Goal: Task Accomplishment & Management: Manage account settings

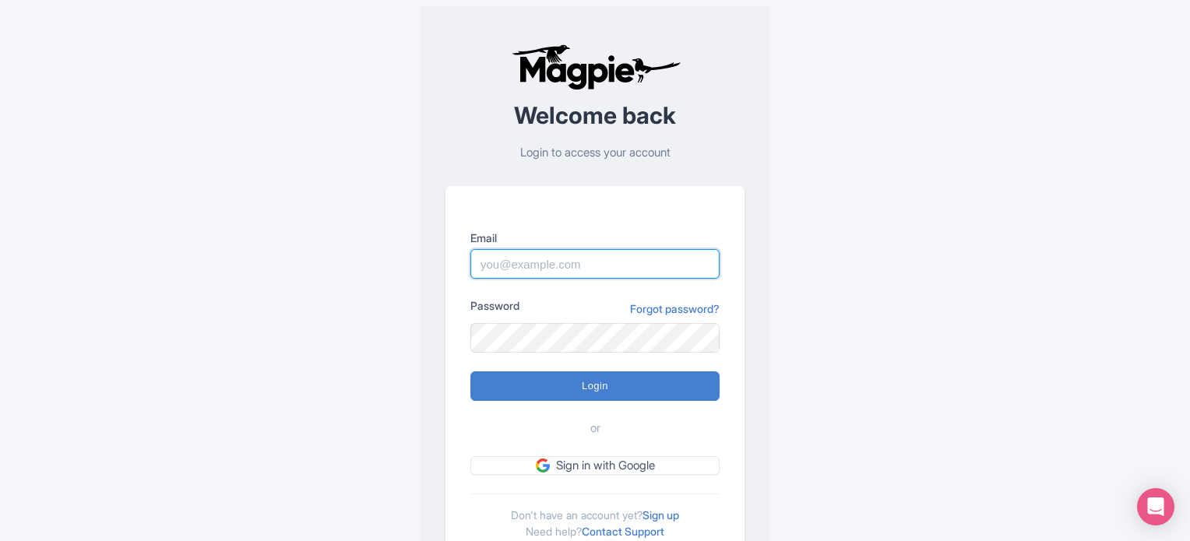
click at [578, 277] on input "Email" at bounding box center [594, 264] width 249 height 30
paste input "bookings [arroba] realcitytours.com"
drag, startPoint x: 526, startPoint y: 267, endPoint x: 575, endPoint y: 264, distance: 49.2
click at [575, 264] on input "bookings [arroba] realcitytours.com" at bounding box center [594, 264] width 249 height 30
type input "bookings@realcitytours.com"
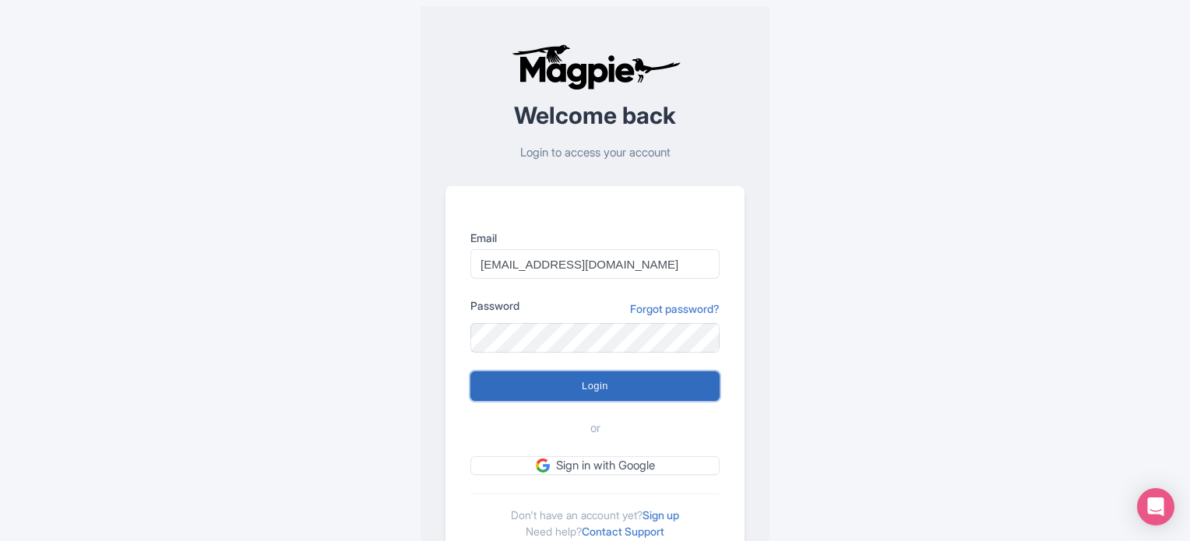
click at [512, 389] on input "Login" at bounding box center [594, 386] width 249 height 30
type input "Logging in..."
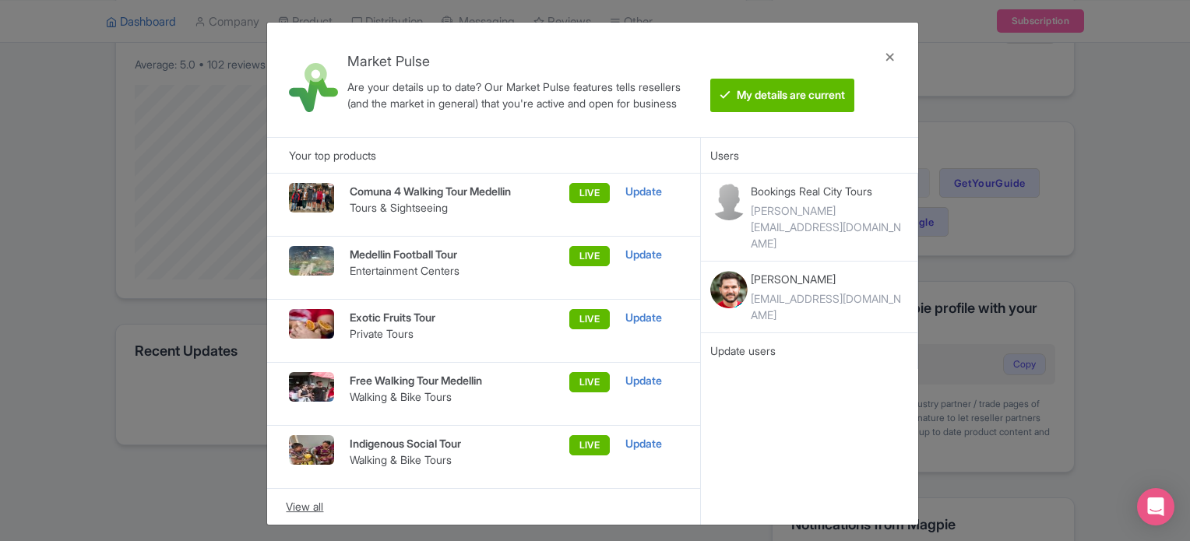
scroll to position [389, 0]
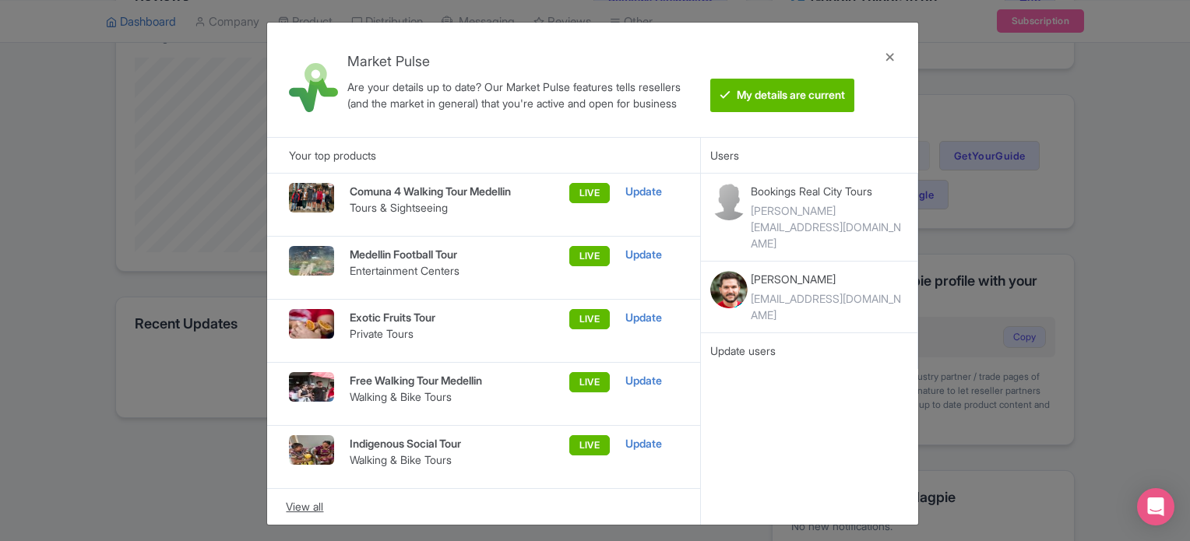
click at [301, 507] on div "View all" at bounding box center [484, 506] width 396 height 17
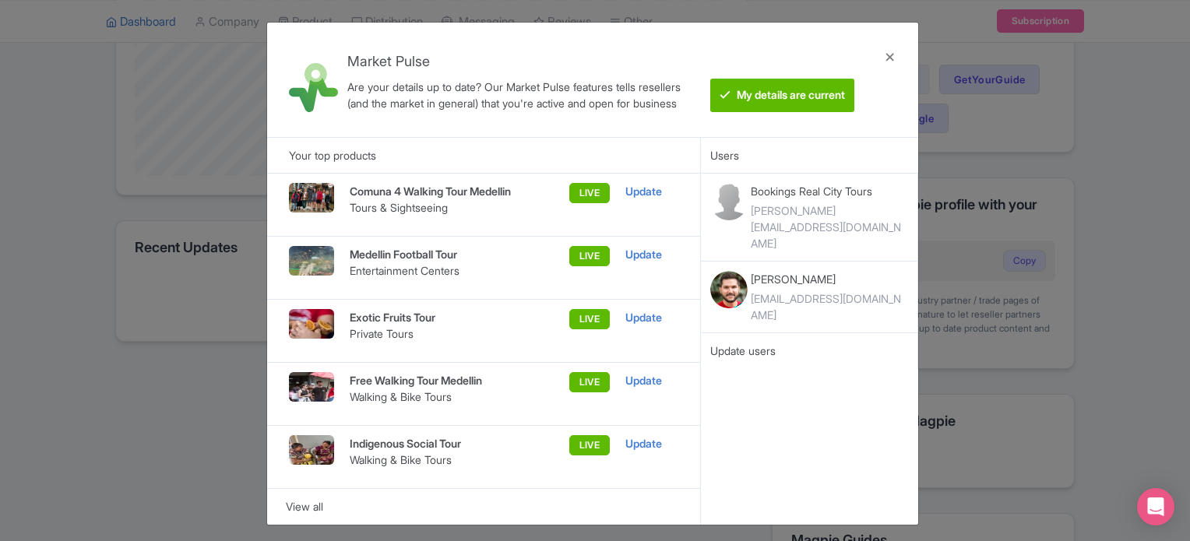
scroll to position [255, 0]
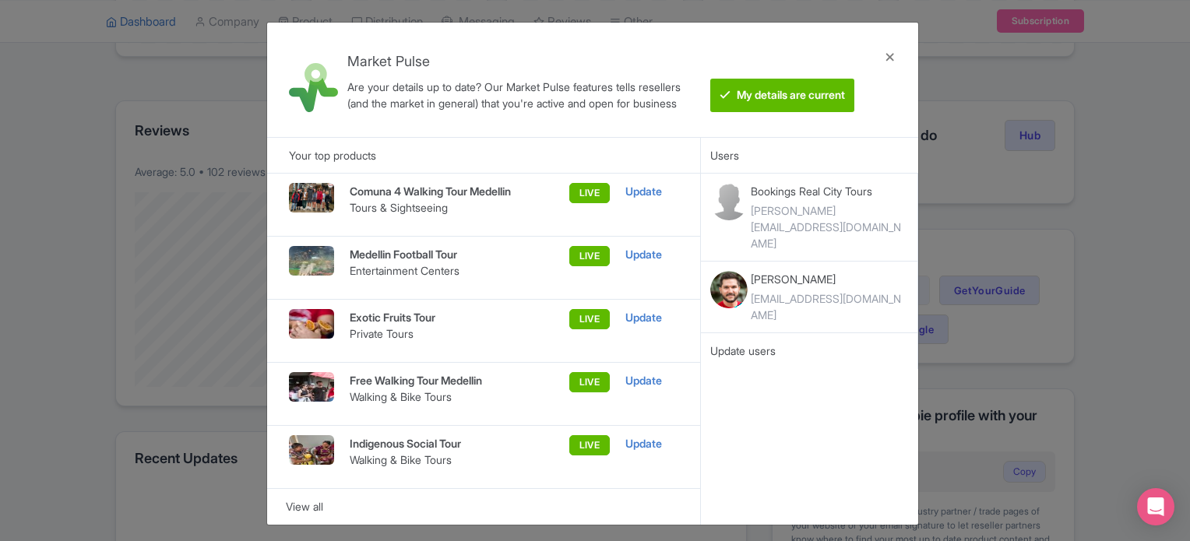
click at [290, 193] on img at bounding box center [311, 198] width 44 height 30
click at [655, 192] on div "Update" at bounding box center [651, 191] width 53 height 17
click at [651, 188] on div "Update" at bounding box center [651, 191] width 53 height 17
click at [885, 58] on div at bounding box center [889, 80] width 37 height 90
click at [888, 55] on div at bounding box center [889, 80] width 37 height 90
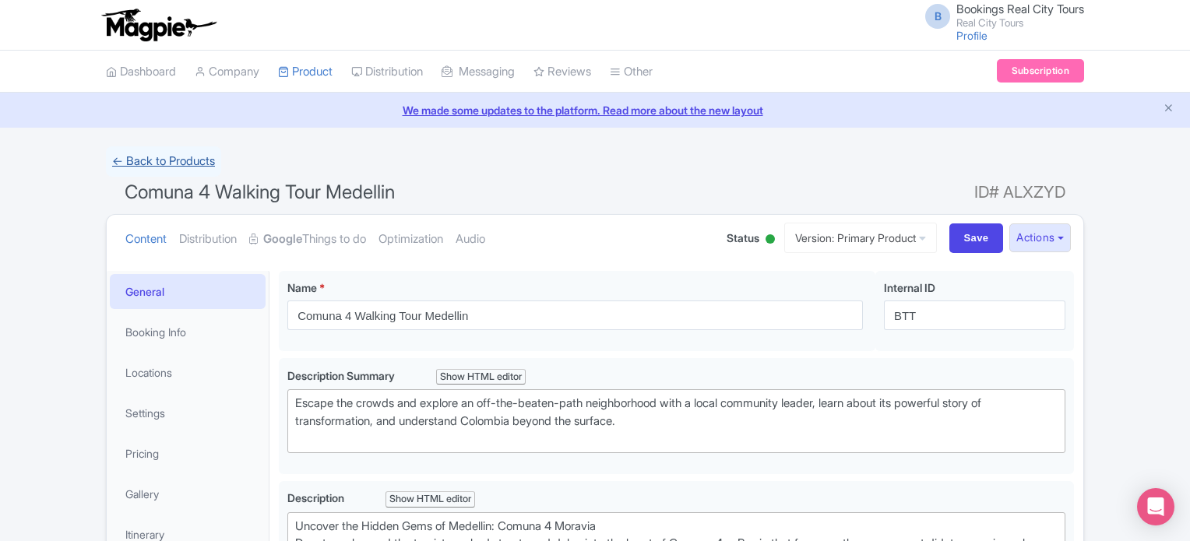
click at [136, 155] on link "← Back to Products" at bounding box center [163, 161] width 115 height 30
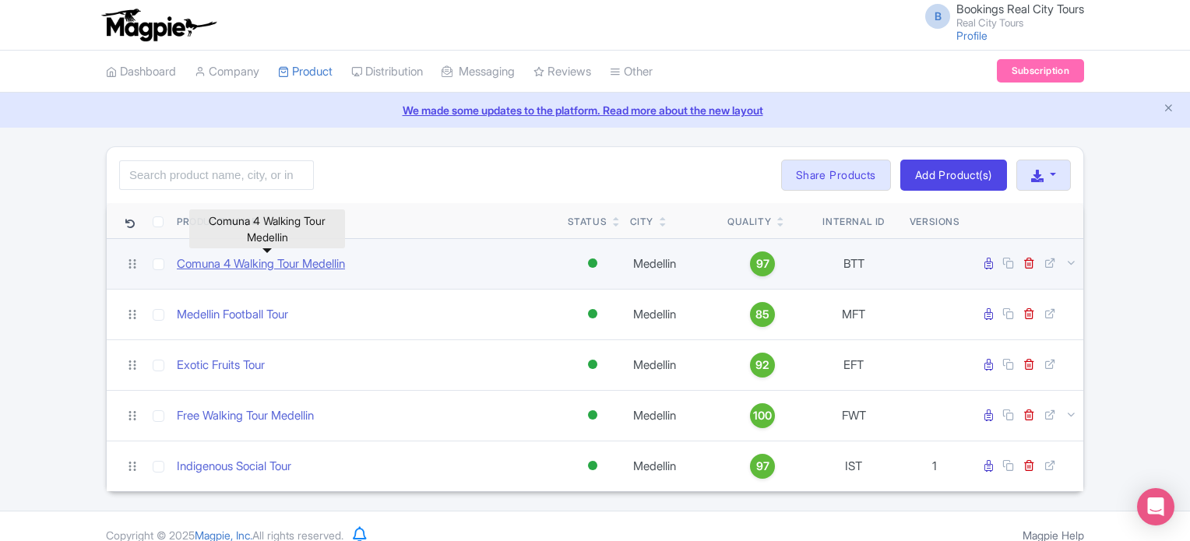
click at [283, 264] on link "Comuna 4 Walking Tour Medellin" at bounding box center [261, 264] width 168 height 18
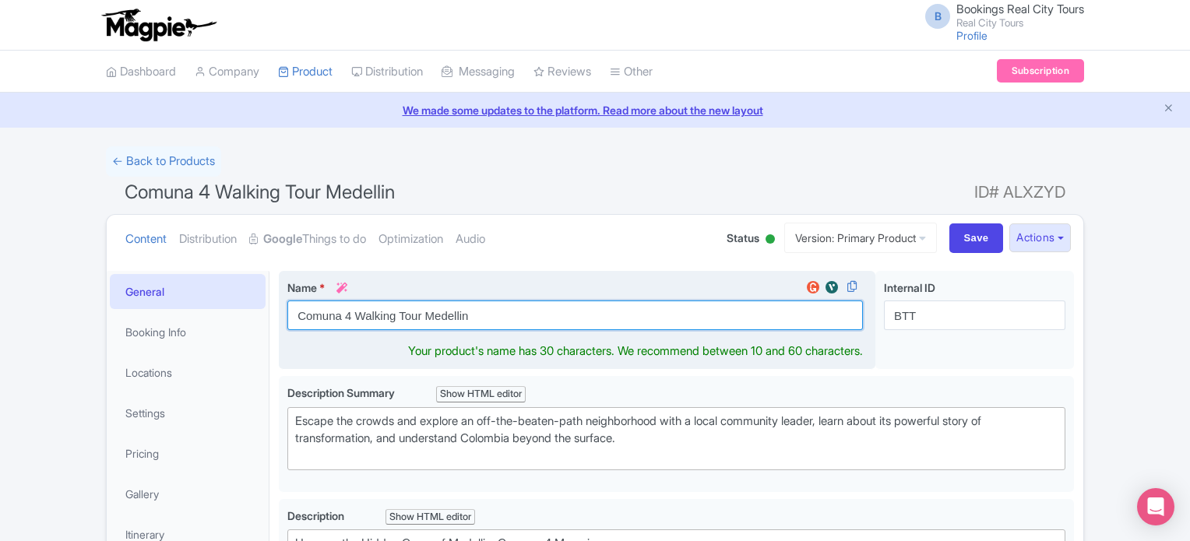
click at [400, 316] on input "Comuna 4 Walking Tour Medellin" at bounding box center [574, 316] width 575 height 30
click at [400, 315] on input "Comuna 4 Walking Tour Medellin" at bounding box center [574, 316] width 575 height 30
paste input "ín – Authentic Culture & Transformatio"
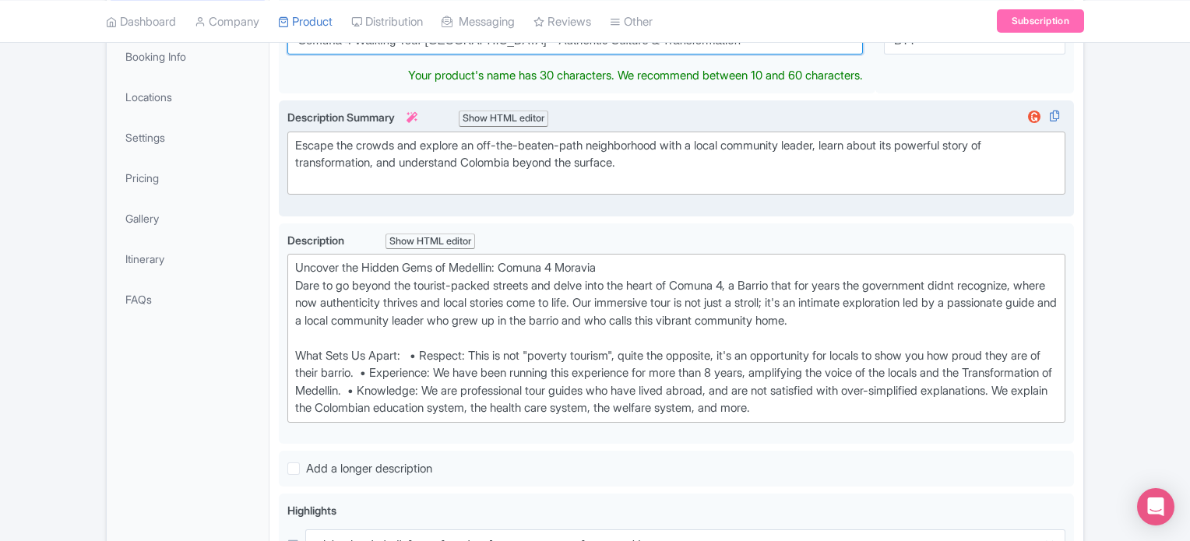
scroll to position [311, 0]
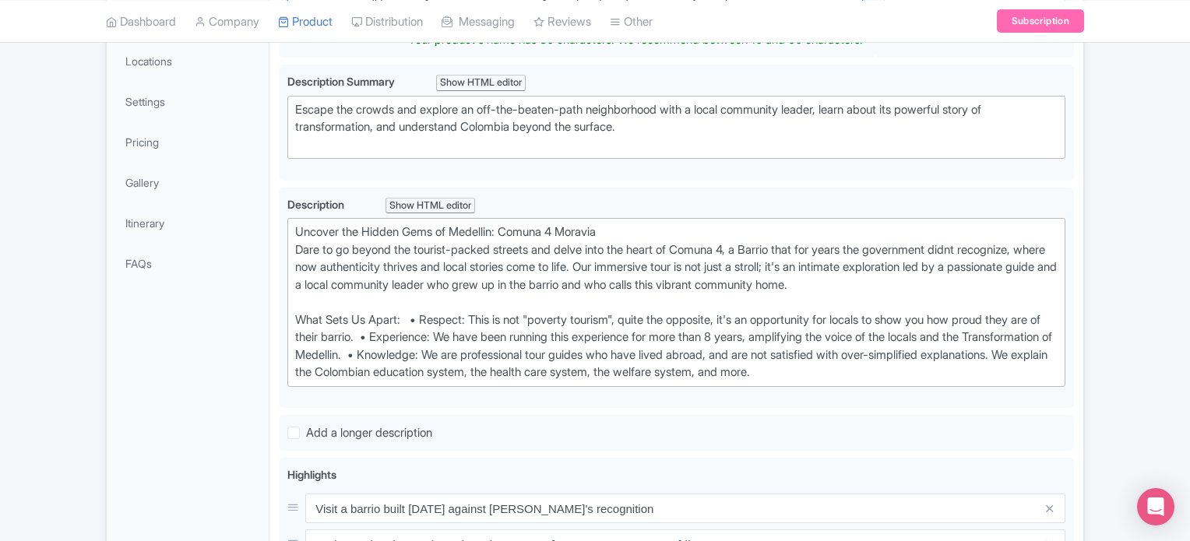
type input "Comuna 4 Walking Tour Medellín – Authentic Culture & Transformation"
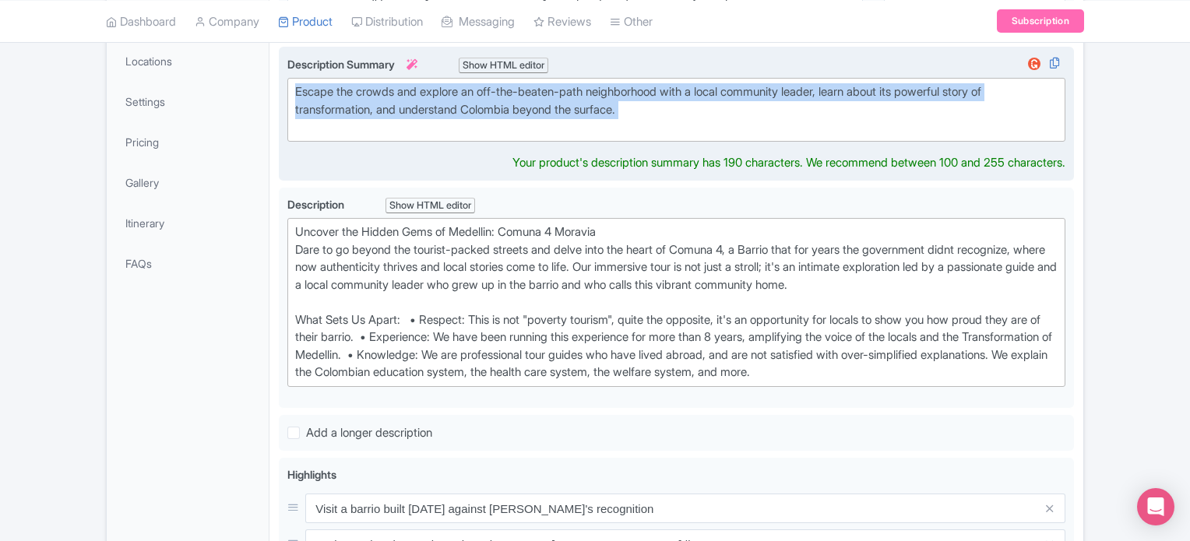
drag, startPoint x: 665, startPoint y: 125, endPoint x: 287, endPoint y: 84, distance: 380.6
click at [287, 84] on trix-editor "Escape the crowds and explore an off-the-beaten-path neighborhood with a local …" at bounding box center [676, 110] width 778 height 64
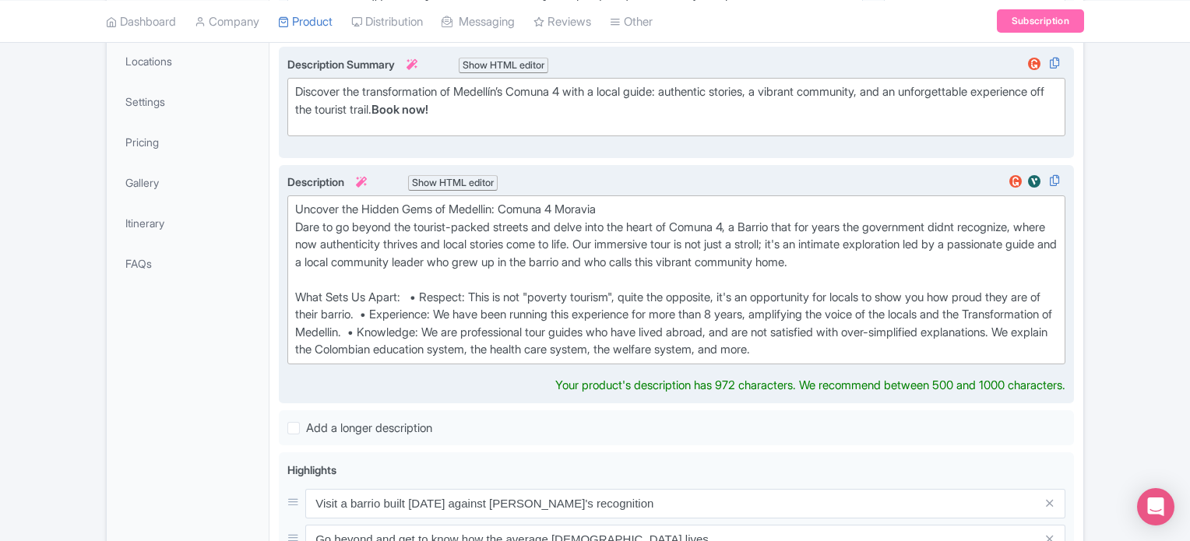
click at [525, 347] on div "Uncover the Hidden Gems of Medellin: Comuna 4 Moravia Dare to go beyond the tou…" at bounding box center [676, 280] width 762 height 158
click at [516, 317] on div "Uncover the Hidden Gems of Medellin: Comuna 4 Moravia Dare to go beyond the tou…" at bounding box center [676, 280] width 762 height 158
type trix-editor "<div>Uncover the Hidden Gems of Medellin: Comuna 4 Moravia<br>Dare to go beyond…"
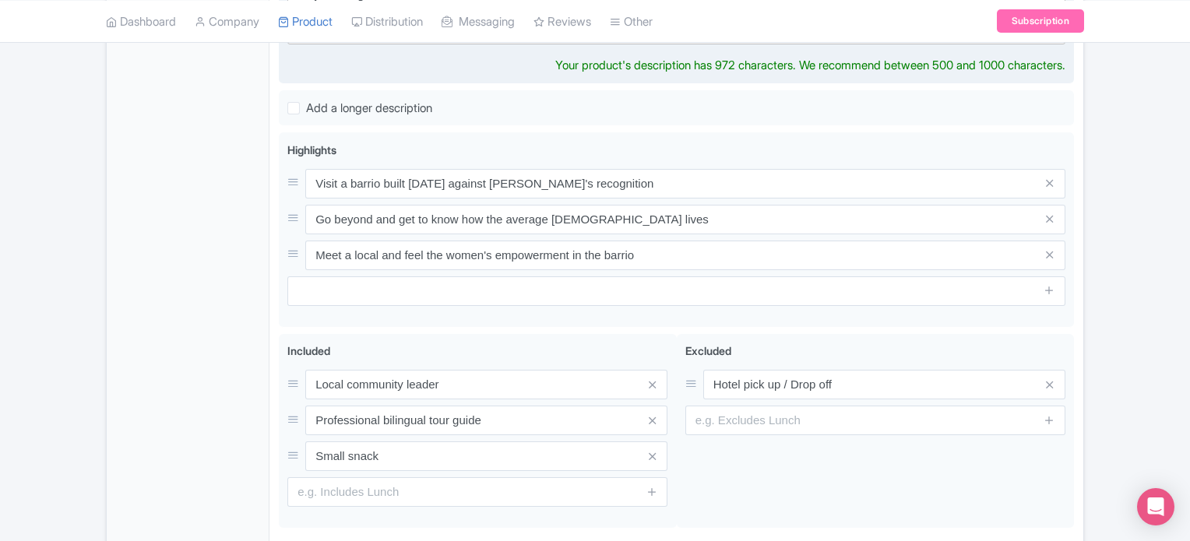
scroll to position [857, 0]
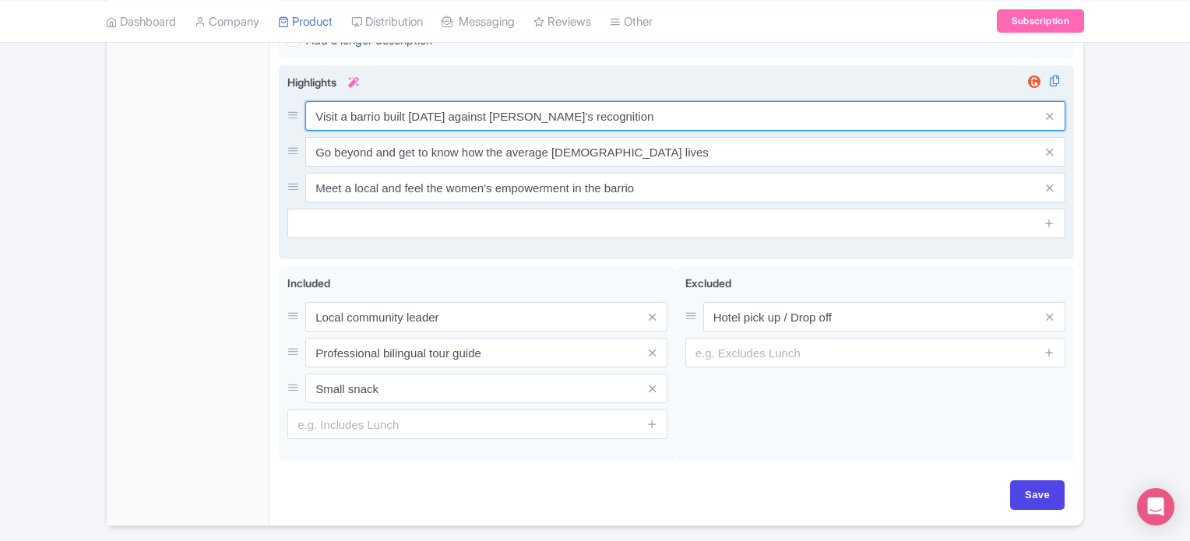
click at [399, 139] on div "Visit a barrio built 60 years ago against goverment's recognition Go beyond and…" at bounding box center [676, 151] width 778 height 101
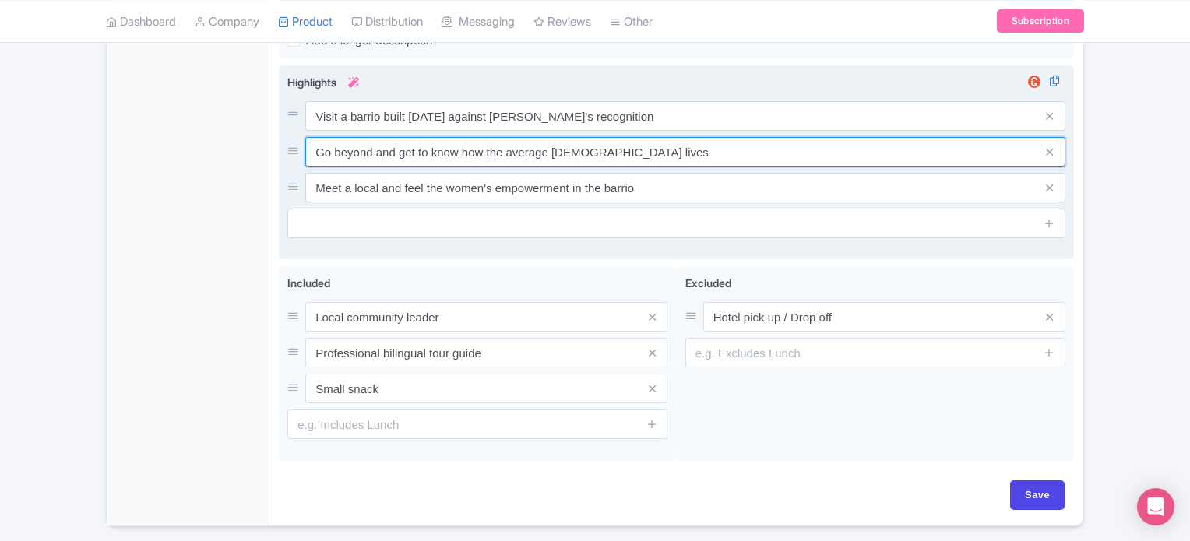
click at [399, 139] on input "Go beyond and get to know how the average colombian lives" at bounding box center [685, 152] width 760 height 30
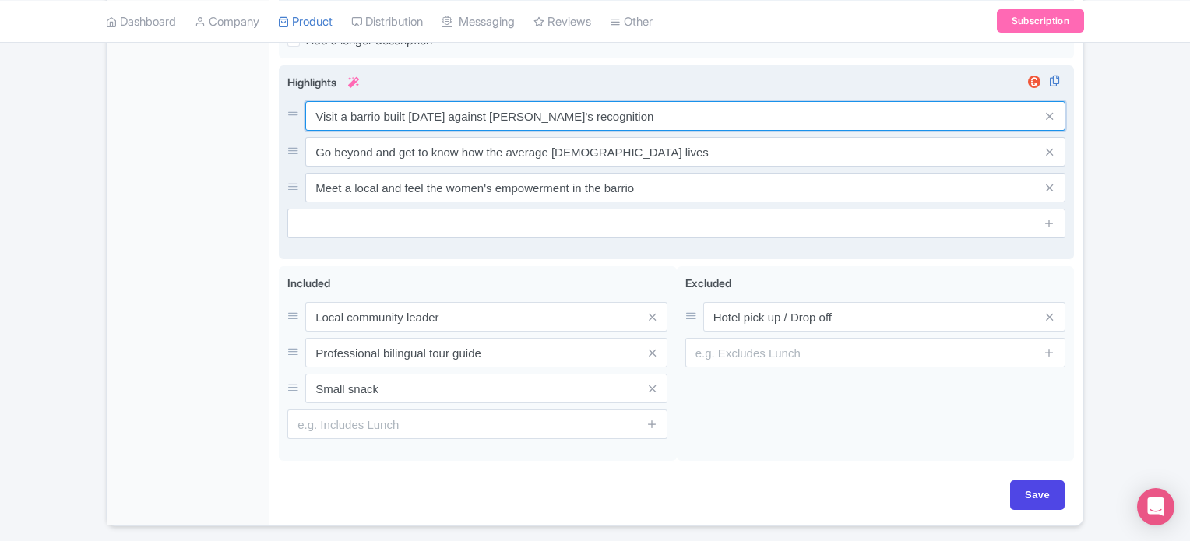
click at [416, 114] on input "Visit a barrio built 60 years ago against goverment's recognition" at bounding box center [685, 116] width 760 height 30
paste input "Explore a barrio founded 60 years ago and learn its story of resilience"
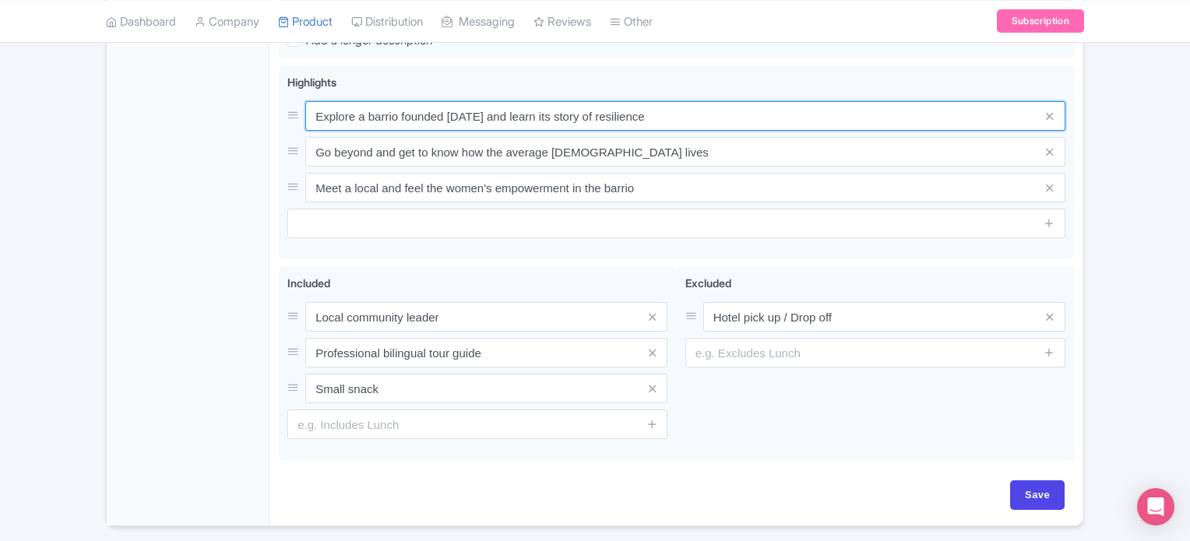
type input "Explore a barrio founded 60 years ago and learn its story of resilience"
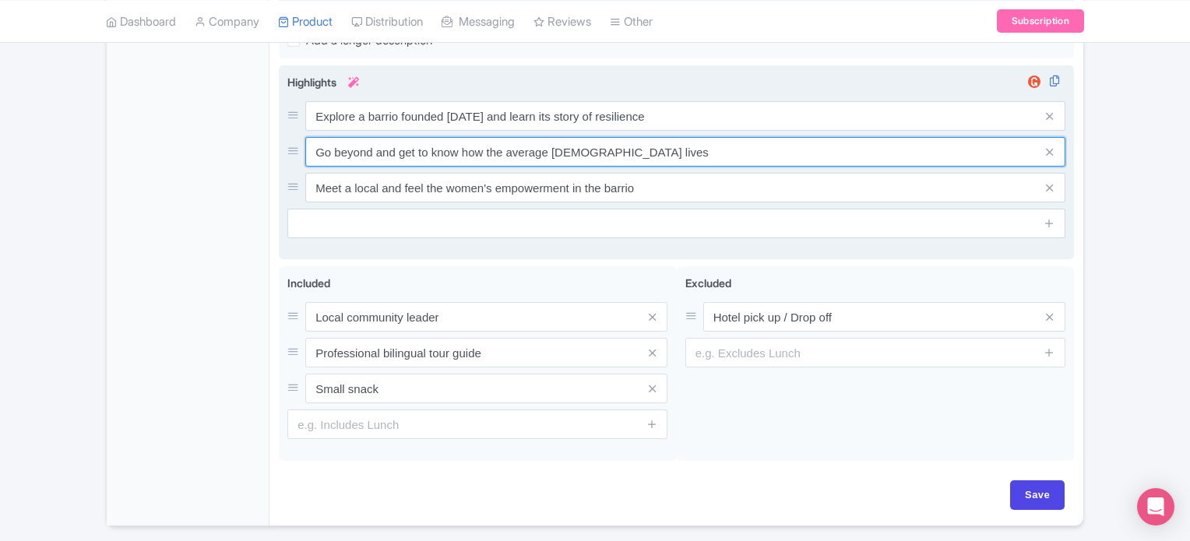
click at [444, 152] on input "Go beyond and get to know how the average colombian lives" at bounding box center [685, 152] width 760 height 30
click at [443, 152] on input "Go beyond and get to know how the average colombian lives" at bounding box center [685, 152] width 760 height 30
paste input "Live Medellín like a local, far from tourist crowd"
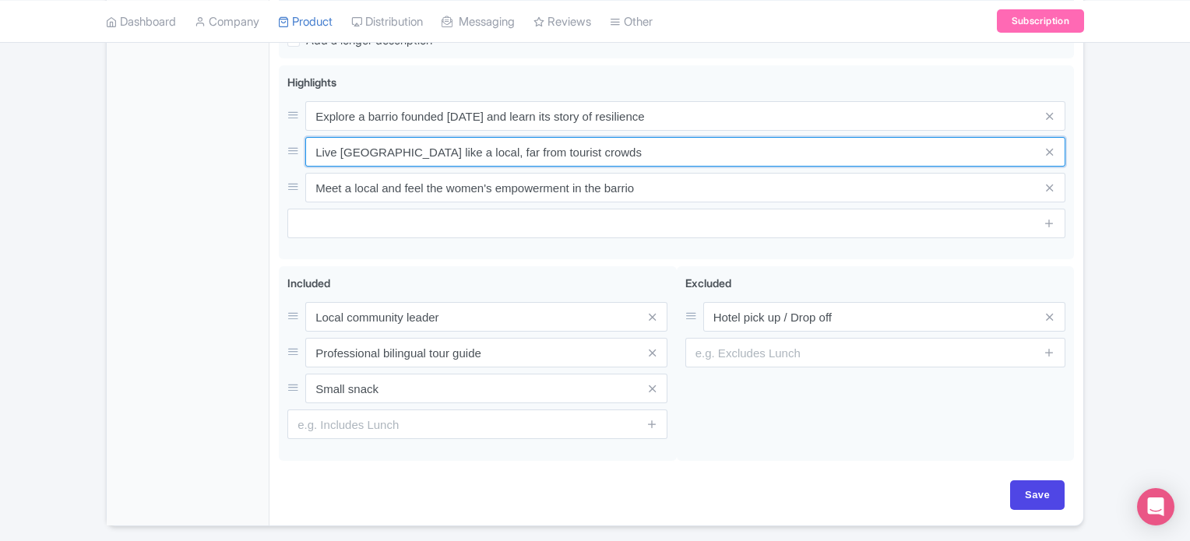
type input "Live Medellín like a local, far from tourist crowds"
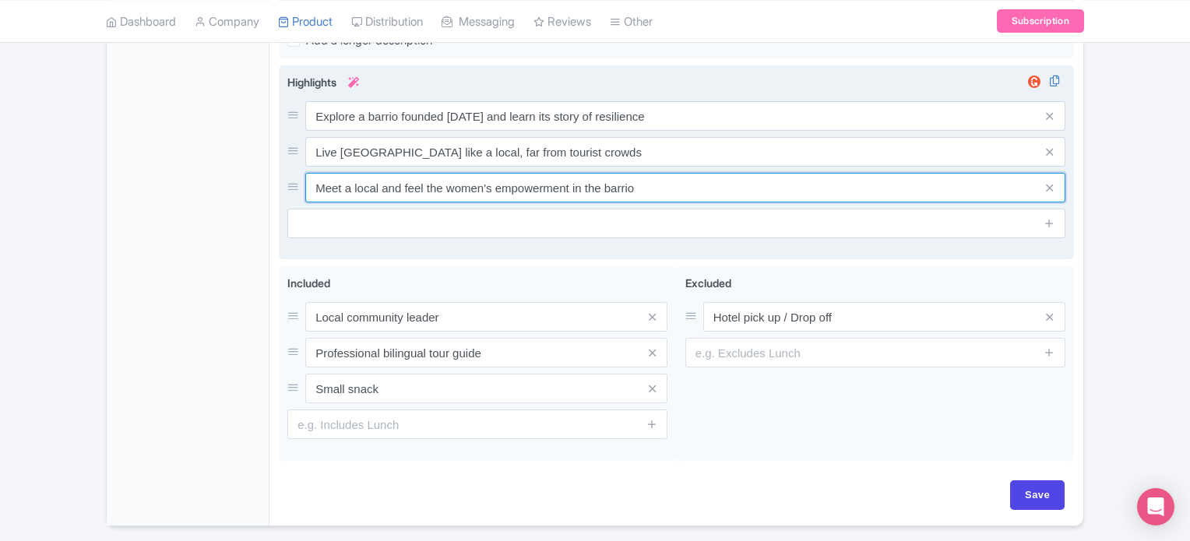
click at [421, 186] on input "Meet a local and feel the women's empowerment in the barrio" at bounding box center [685, 188] width 760 height 30
paste input "inspiring women leaders and discover community empowerment"
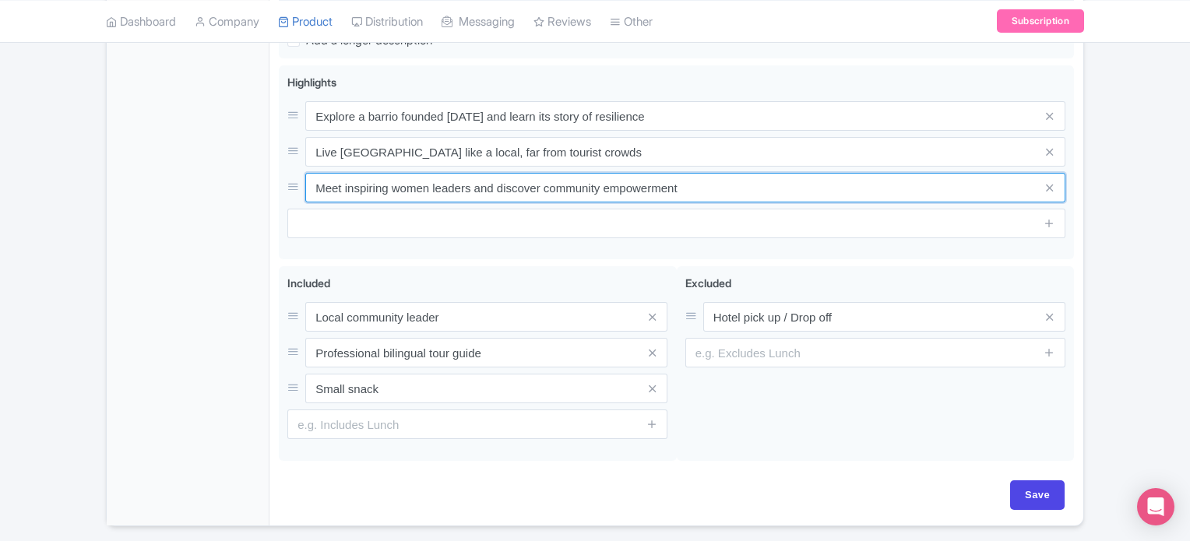
type input "Meet inspiring women leaders and discover community empowerment"
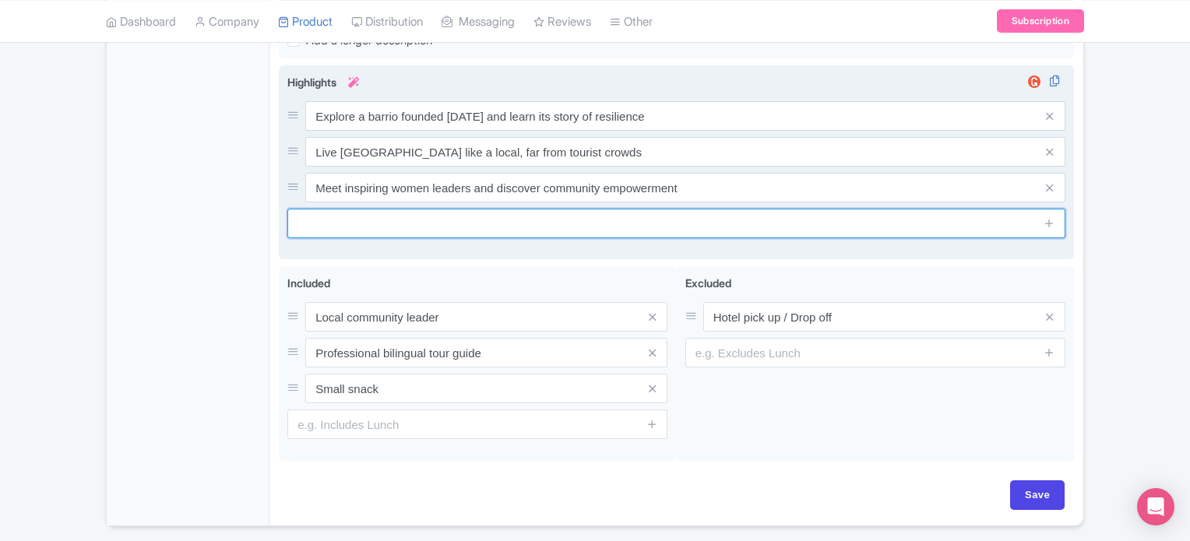
click at [437, 214] on input "text" at bounding box center [676, 224] width 778 height 30
paste input "Understand the city’s social and cultural transformation"
type input "Understand the city’s social and cultural transformation"
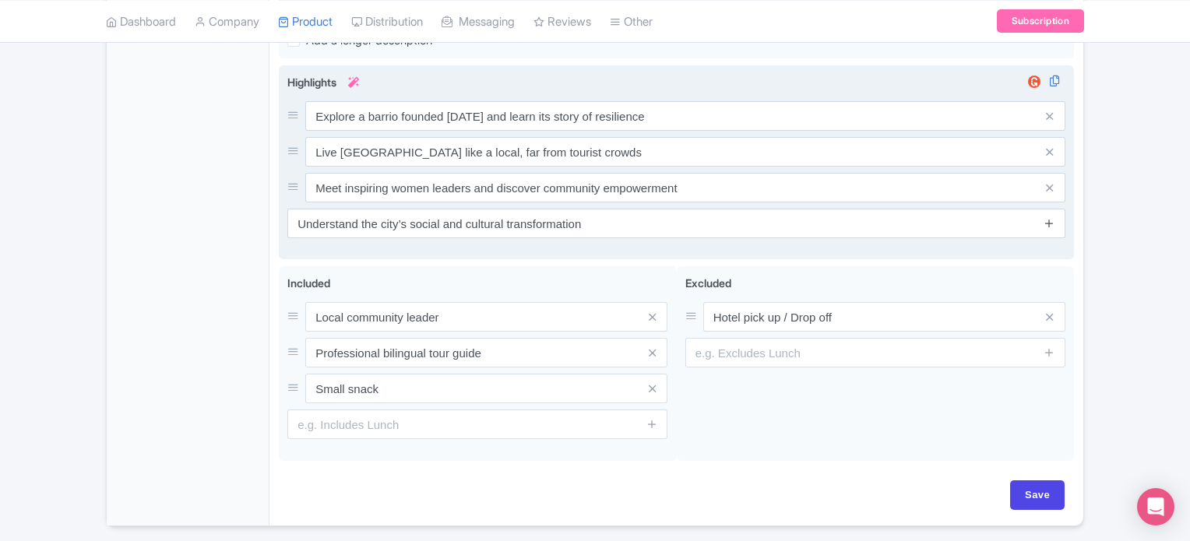
click at [1043, 222] on icon at bounding box center [1049, 223] width 12 height 12
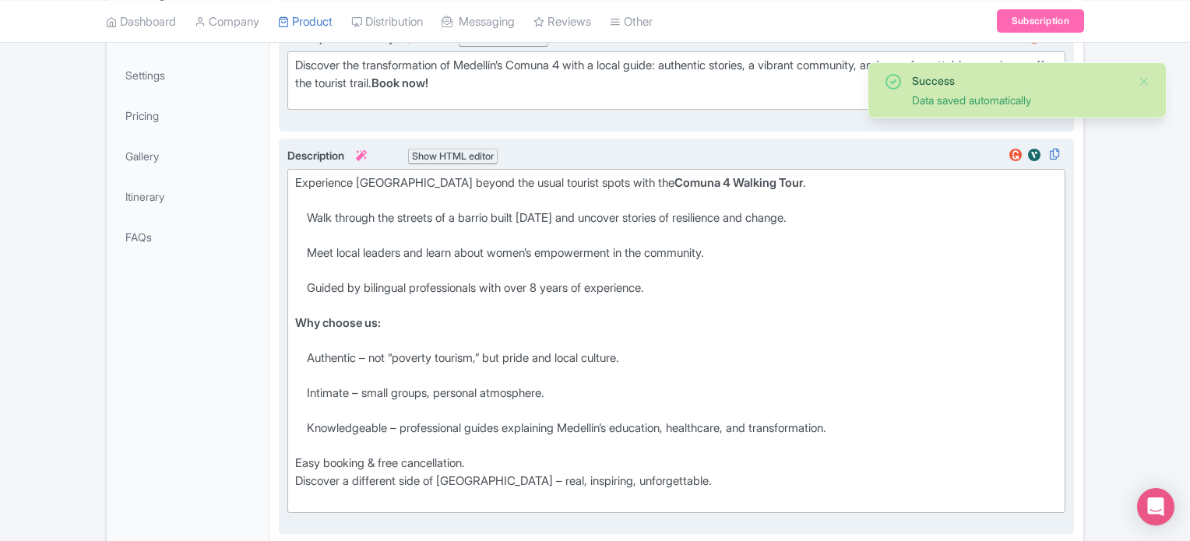
scroll to position [311, 0]
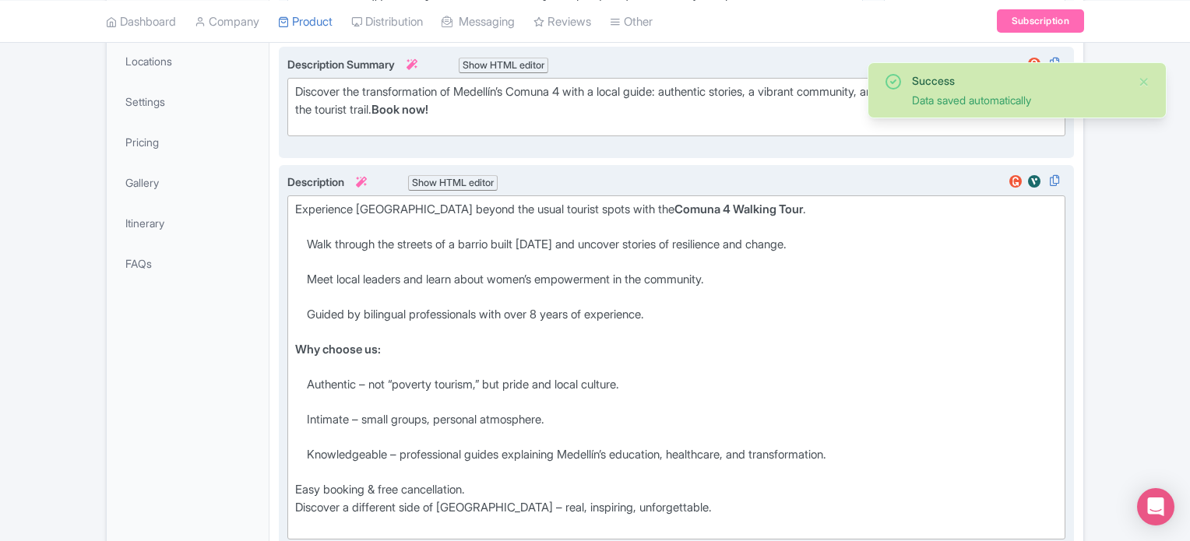
click at [299, 236] on ul "Walk through the streets of a barrio built 60 years ago and uncover stories of …" at bounding box center [676, 288] width 762 height 105
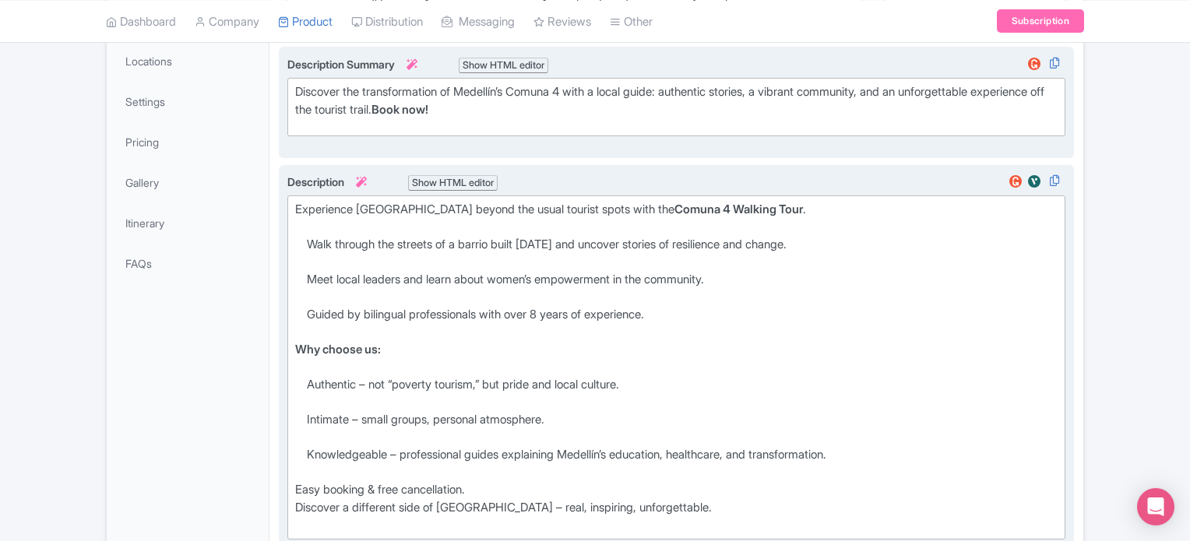
click at [480, 185] on div "Show HTML editor" at bounding box center [453, 183] width 90 height 16
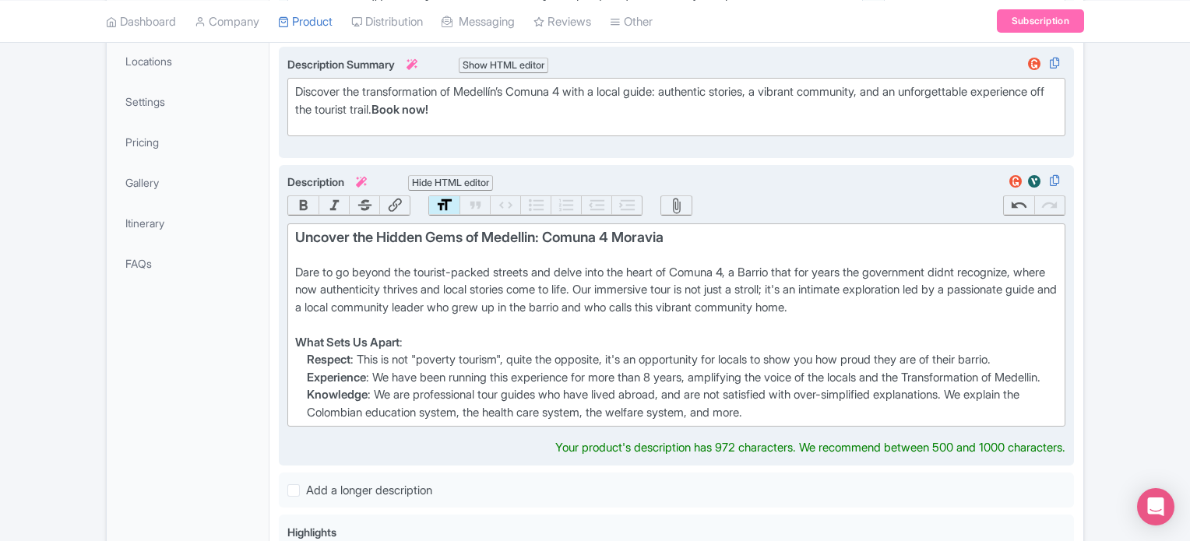
click at [466, 184] on div "Hide HTML editor" at bounding box center [450, 183] width 85 height 16
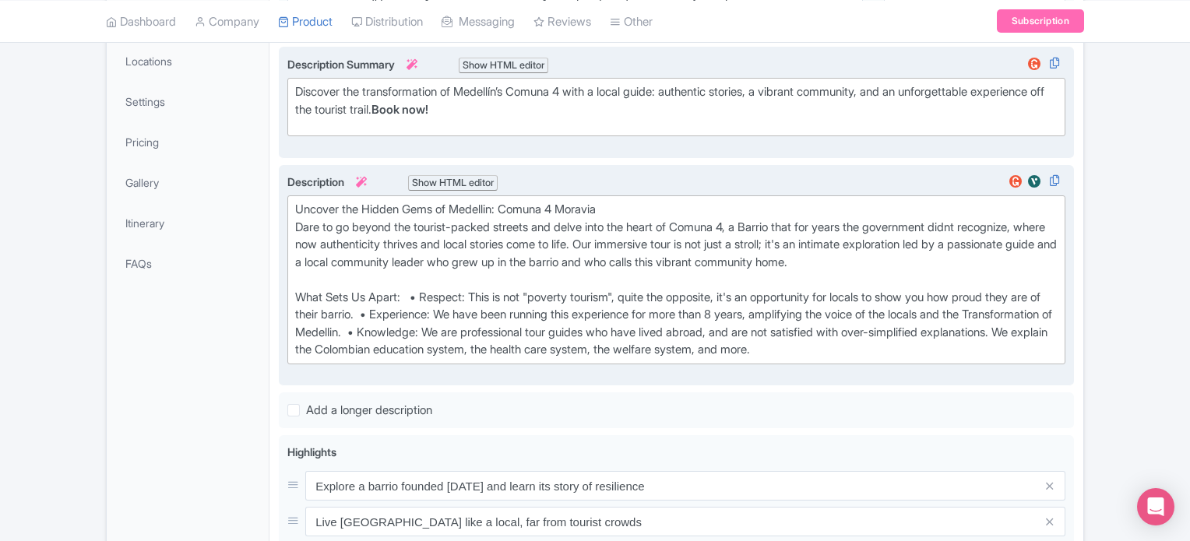
click at [466, 184] on div "Show HTML editor" at bounding box center [453, 183] width 90 height 16
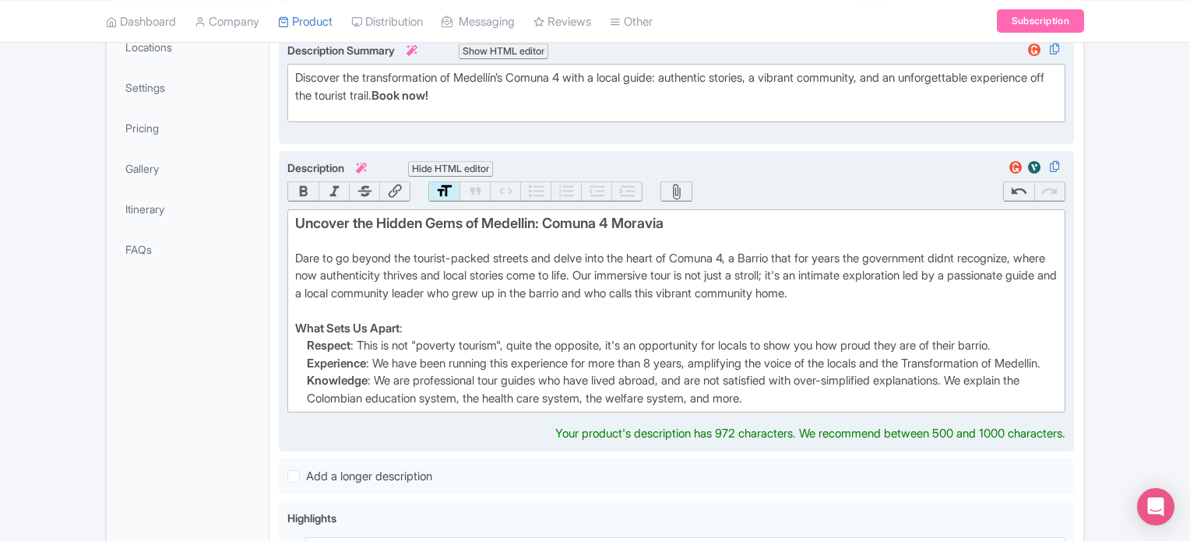
scroll to position [234, 0]
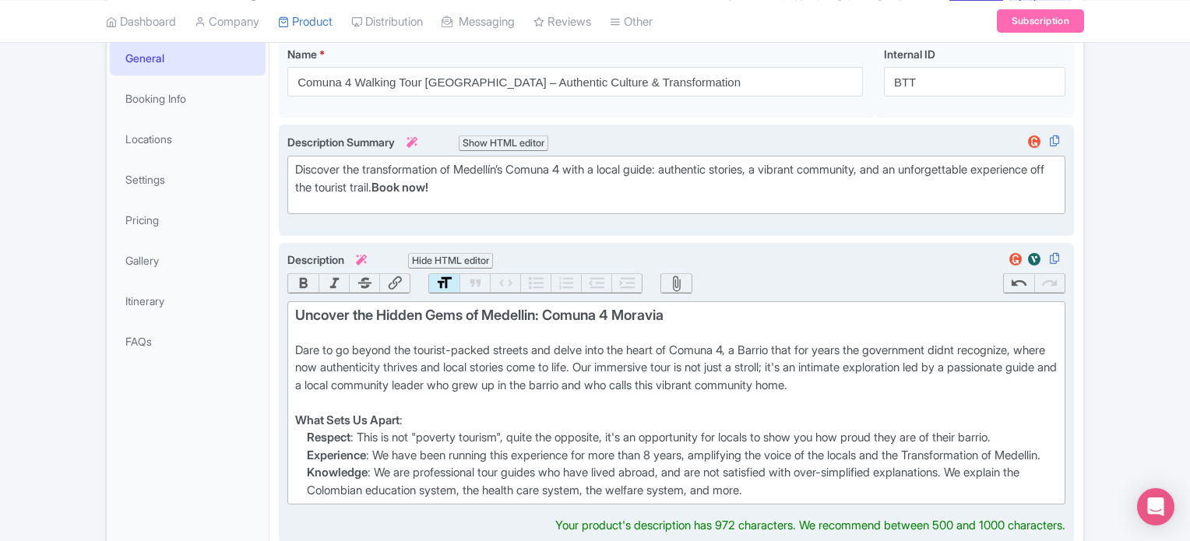
click at [440, 259] on div "Hide HTML editor" at bounding box center [450, 261] width 85 height 16
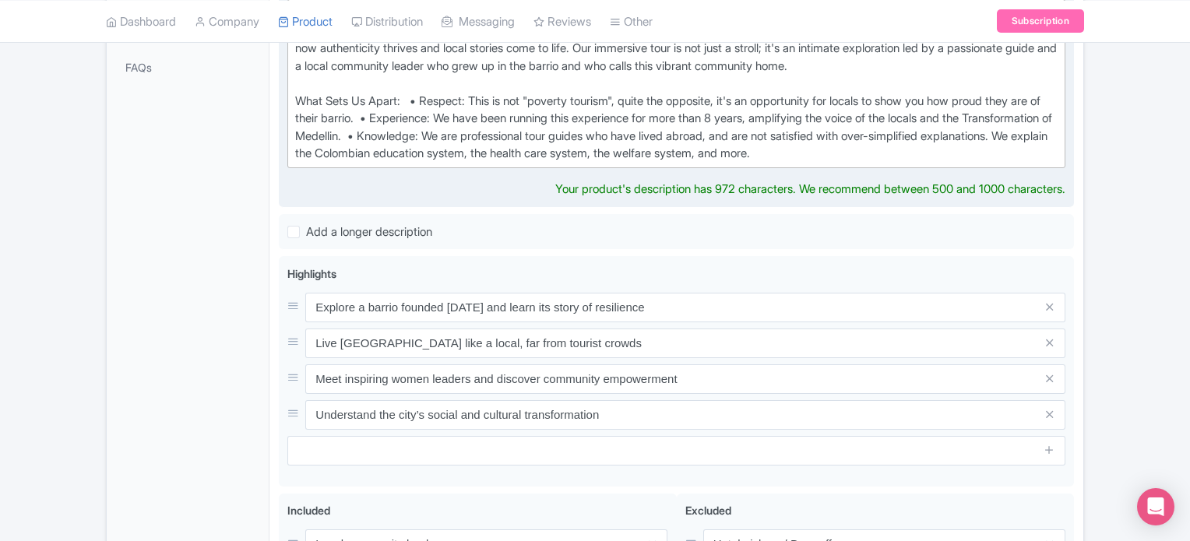
scroll to position [311, 0]
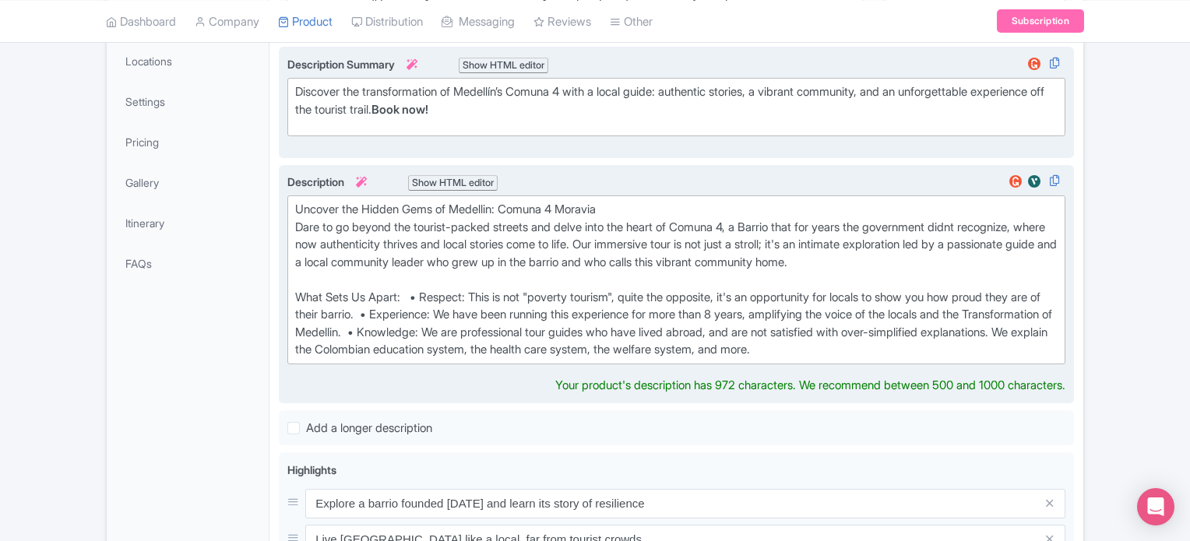
click at [452, 266] on div "Uncover the Hidden Gems of Medellin: Comuna 4 Moravia Dare to go beyond the tou…" at bounding box center [676, 280] width 762 height 158
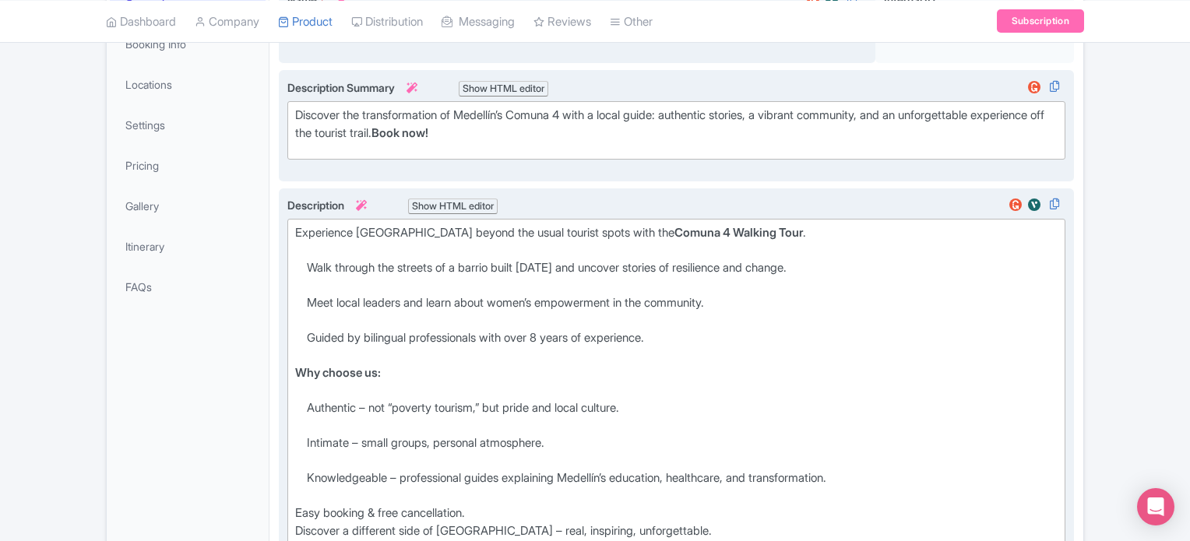
scroll to position [0, 0]
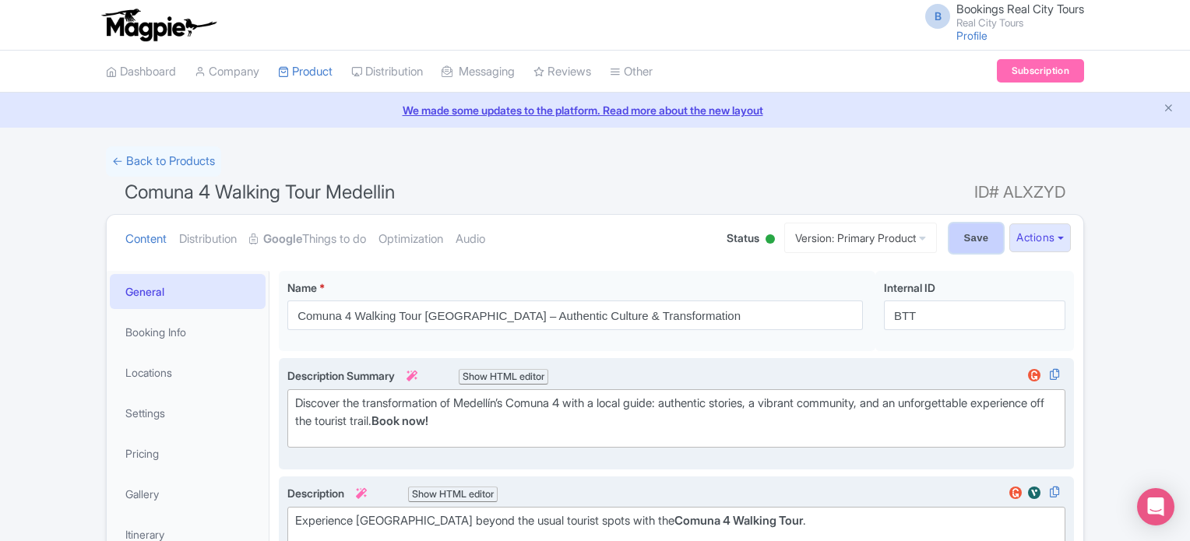
click at [984, 242] on input "Save" at bounding box center [976, 238] width 55 height 30
type input "Saving..."
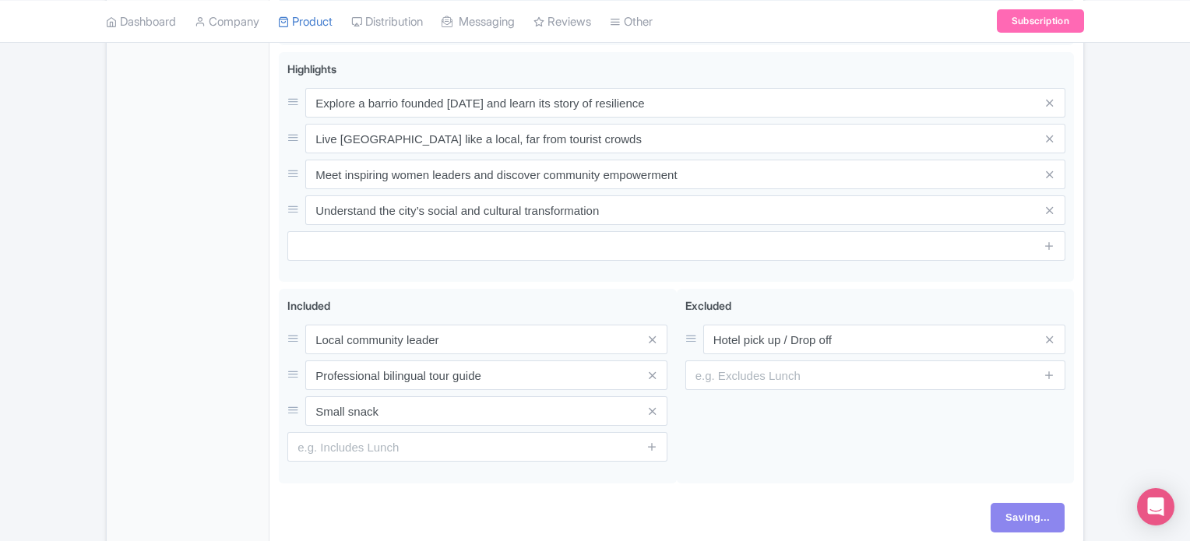
scroll to position [941, 0]
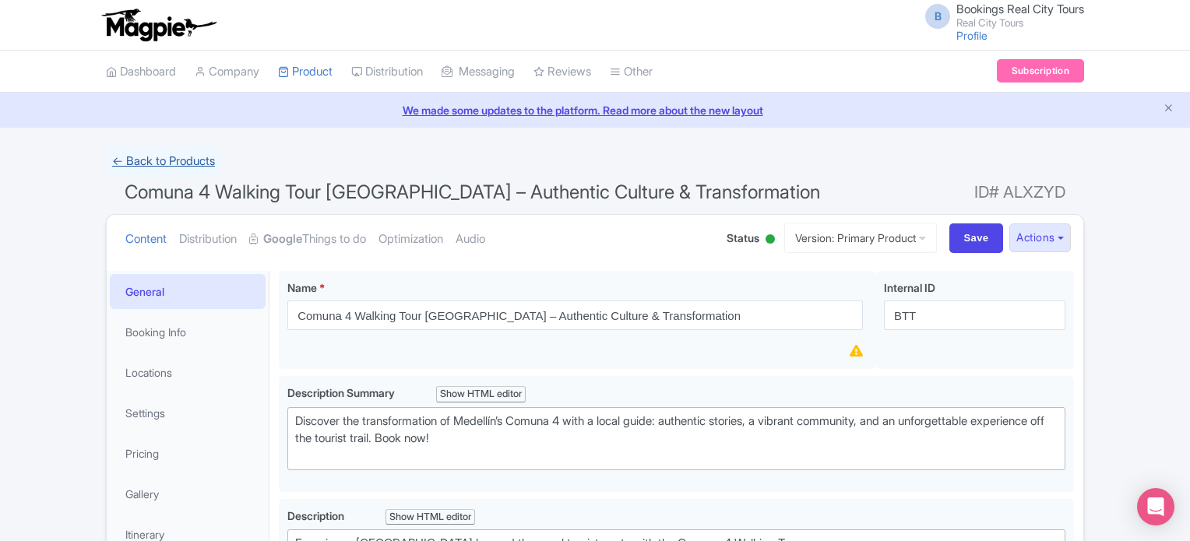
click at [181, 158] on link "← Back to Products" at bounding box center [163, 161] width 115 height 30
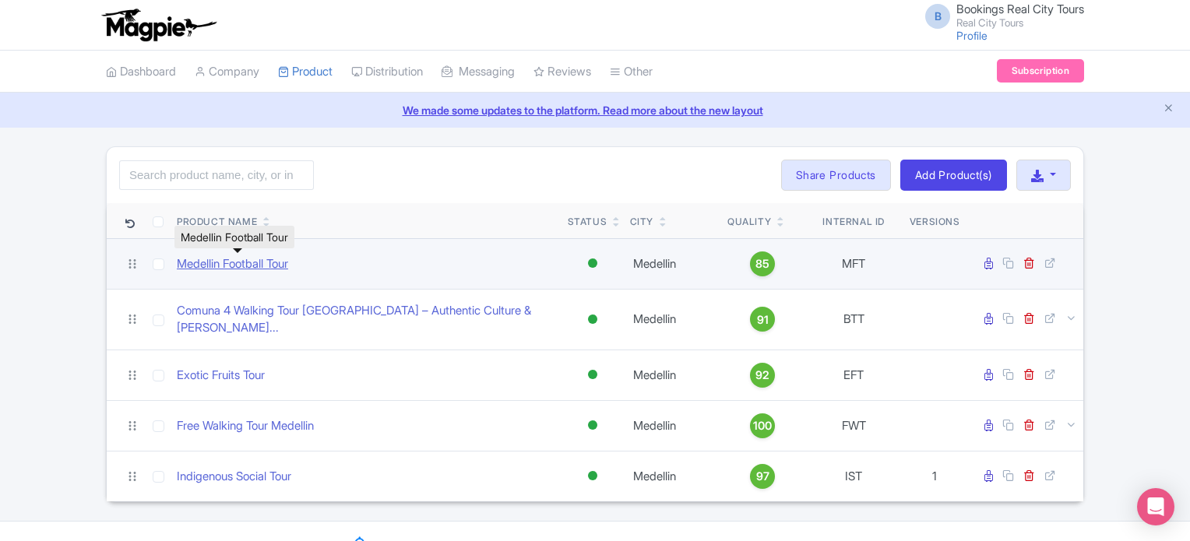
click at [258, 263] on link "Medellin Football Tour" at bounding box center [232, 264] width 111 height 18
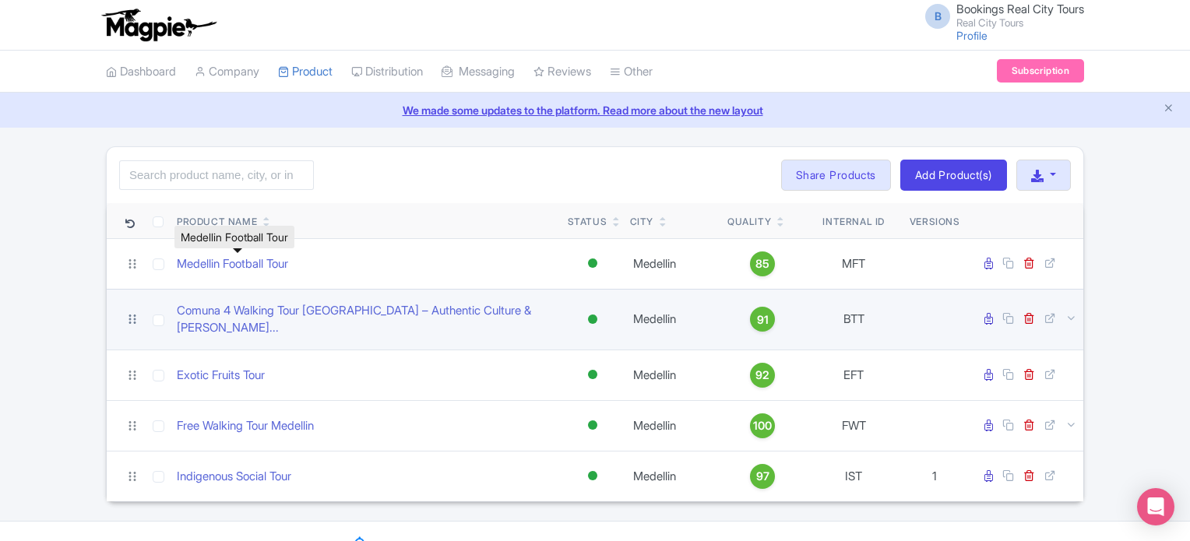
click at [129, 316] on icon at bounding box center [132, 319] width 7 height 9
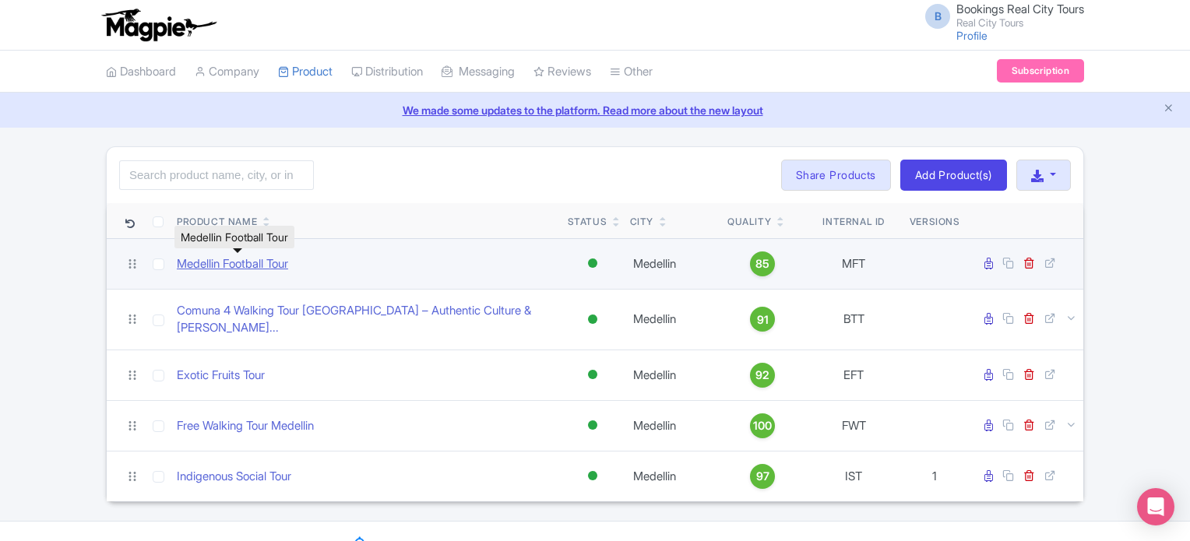
click at [231, 261] on link "Medellin Football Tour" at bounding box center [232, 264] width 111 height 18
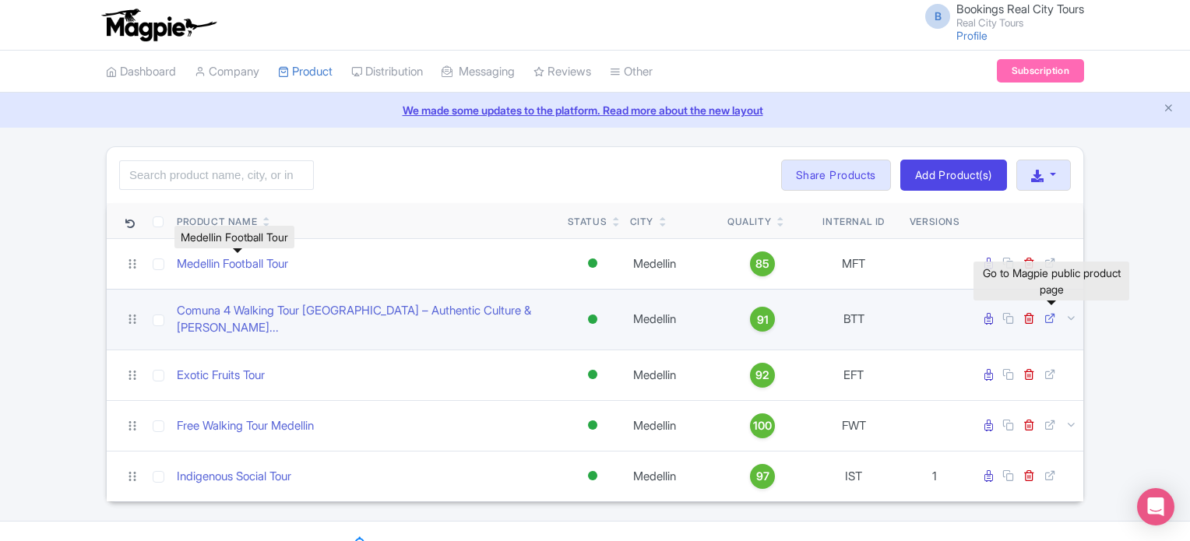
click at [1054, 314] on icon at bounding box center [1050, 318] width 12 height 12
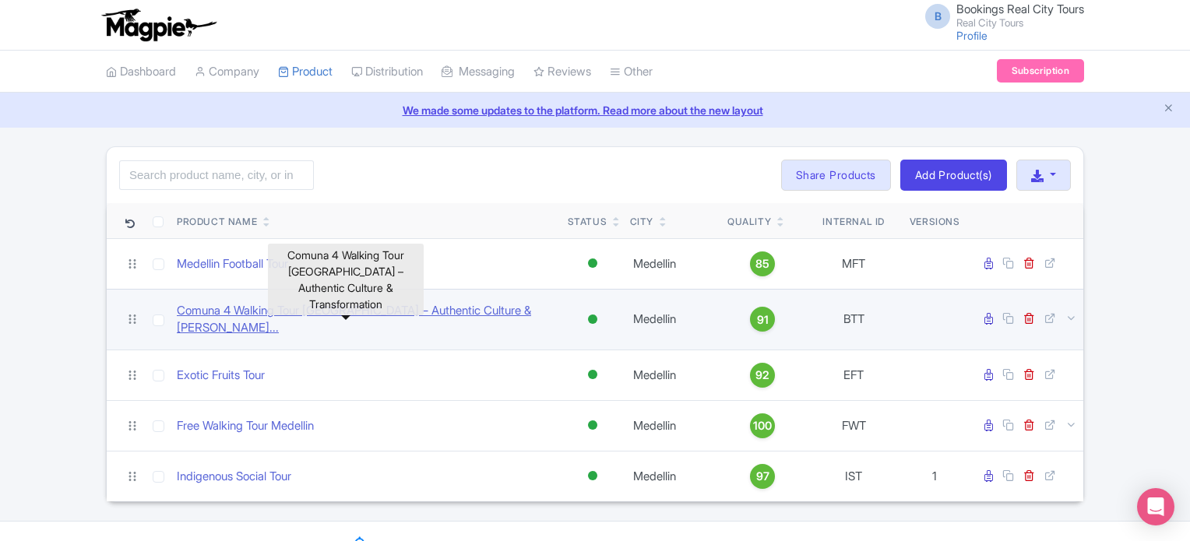
click at [315, 308] on link "Comuna 4 Walking Tour [GEOGRAPHIC_DATA] – Authentic Culture & [PERSON_NAME]..." at bounding box center [366, 319] width 378 height 35
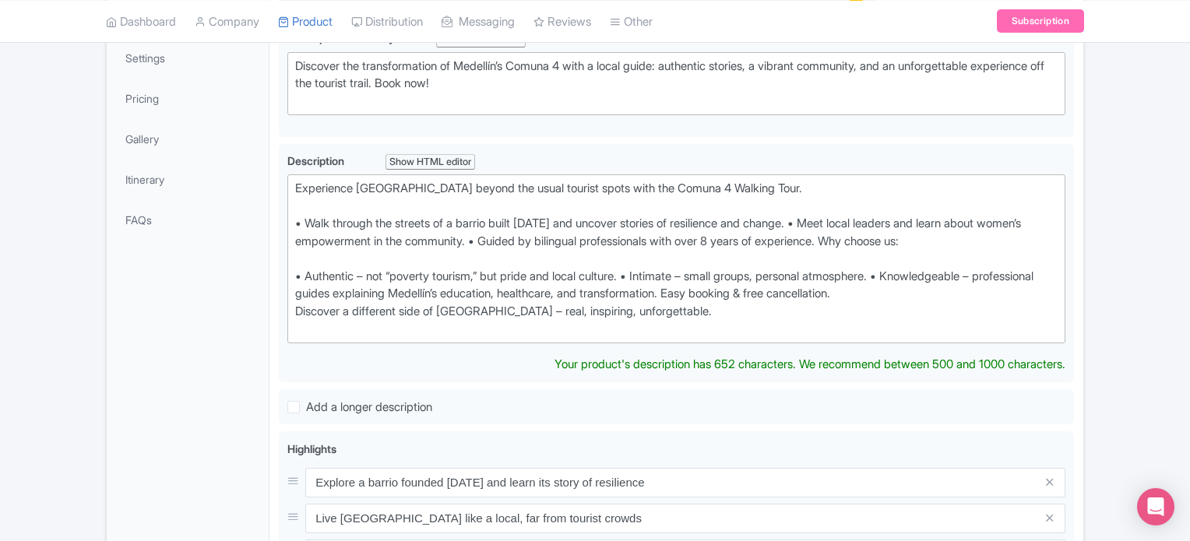
scroll to position [389, 0]
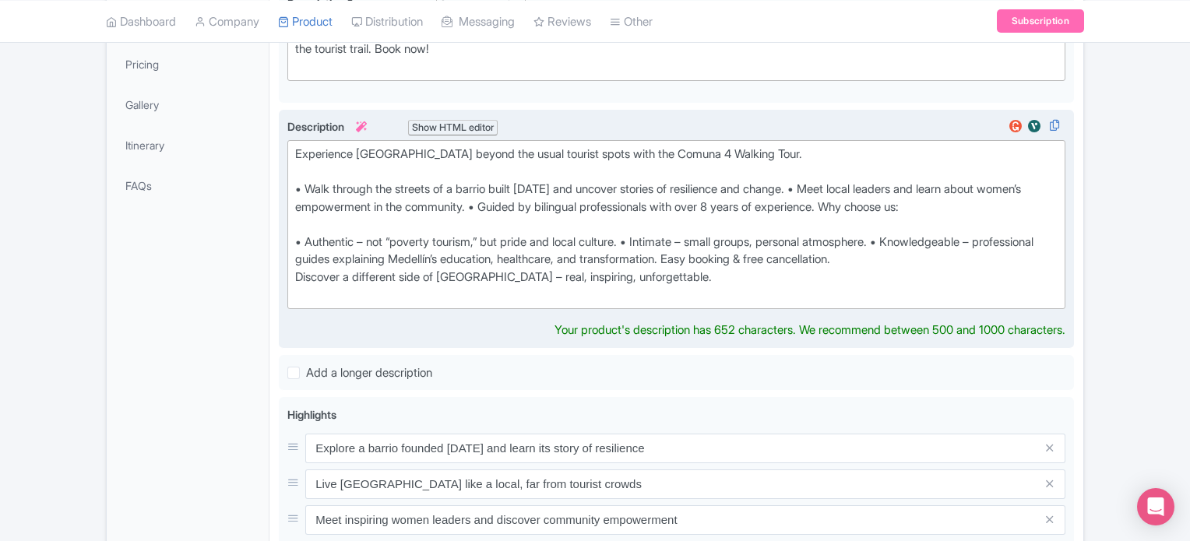
click at [944, 208] on div "Experience [GEOGRAPHIC_DATA] beyond the usual tourist spots with the Comuna 4 W…" at bounding box center [676, 225] width 762 height 158
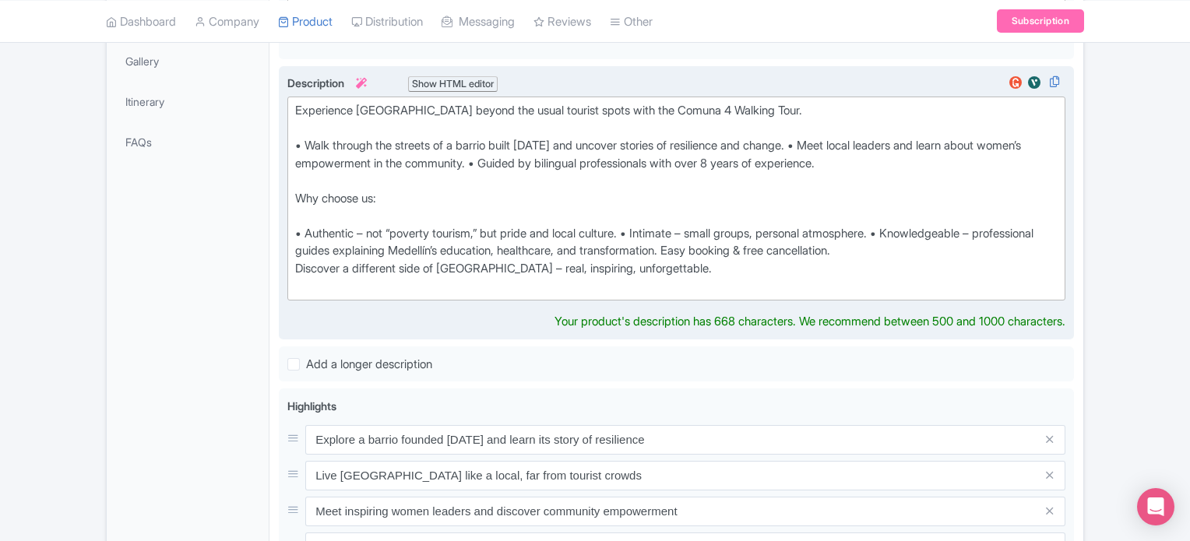
scroll to position [467, 0]
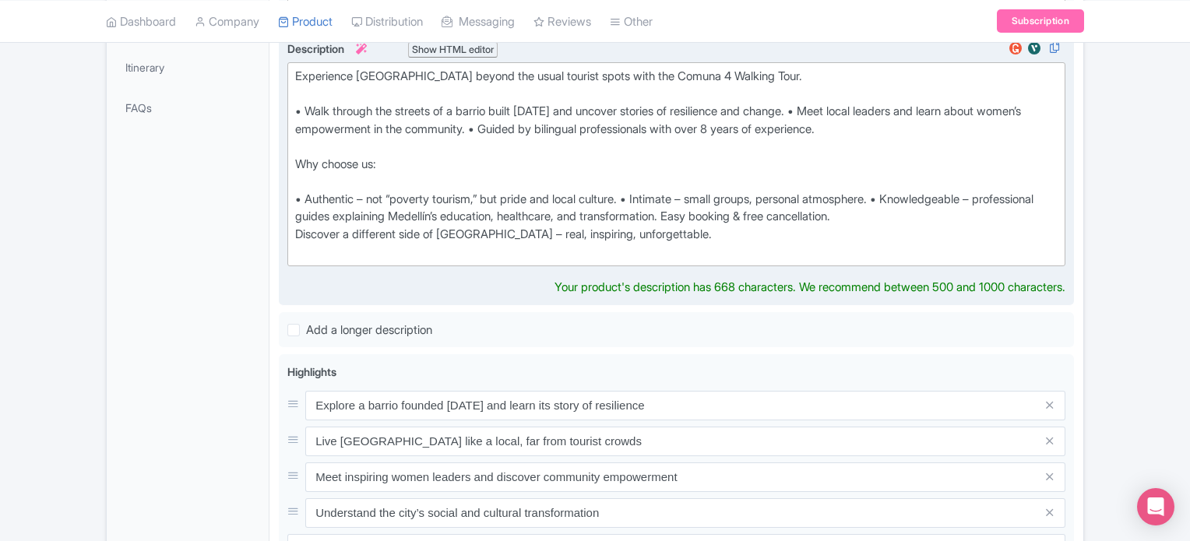
click at [953, 217] on div "Experience Medellín beyond the usual tourist spots with the Comuna 4 Walking To…" at bounding box center [676, 164] width 762 height 193
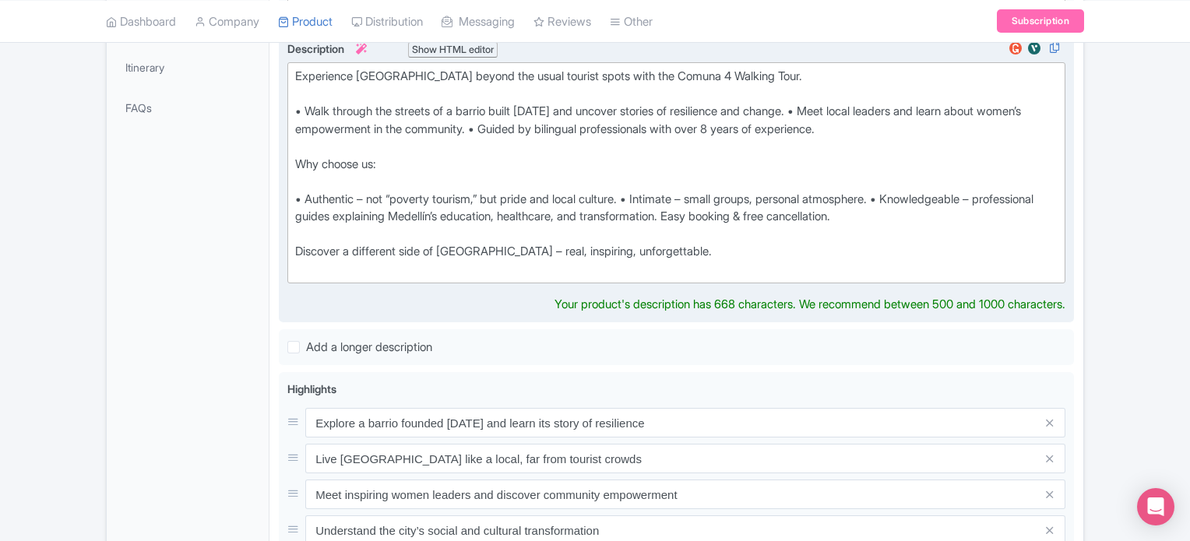
click at [299, 252] on div "Experience Medellín beyond the usual tourist spots with the Comuna 4 Walking To…" at bounding box center [676, 173] width 762 height 210
type trix-editor "<div>Experience Medellín beyond the usual tourist spots with the Comuna 4 Walki…"
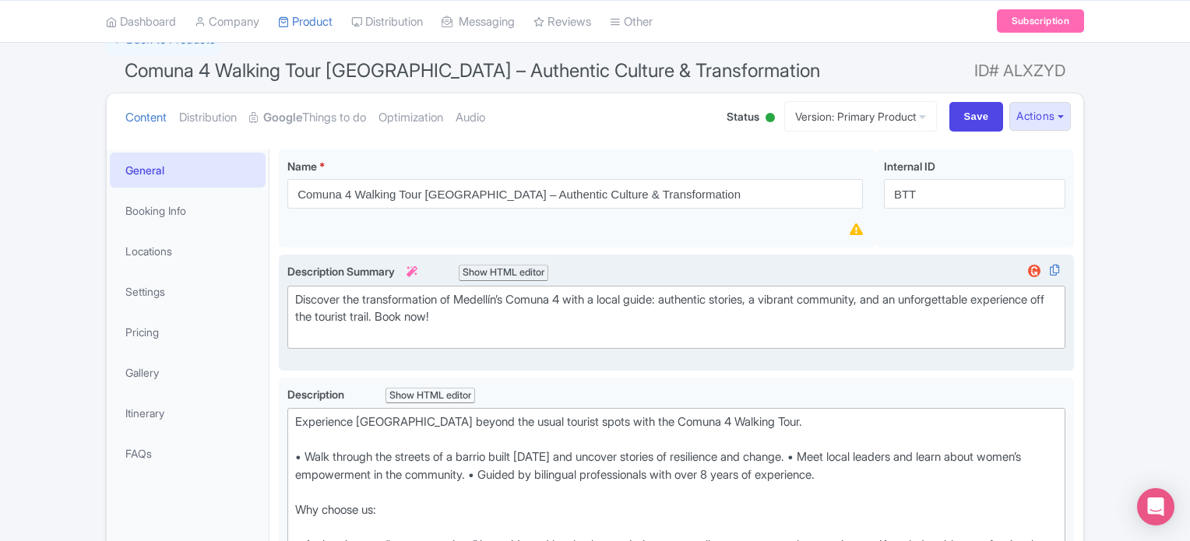
scroll to position [0, 0]
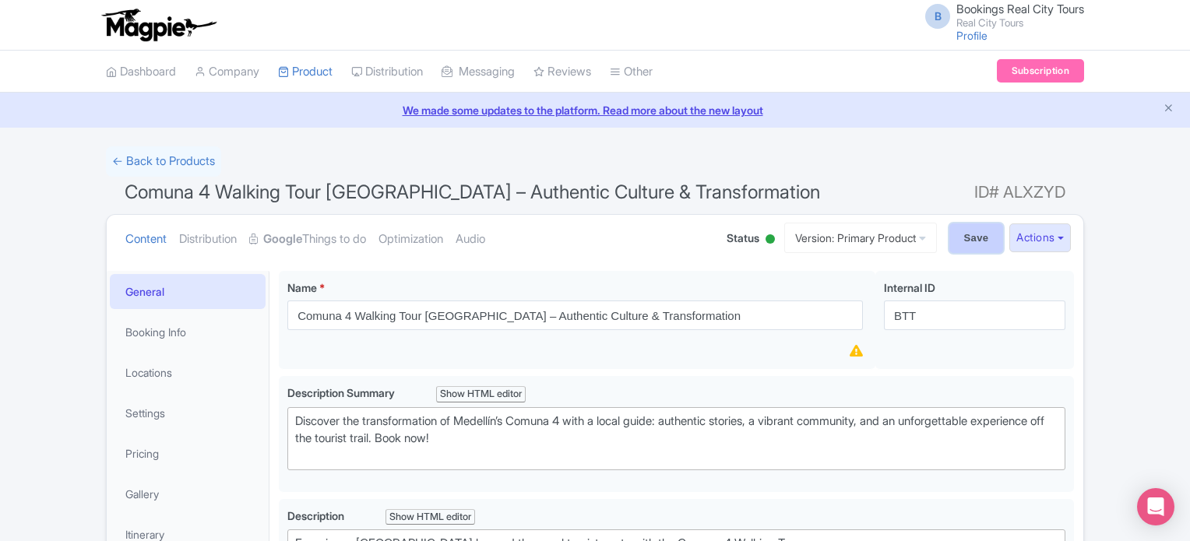
click at [959, 232] on input "Save" at bounding box center [976, 238] width 55 height 30
type input "Saving..."
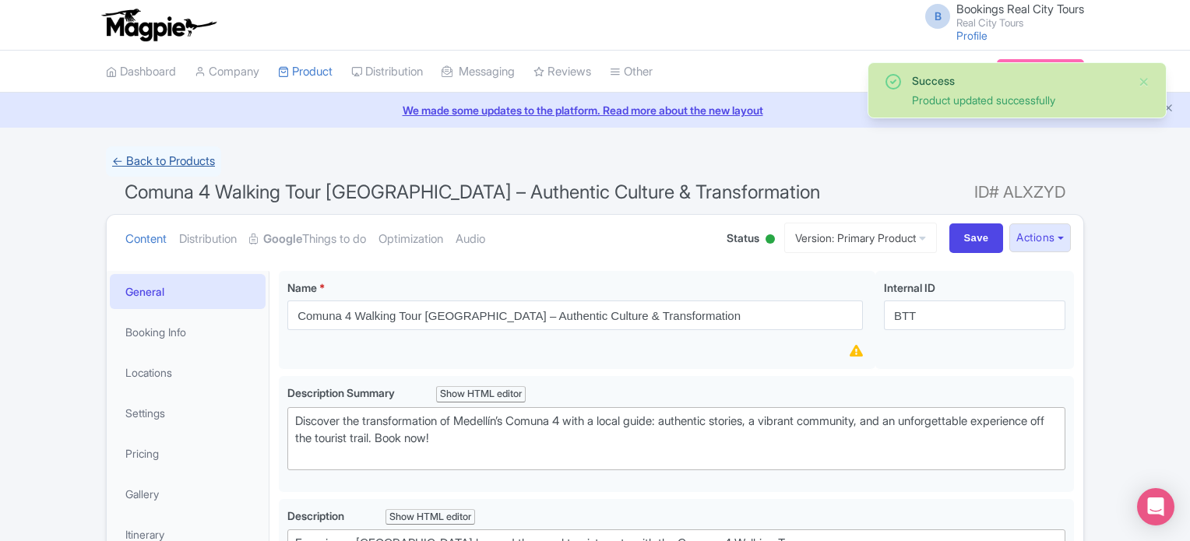
click at [202, 158] on link "← Back to Products" at bounding box center [163, 161] width 115 height 30
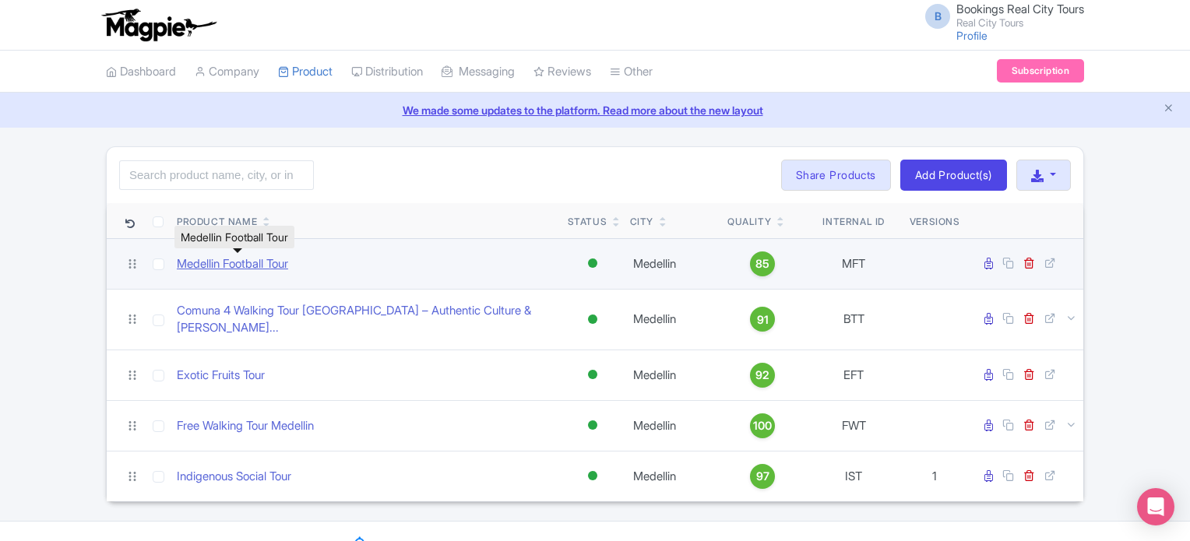
click at [218, 262] on link "Medellin Football Tour" at bounding box center [232, 264] width 111 height 18
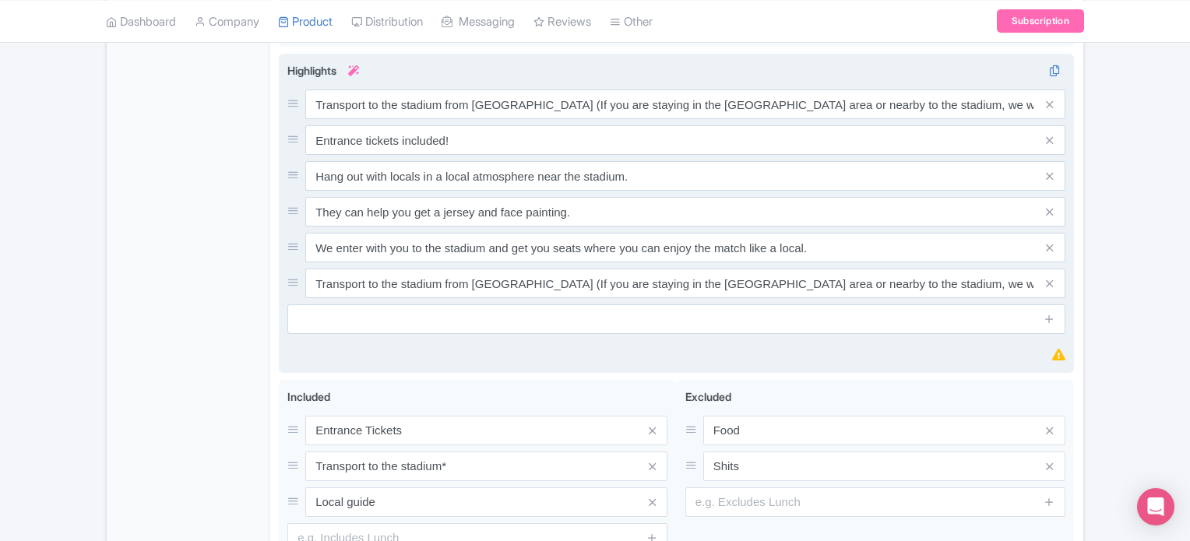
scroll to position [857, 0]
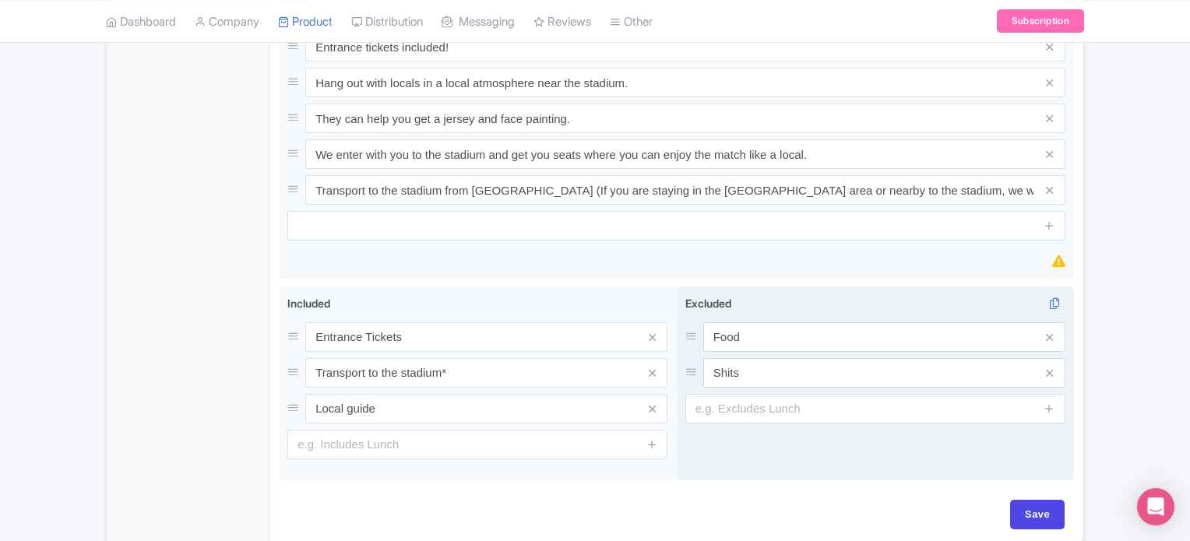
click at [1054, 372] on div "Excluded i Food Shits" at bounding box center [875, 359] width 380 height 128
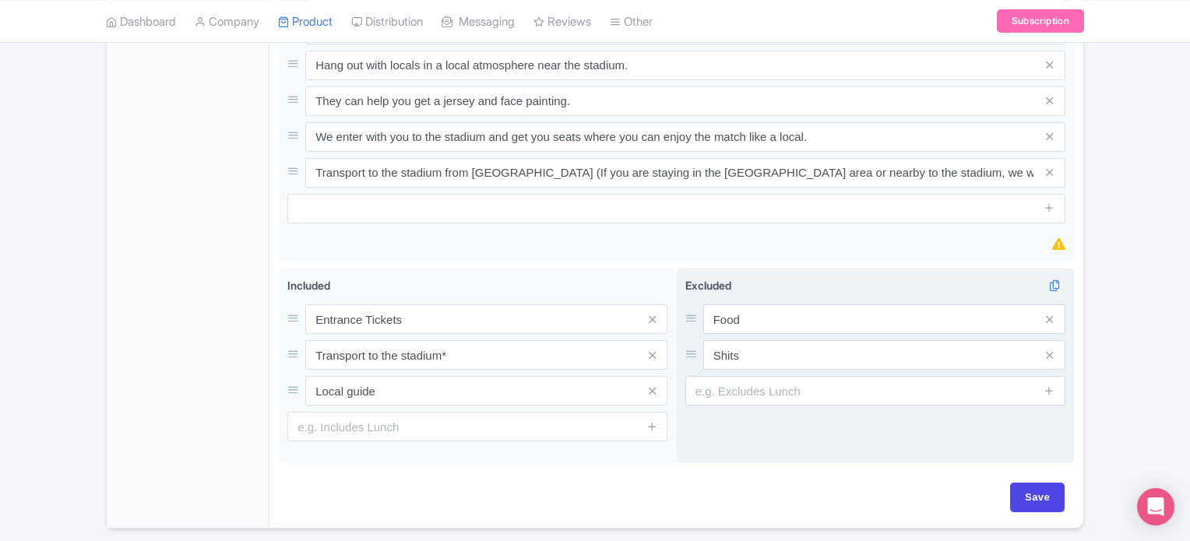
click at [1043, 350] on span at bounding box center [1049, 355] width 31 height 30
click at [1048, 354] on icon at bounding box center [1049, 356] width 7 height 12
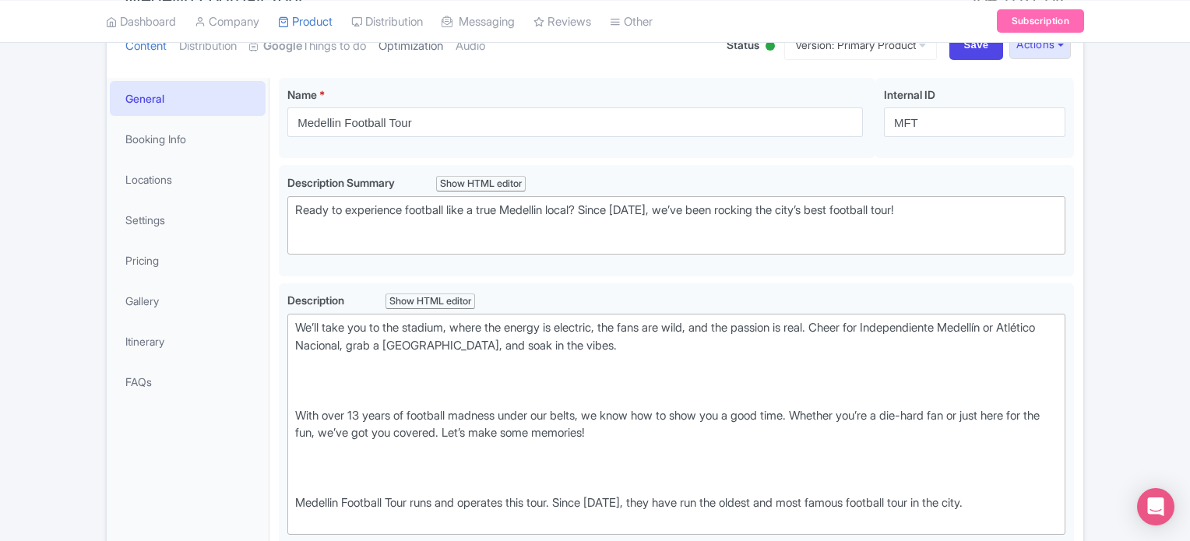
scroll to position [0, 0]
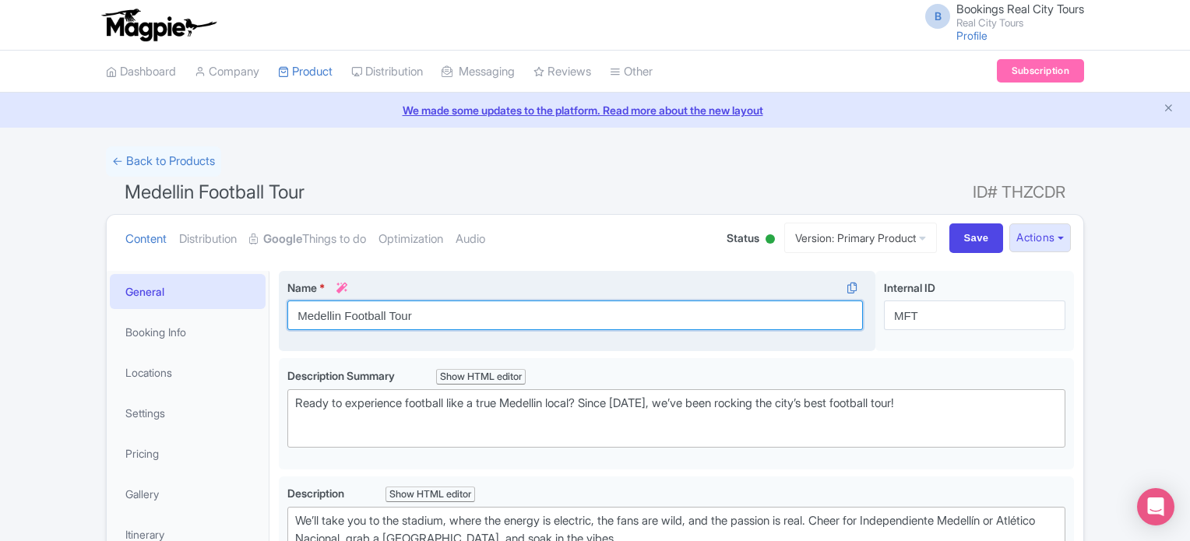
click at [347, 323] on input "Medellin Football Tour" at bounding box center [574, 316] width 575 height 30
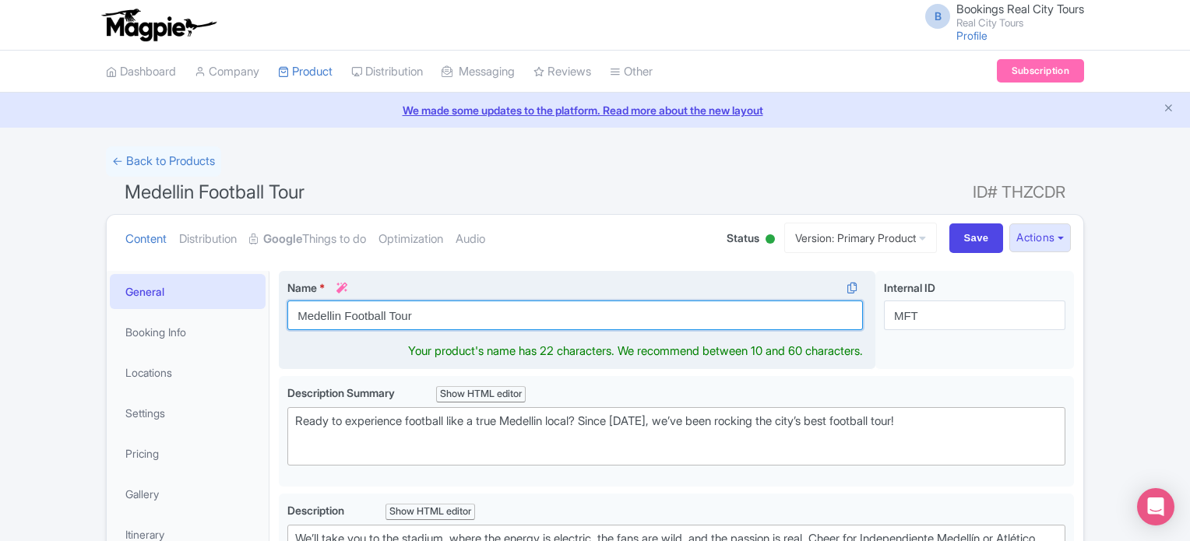
click at [350, 315] on input "Medellin Football Tour" at bounding box center [574, 316] width 575 height 30
paste input "ín Football Tour – Live the Game Like a Local"
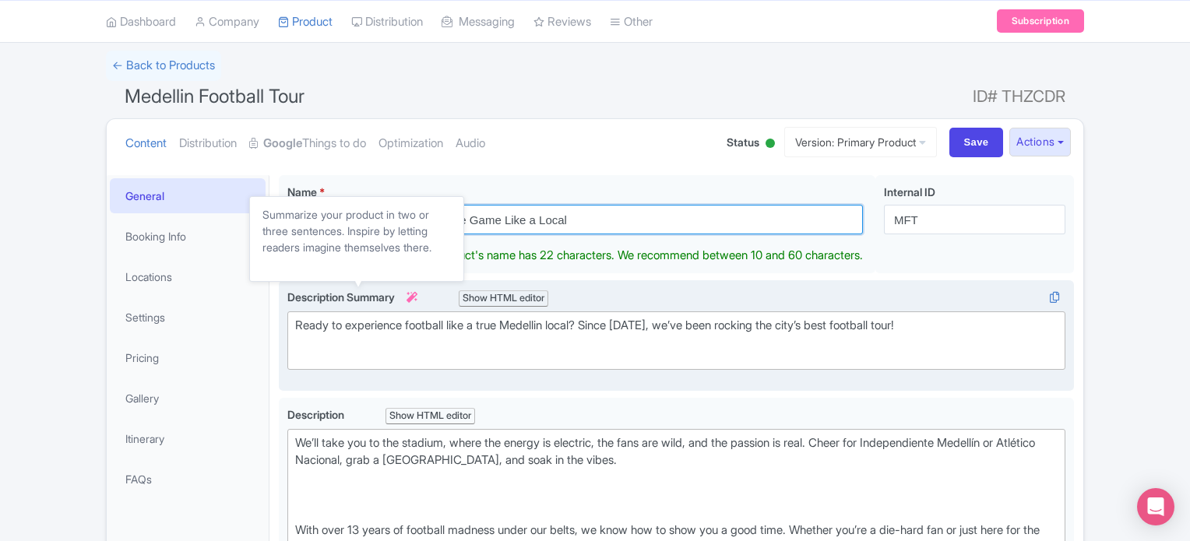
scroll to position [156, 0]
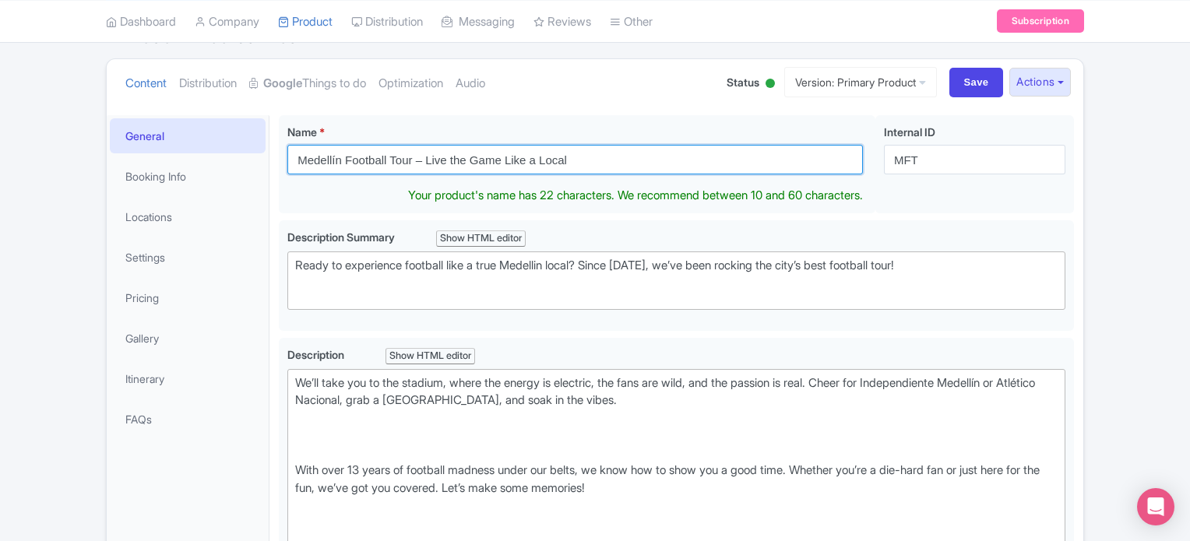
type input "Medellín Football Tour – Live the Game Like a Local"
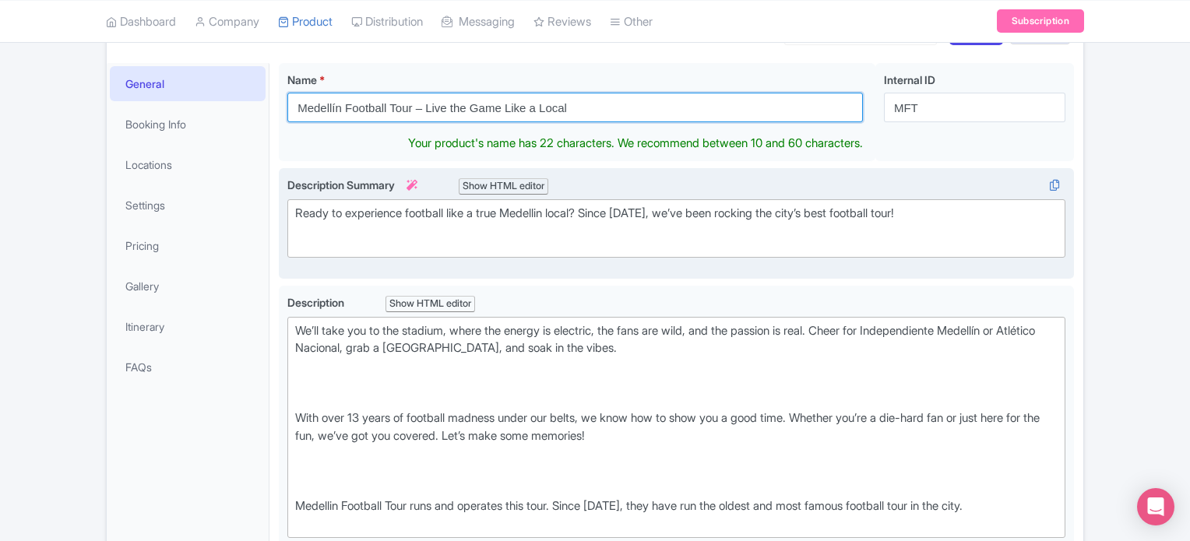
scroll to position [234, 0]
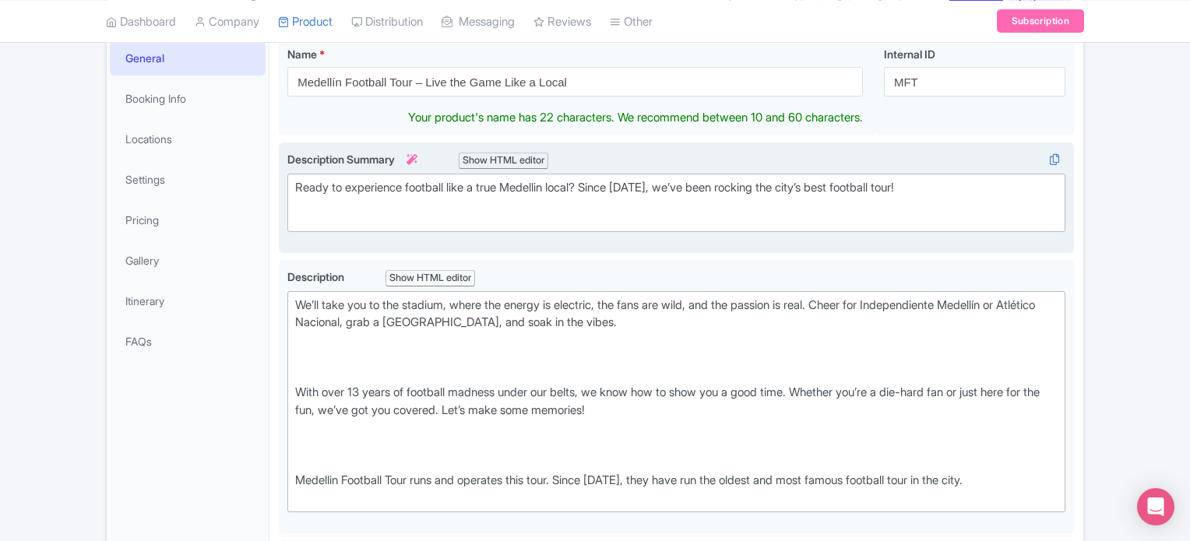
click at [410, 192] on div "Ready to experience football like a true Medellin local? Since 2010, we’ve been…" at bounding box center [676, 196] width 762 height 35
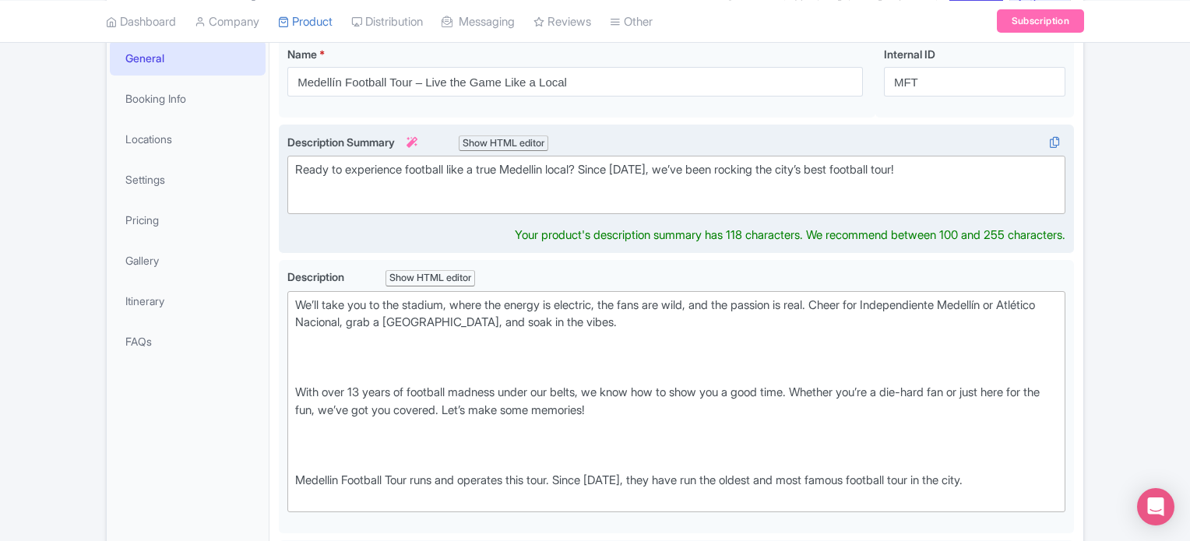
click at [410, 192] on div "Ready to experience football like a true Medellin local? Since 2010, we’ve been…" at bounding box center [676, 178] width 762 height 35
click at [410, 161] on div "Ready to experience football like a true Medellin local? Since 2010, we’ve been…" at bounding box center [676, 178] width 762 height 35
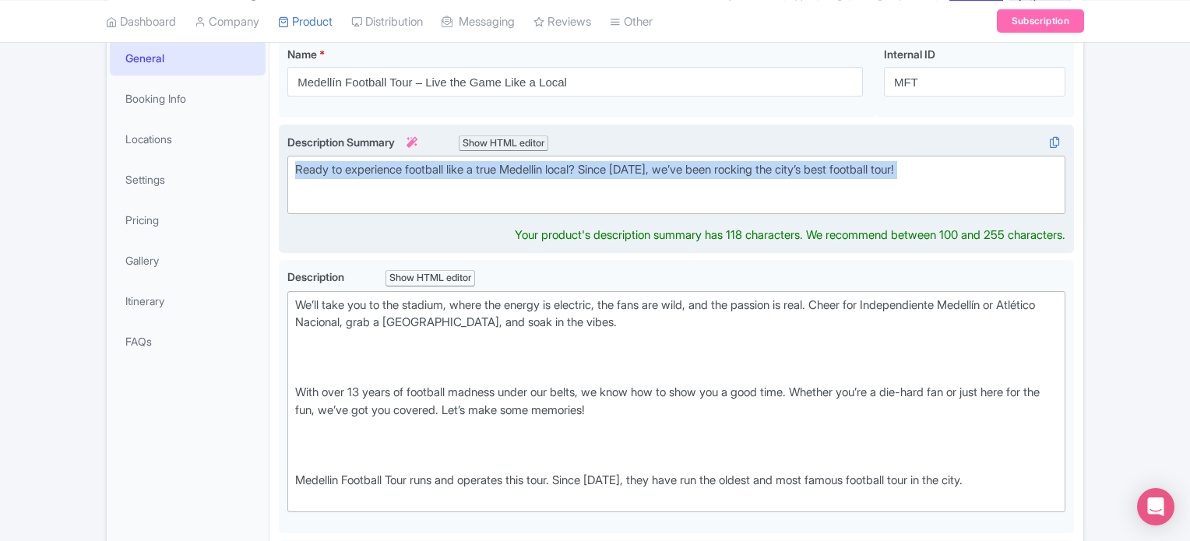
click at [410, 161] on div "Ready to experience football like a true Medellin local? Since 2010, we’ve been…" at bounding box center [676, 178] width 762 height 35
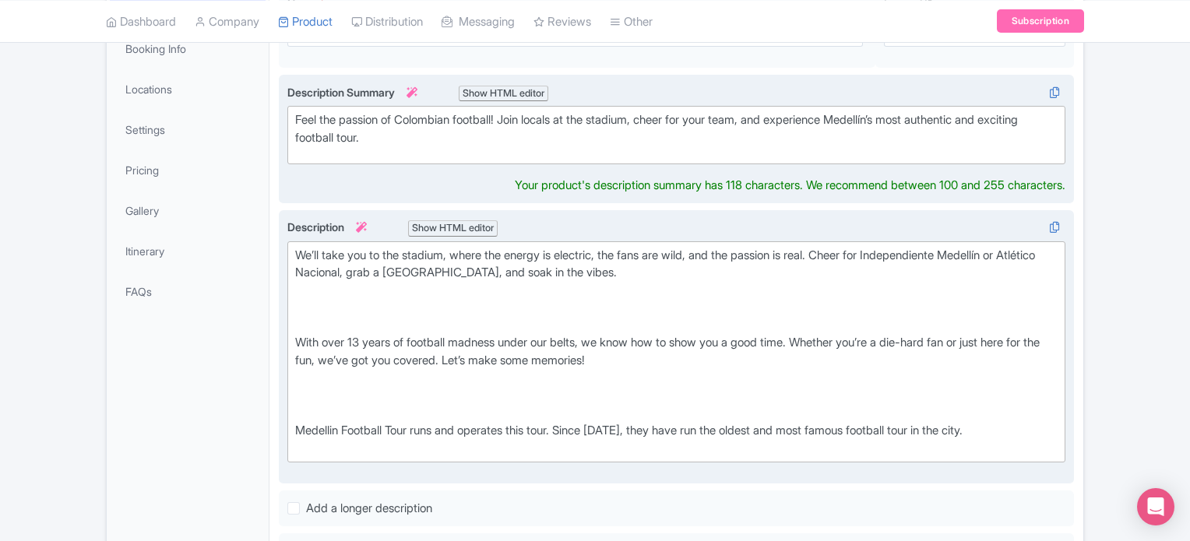
scroll to position [389, 0]
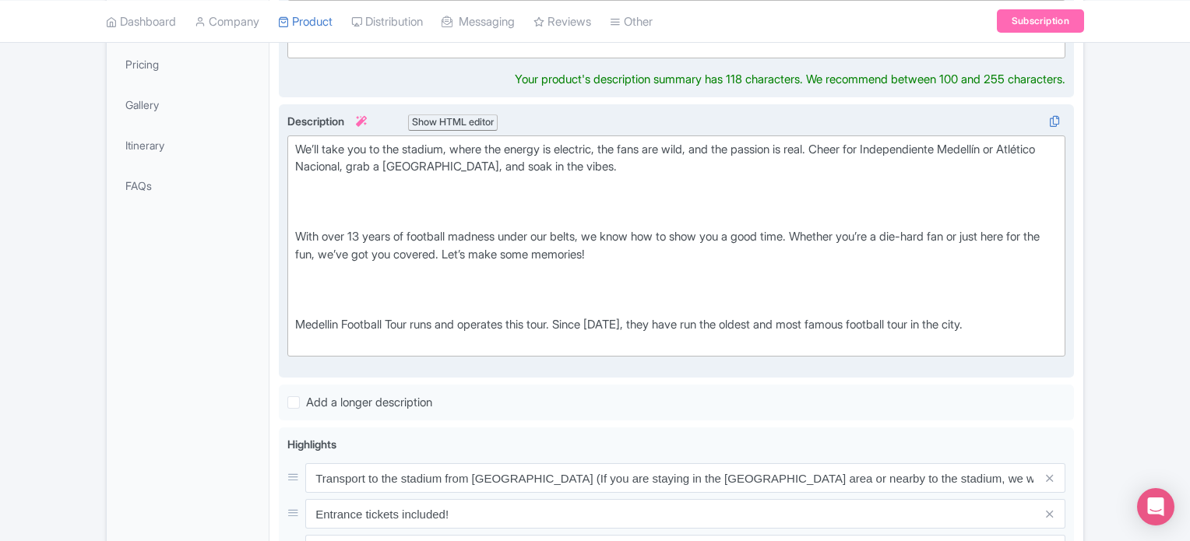
type trix-editor "<div>&nbsp;Feel the passion of Colombian football! Join locals at the stadium, …"
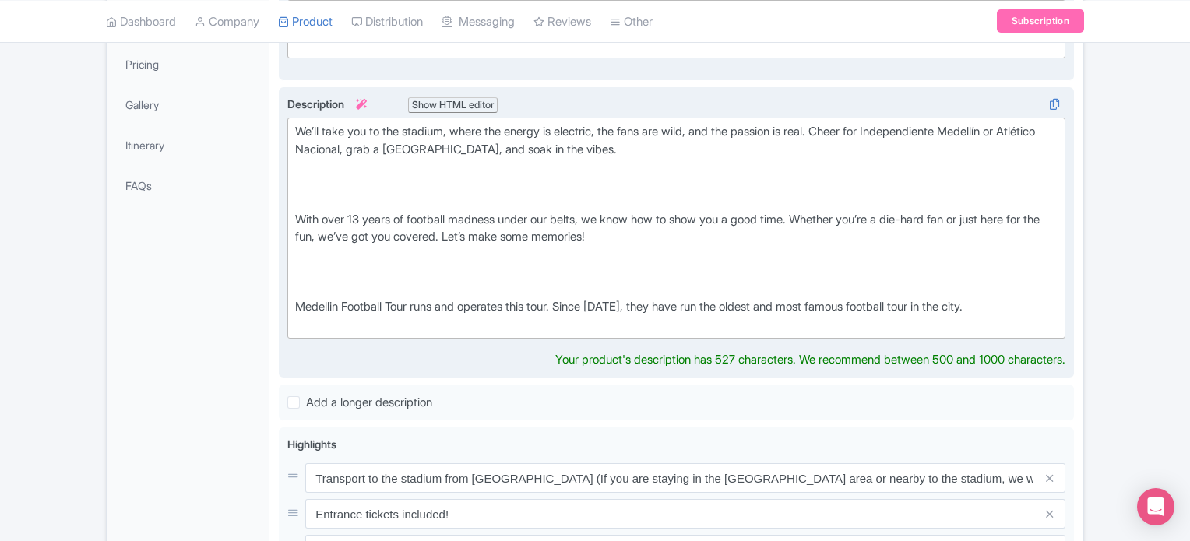
scroll to position [371, 0]
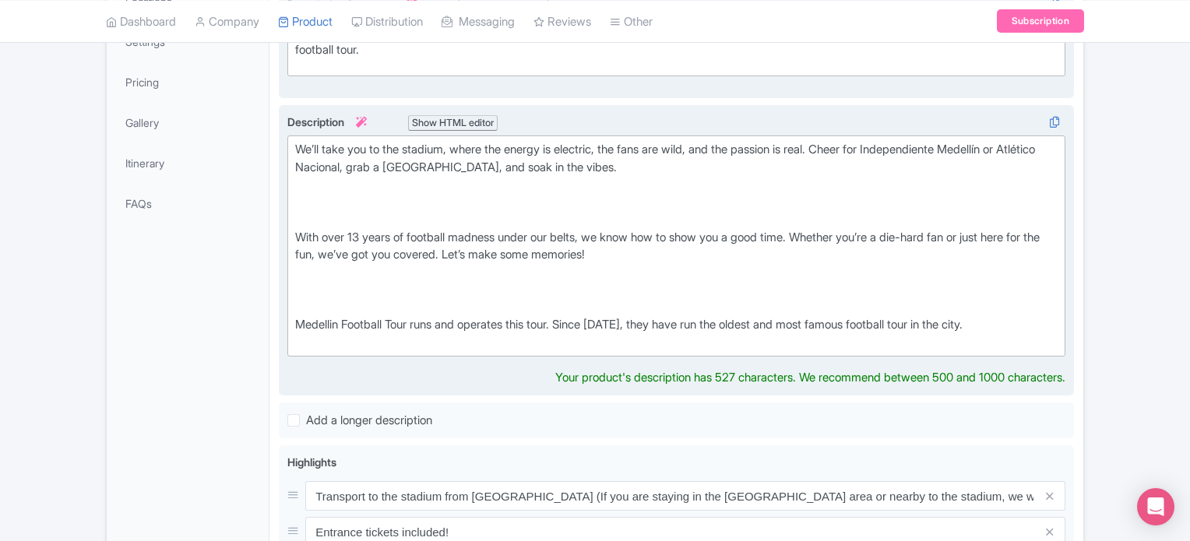
click at [501, 242] on div "We’ll take you to the stadium, where the energy is electric, the fans are wild,…" at bounding box center [676, 246] width 762 height 210
type trix-editor "<div>We’ll take you to the stadium, where the energy is electric, the fans are …"
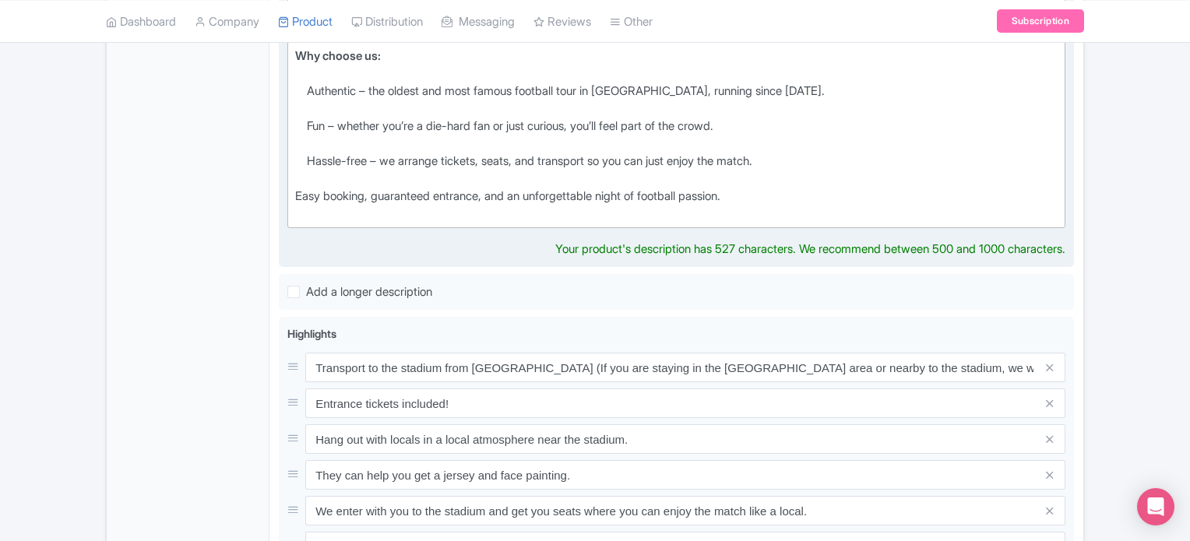
scroll to position [761, 0]
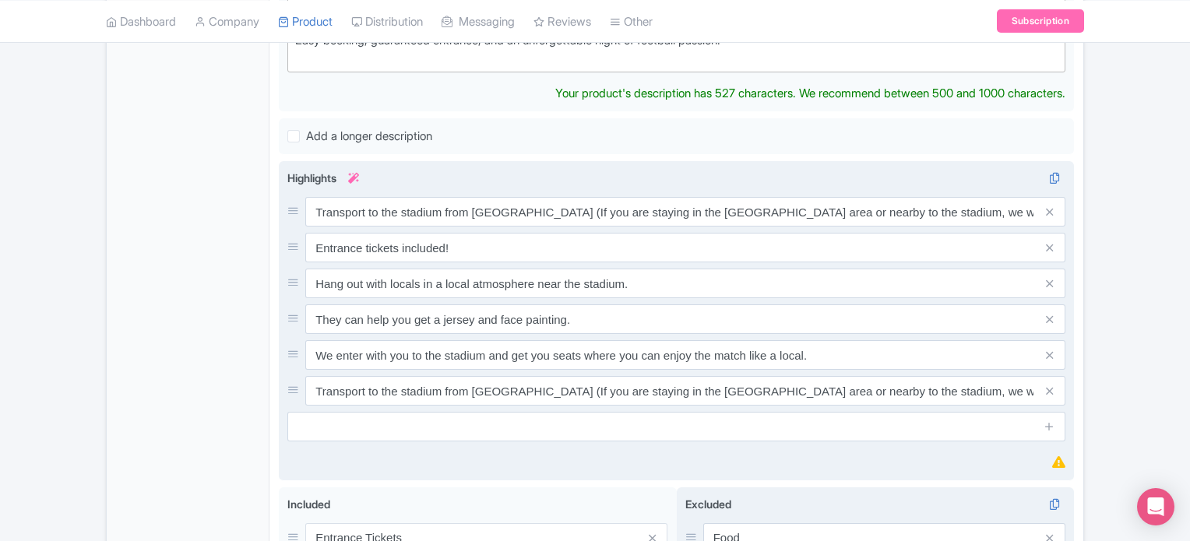
click at [1053, 388] on div "Highlights i Transport to the stadium from El Poblado (If you are staying in th…" at bounding box center [676, 306] width 778 height 272
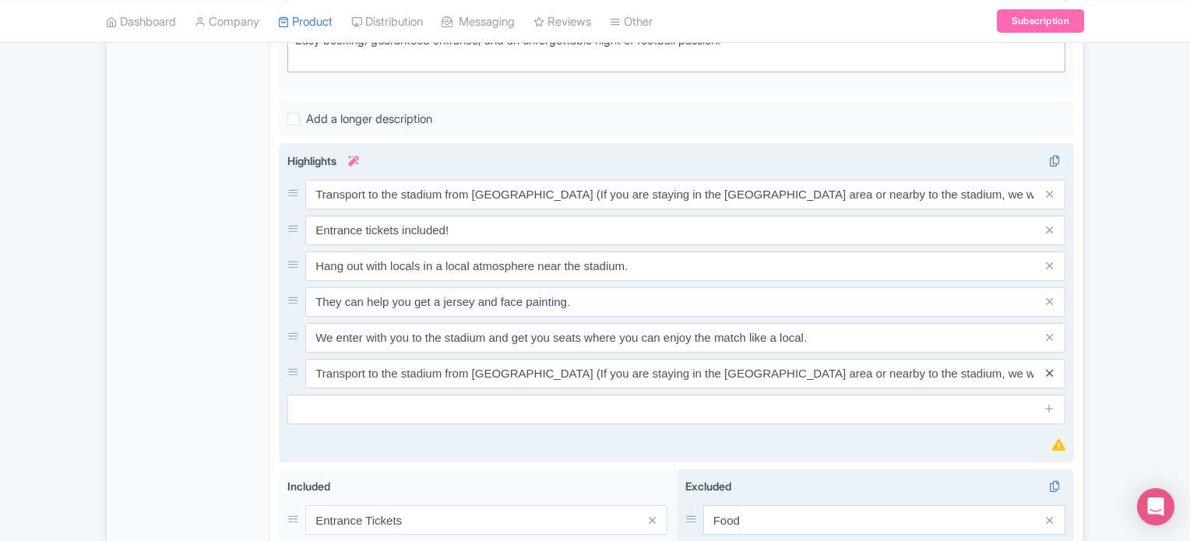
click at [1052, 369] on icon at bounding box center [1049, 374] width 7 height 12
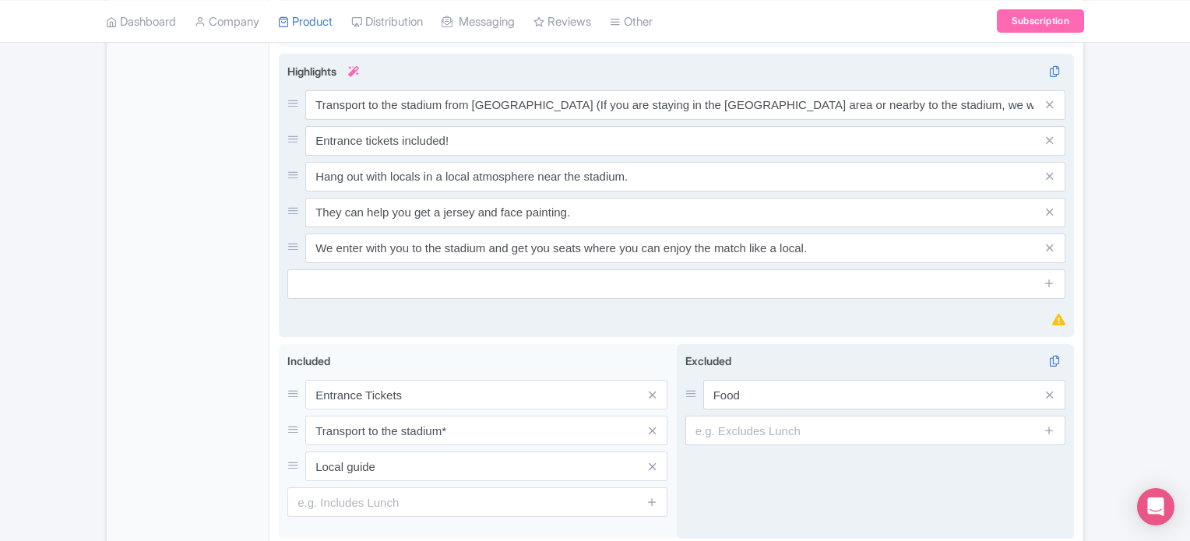
scroll to position [976, 0]
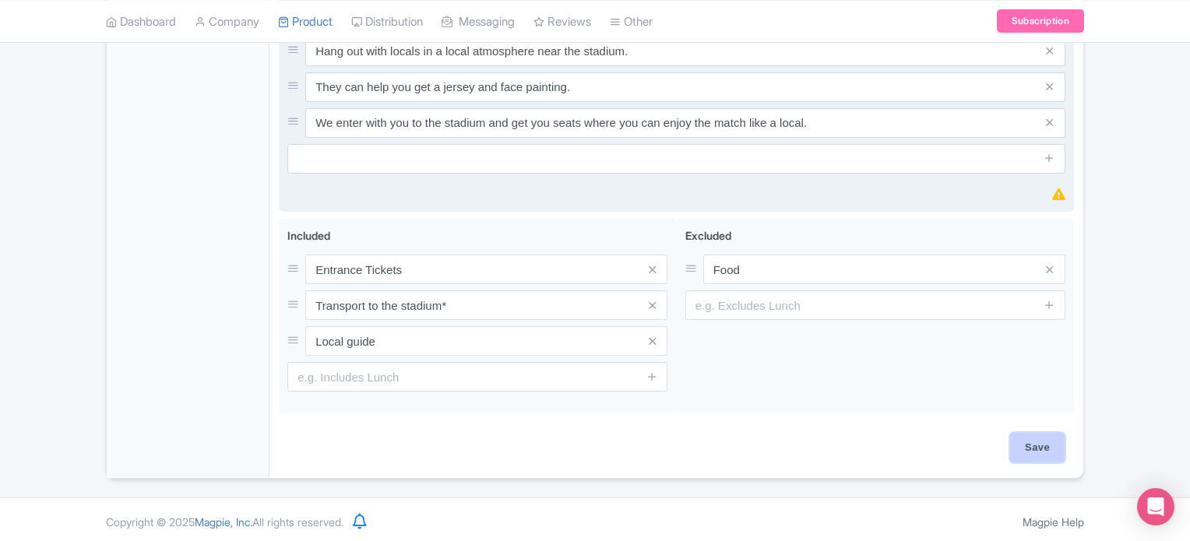
click at [1022, 445] on input "Save" at bounding box center [1037, 448] width 55 height 30
type input "Saving..."
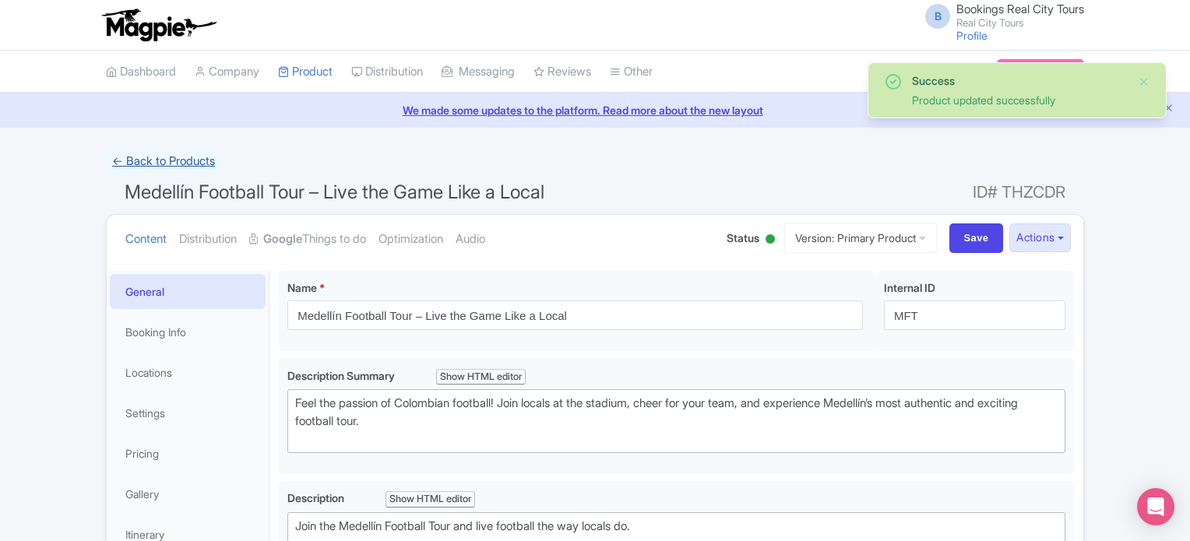
click at [188, 164] on link "← Back to Products" at bounding box center [163, 161] width 115 height 30
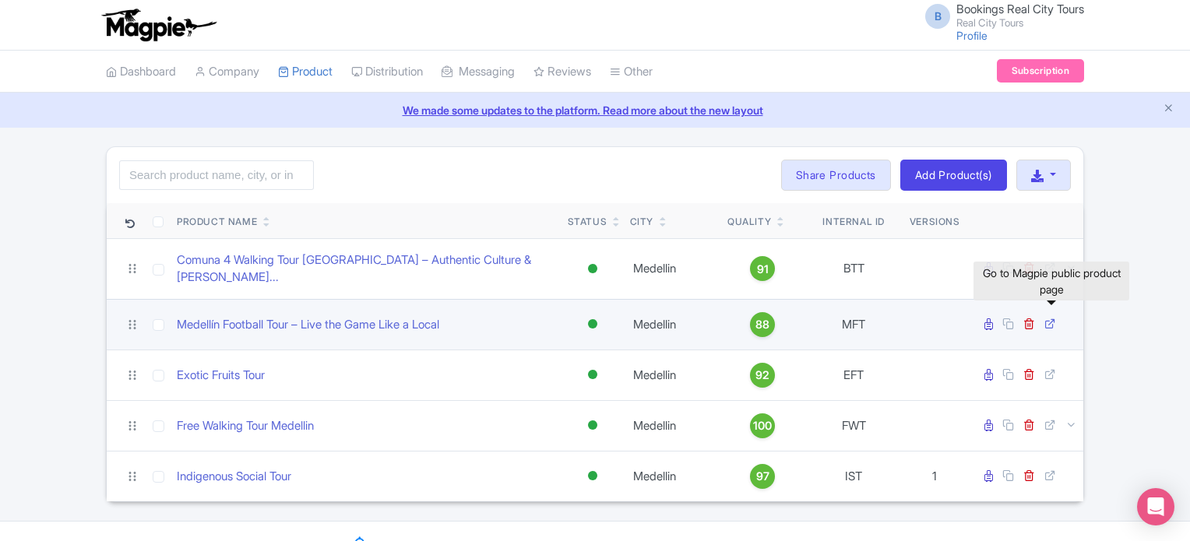
click at [1051, 318] on icon at bounding box center [1050, 324] width 12 height 12
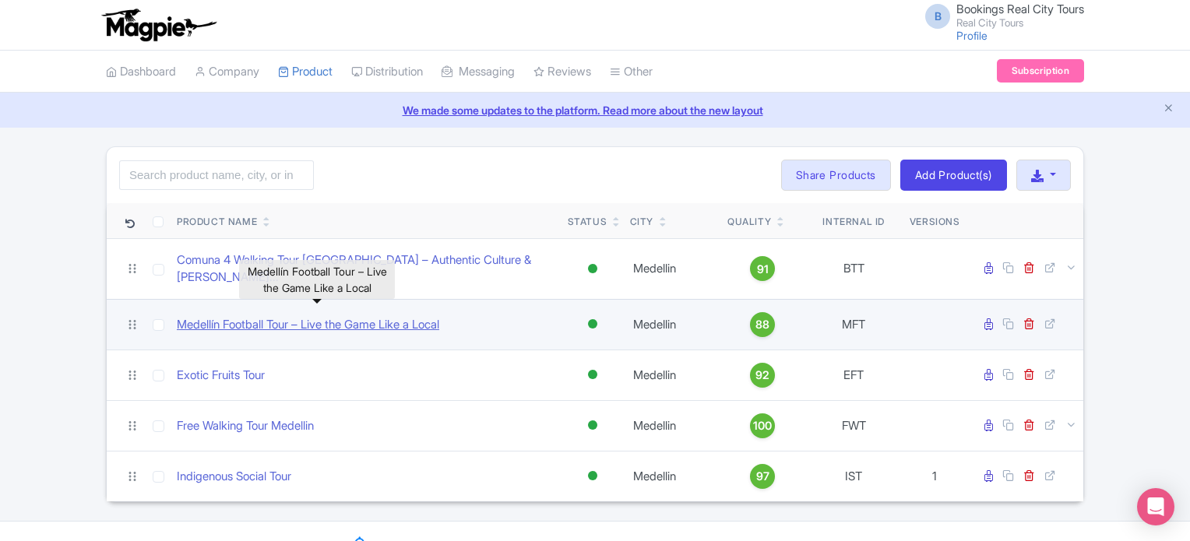
click at [438, 316] on link "Medellín Football Tour – Live the Game Like a Local" at bounding box center [308, 325] width 262 height 18
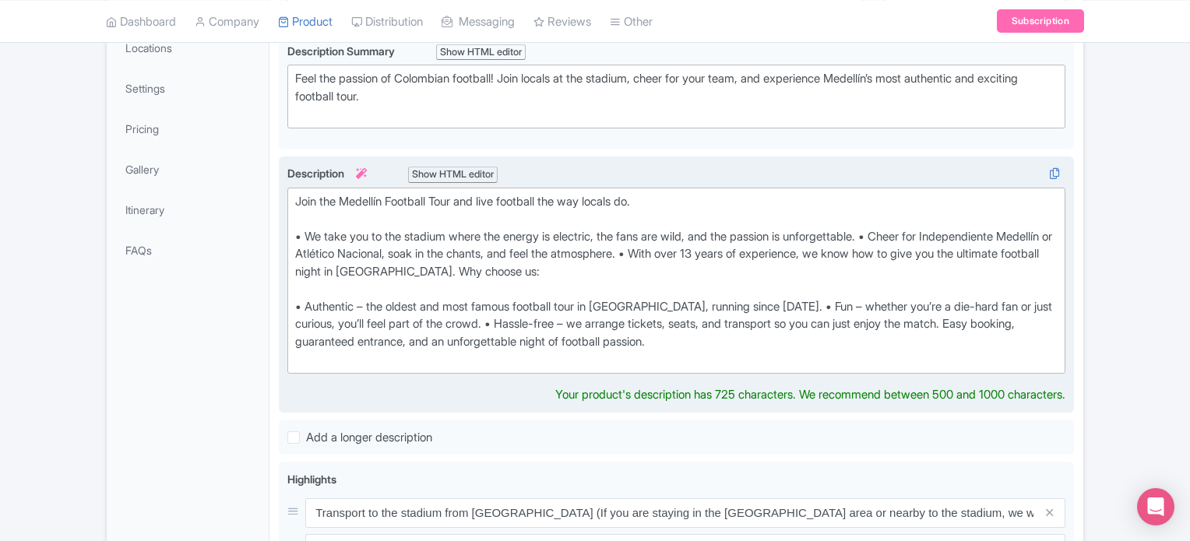
scroll to position [311, 0]
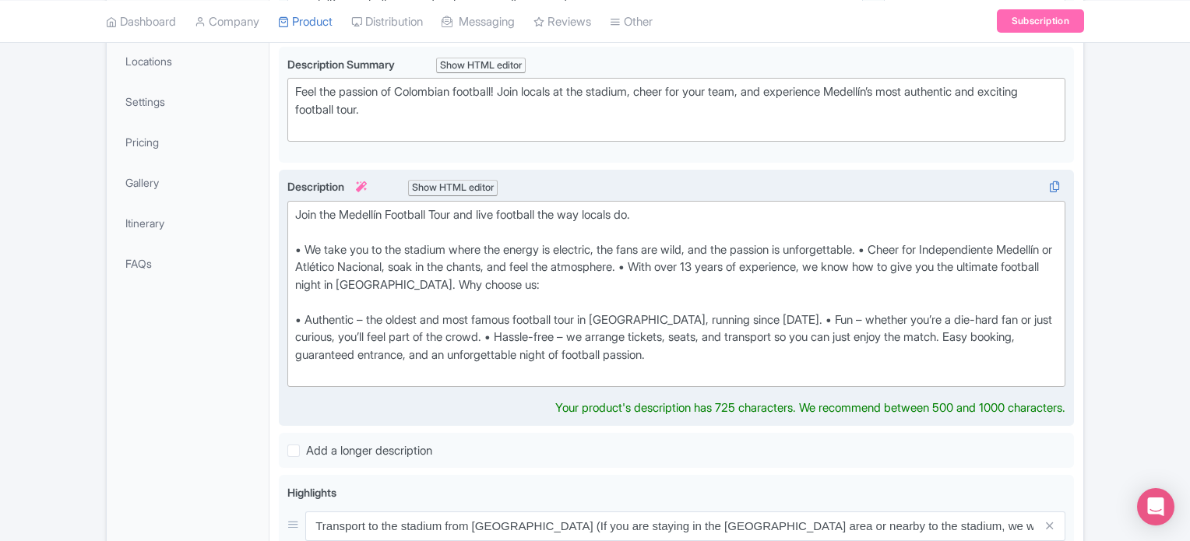
click at [508, 277] on div "Join the Medellín Football Tour and live football the way locals do. • We take …" at bounding box center [676, 293] width 762 height 175
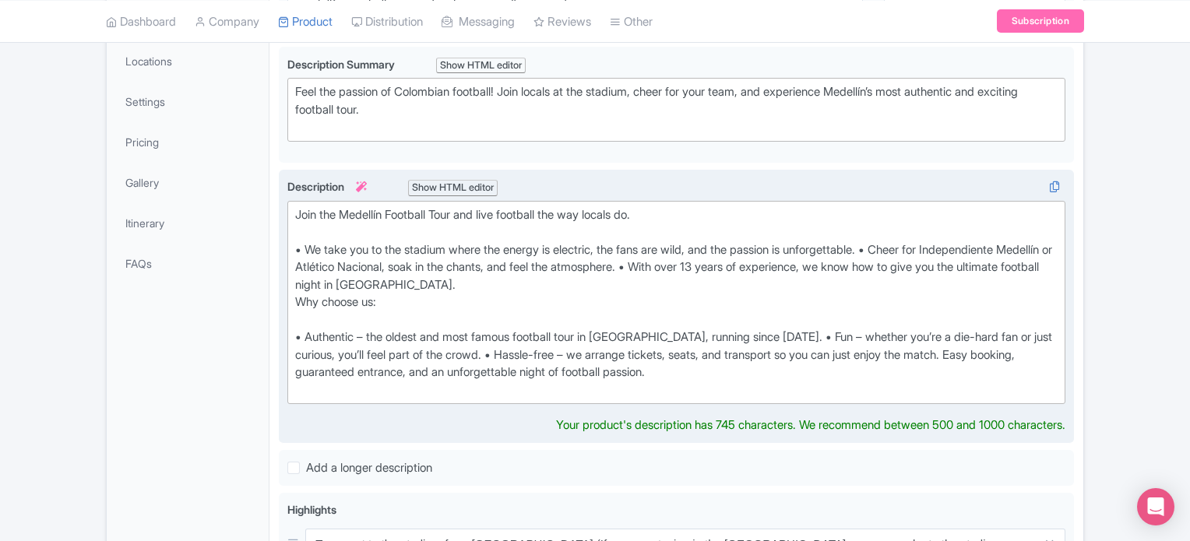
type trix-editor "<div>Join the Medellín Football Tour and live football the way locals do.<br><b…"
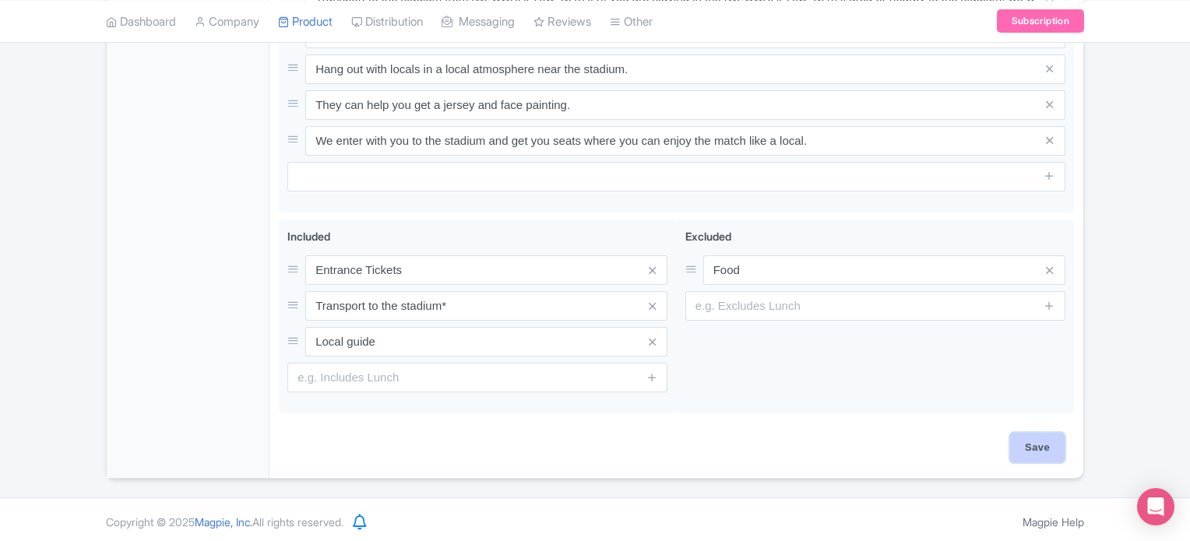
scroll to position [858, 0]
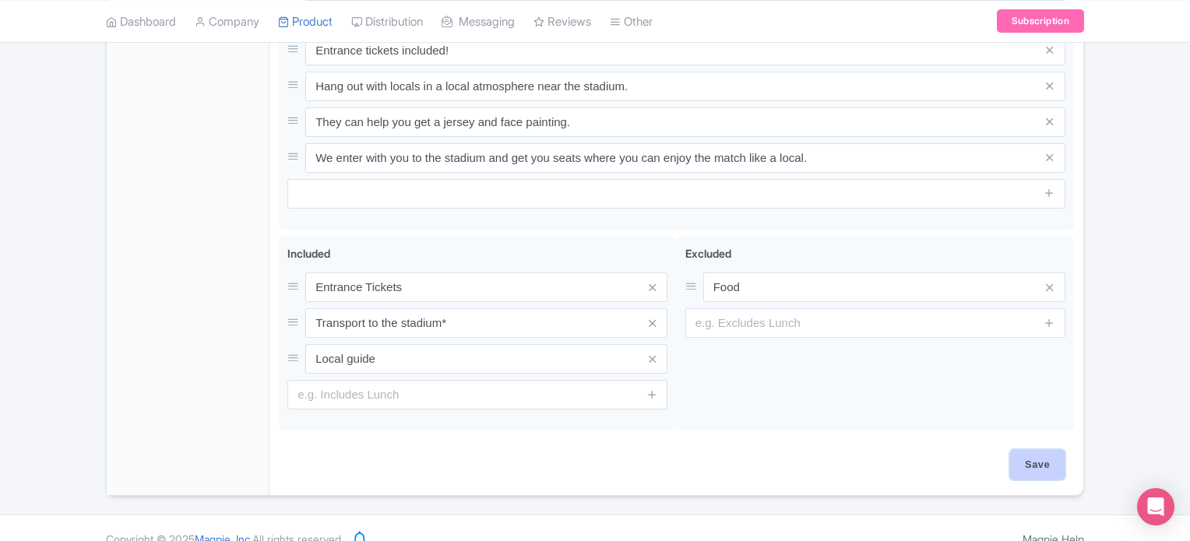
click at [1017, 450] on input "Save" at bounding box center [1037, 465] width 55 height 30
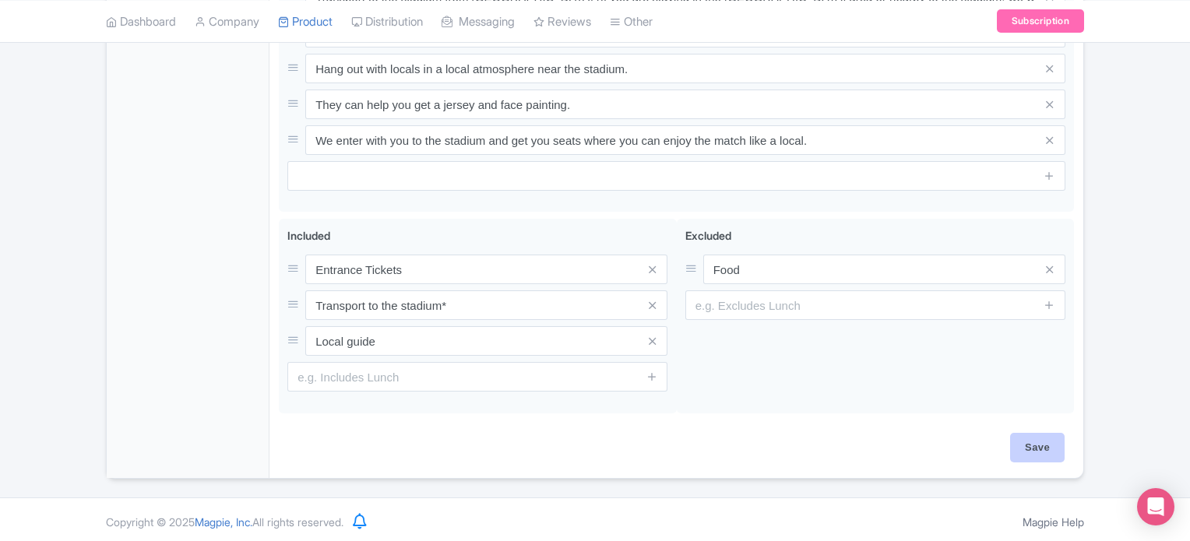
type input "Saving..."
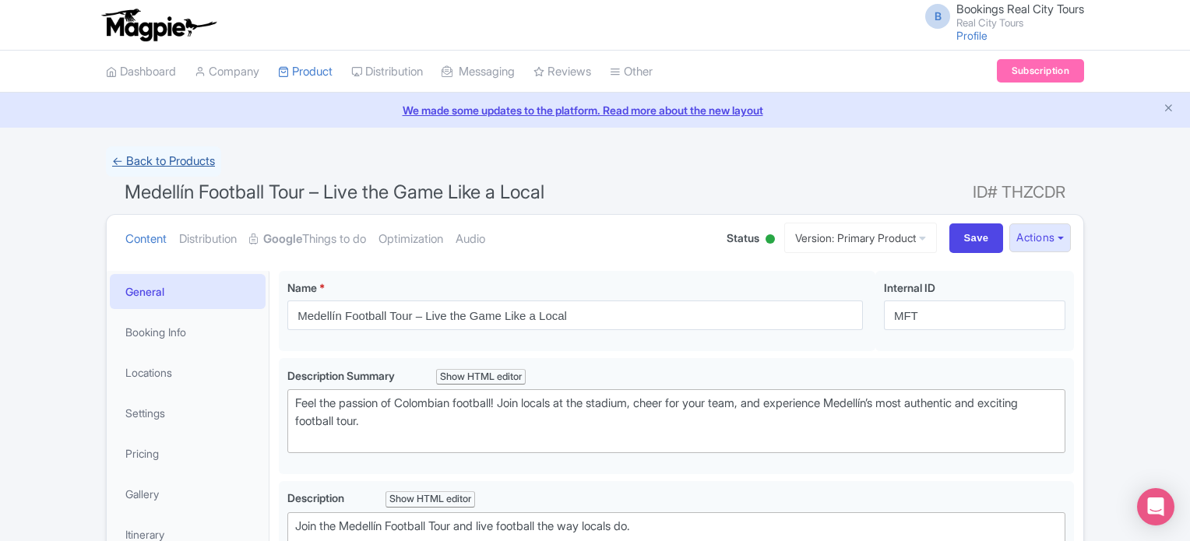
click at [190, 161] on link "← Back to Products" at bounding box center [163, 161] width 115 height 30
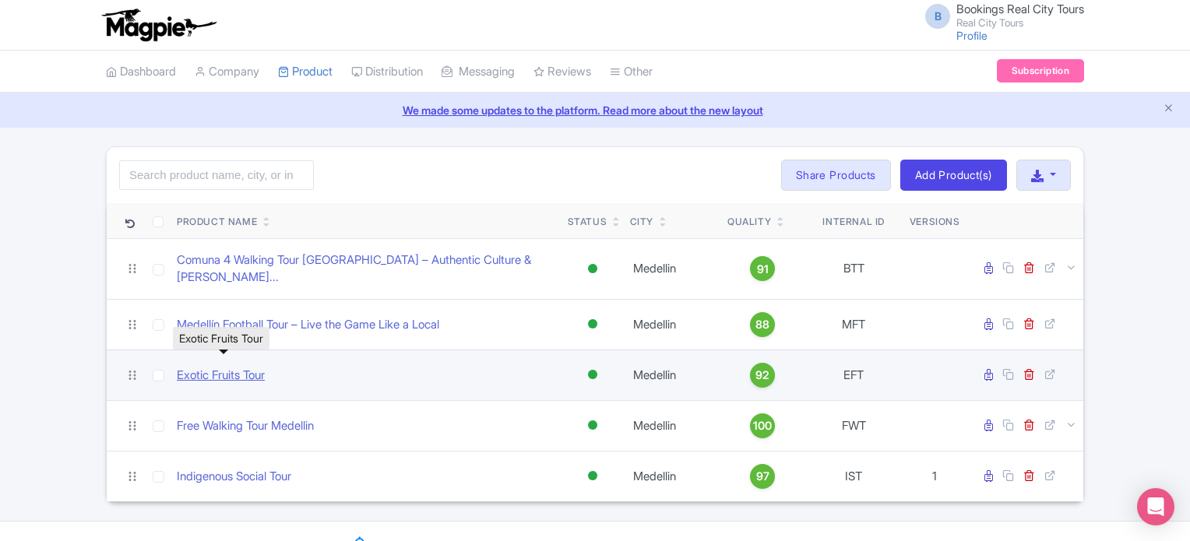
click at [212, 367] on link "Exotic Fruits Tour" at bounding box center [221, 376] width 88 height 18
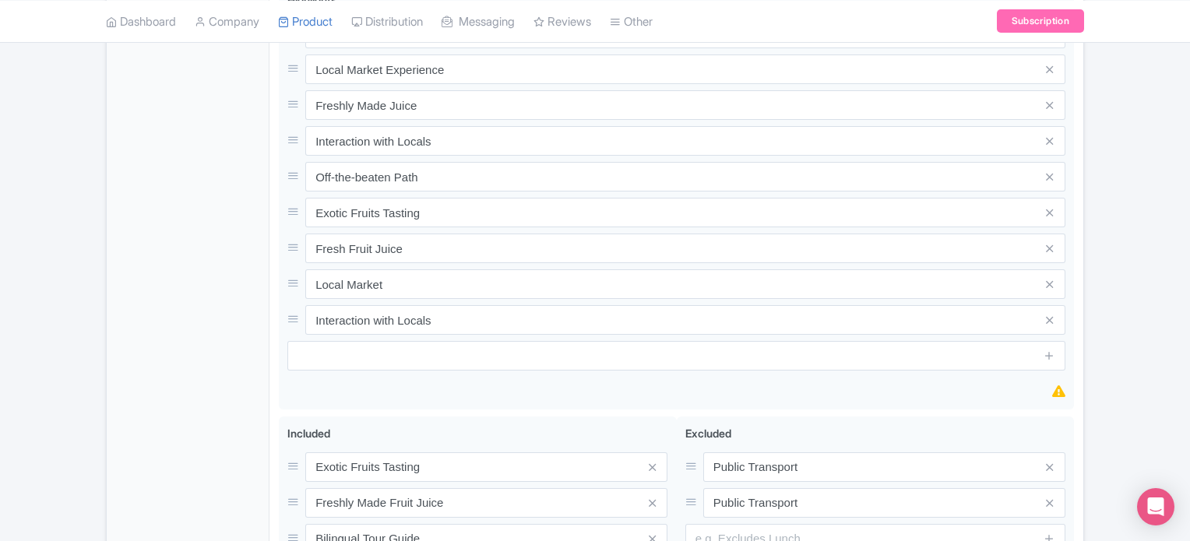
scroll to position [779, 0]
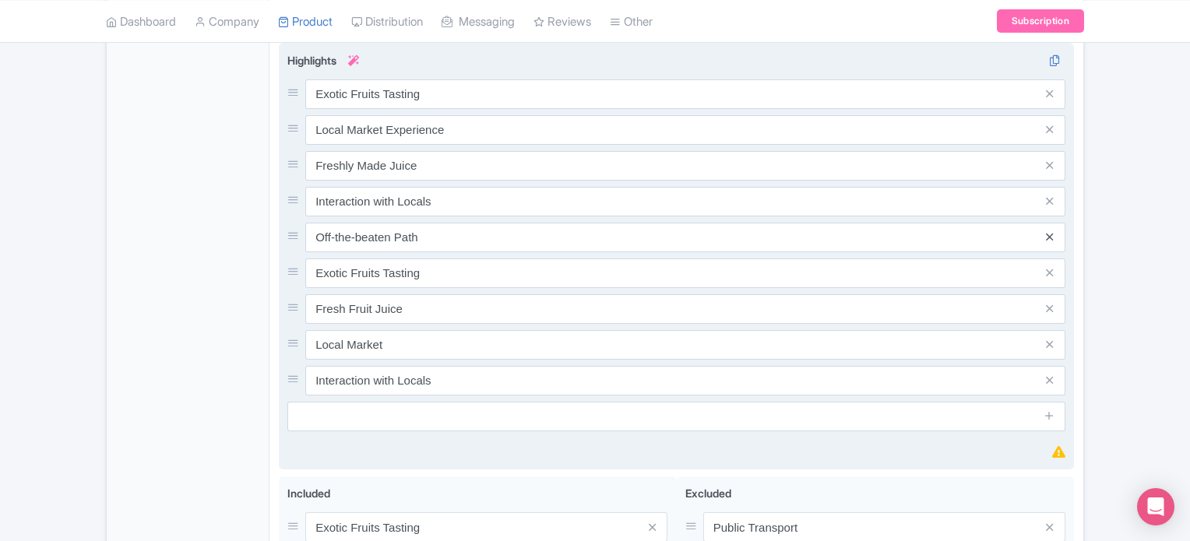
click at [1051, 252] on div "Exotic Fruits Tasting Local Market Experience Freshly Made Juice Interaction wi…" at bounding box center [676, 237] width 778 height 316
click at [1050, 235] on icon at bounding box center [1049, 237] width 7 height 12
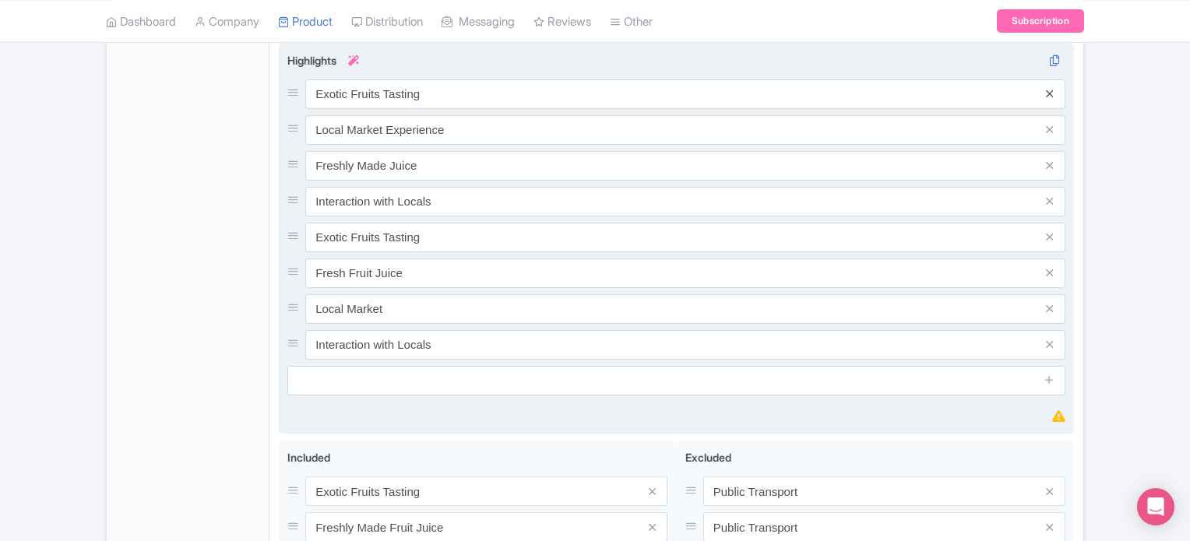
click at [1049, 93] on icon at bounding box center [1049, 94] width 7 height 12
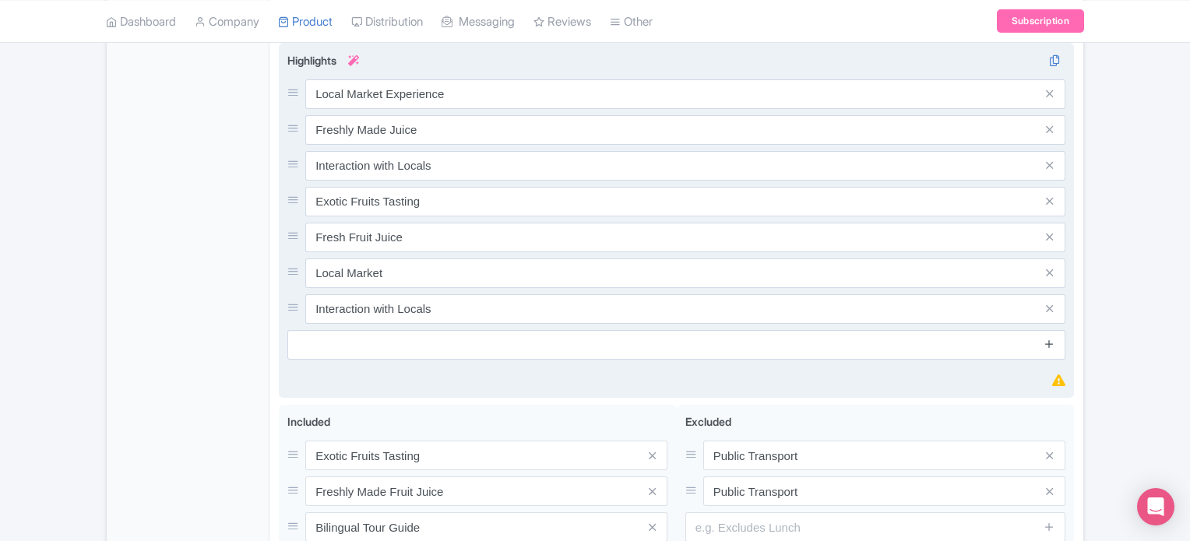
click at [1049, 305] on icon at bounding box center [1049, 309] width 7 height 12
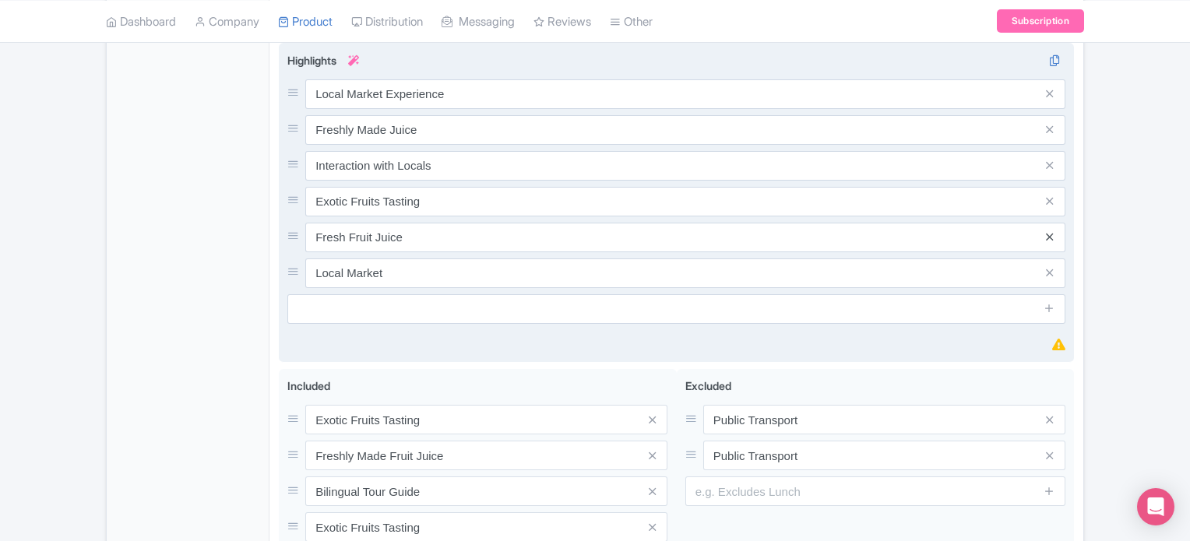
click at [1051, 233] on icon at bounding box center [1049, 237] width 7 height 12
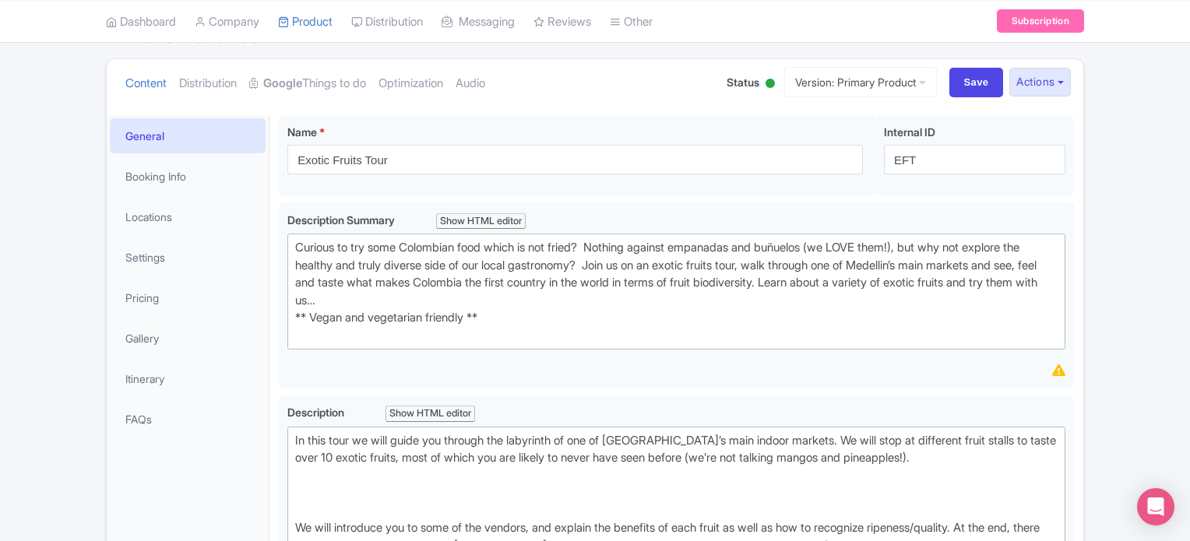
scroll to position [78, 0]
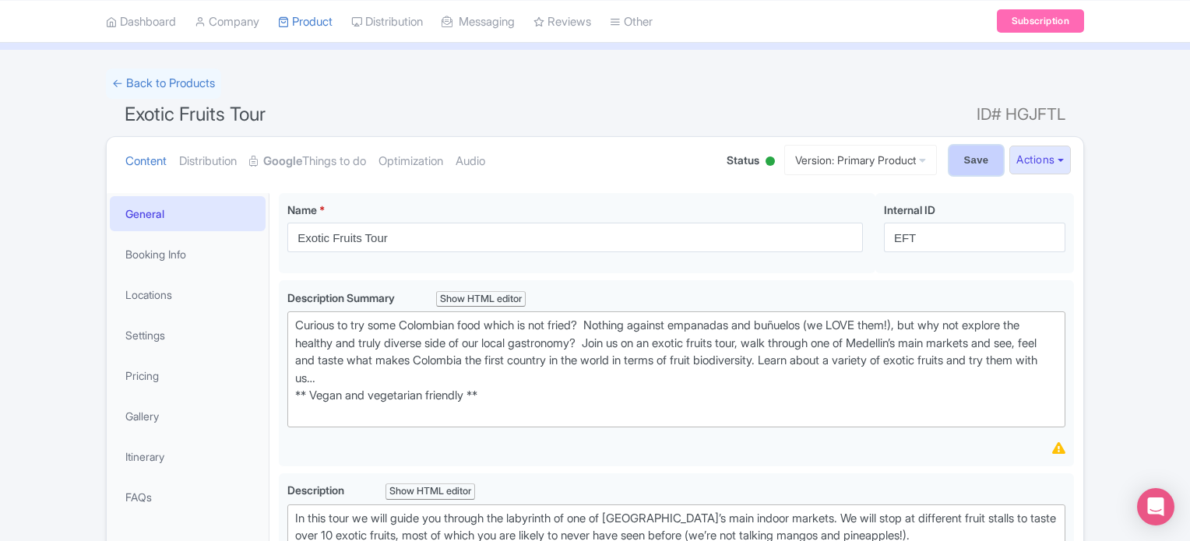
click at [966, 159] on input "Save" at bounding box center [976, 161] width 55 height 30
type input "Saving..."
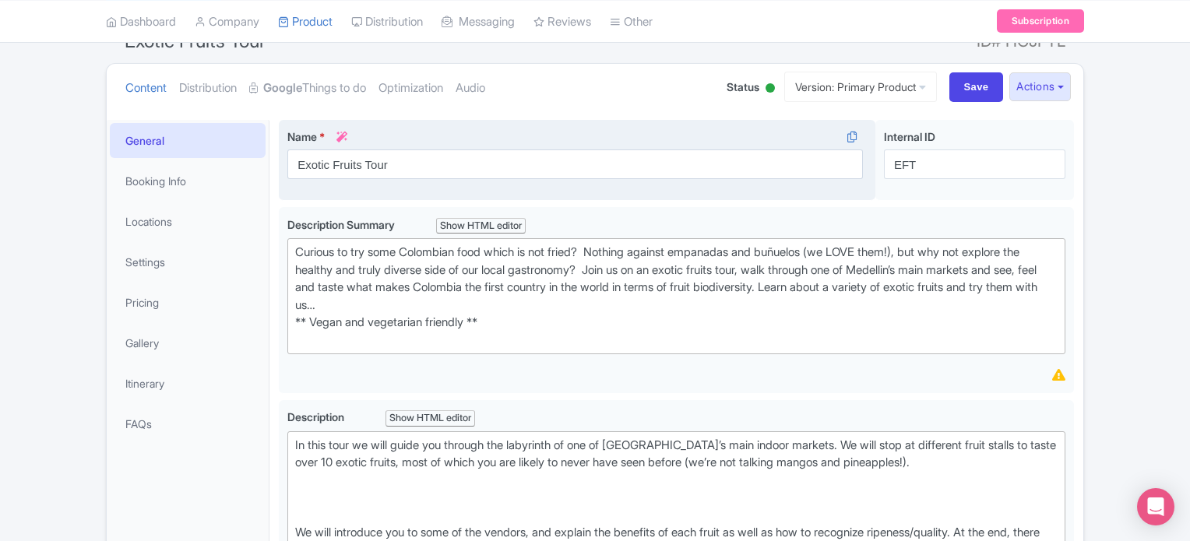
scroll to position [37, 0]
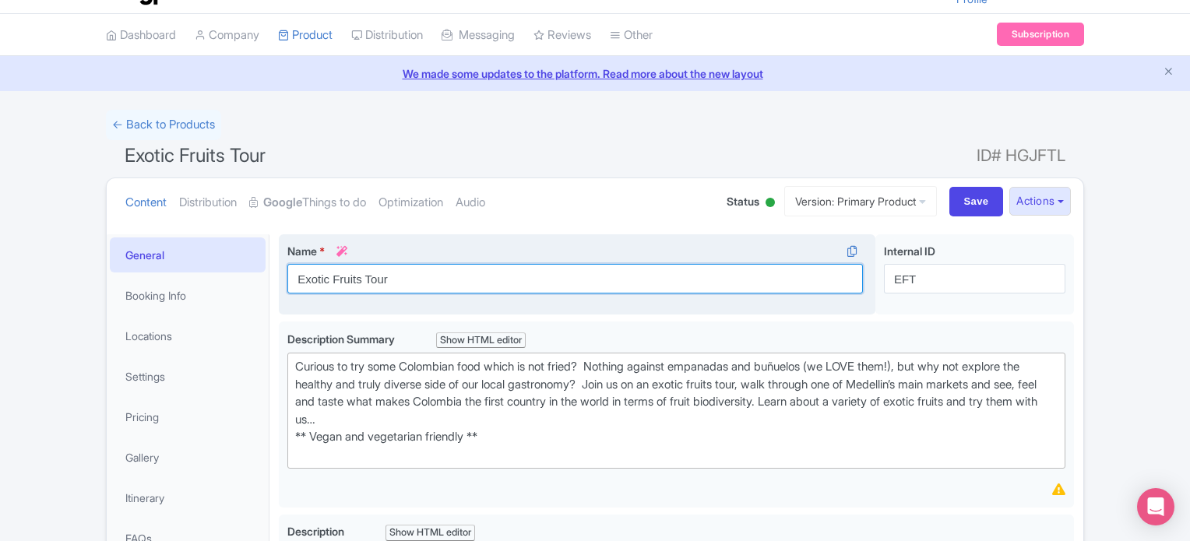
click at [382, 282] on input "Exotic Fruits Tour" at bounding box center [574, 279] width 575 height 30
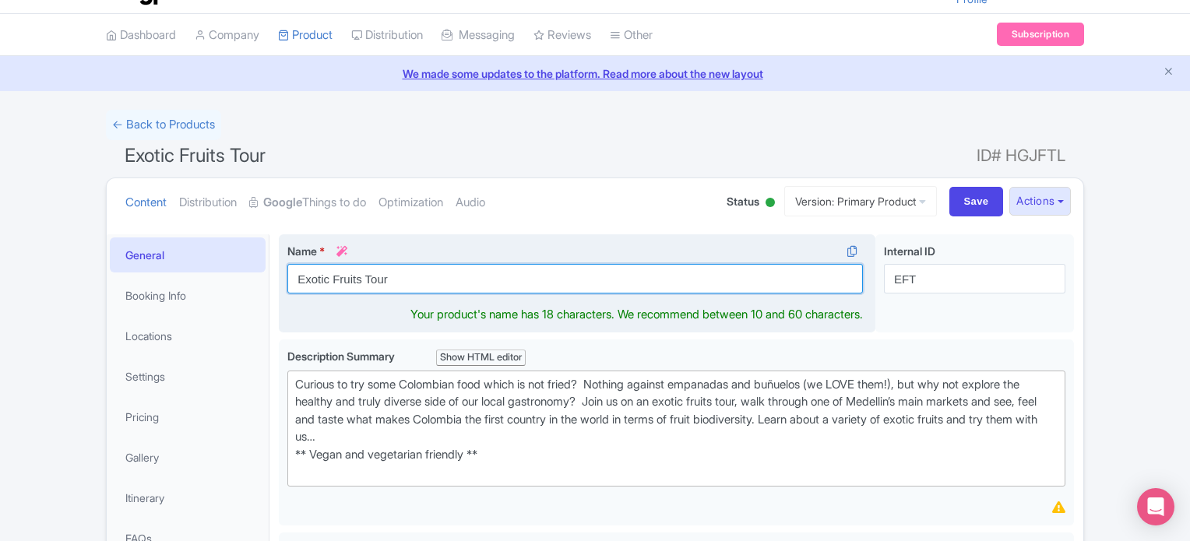
click at [382, 282] on input "Exotic Fruits Tour" at bounding box center [574, 279] width 575 height 30
paste input "[GEOGRAPHIC_DATA] – Taste Colombia’s Biodiversity"
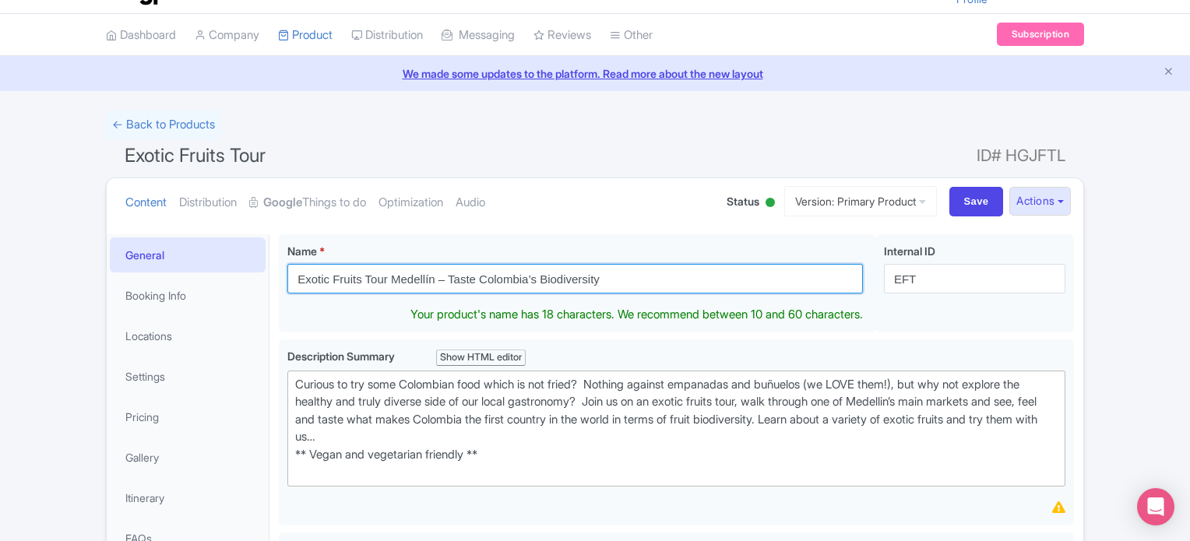
type input "Exotic Fruits Tour Medellín – Taste Colombia’s Biodiversity"
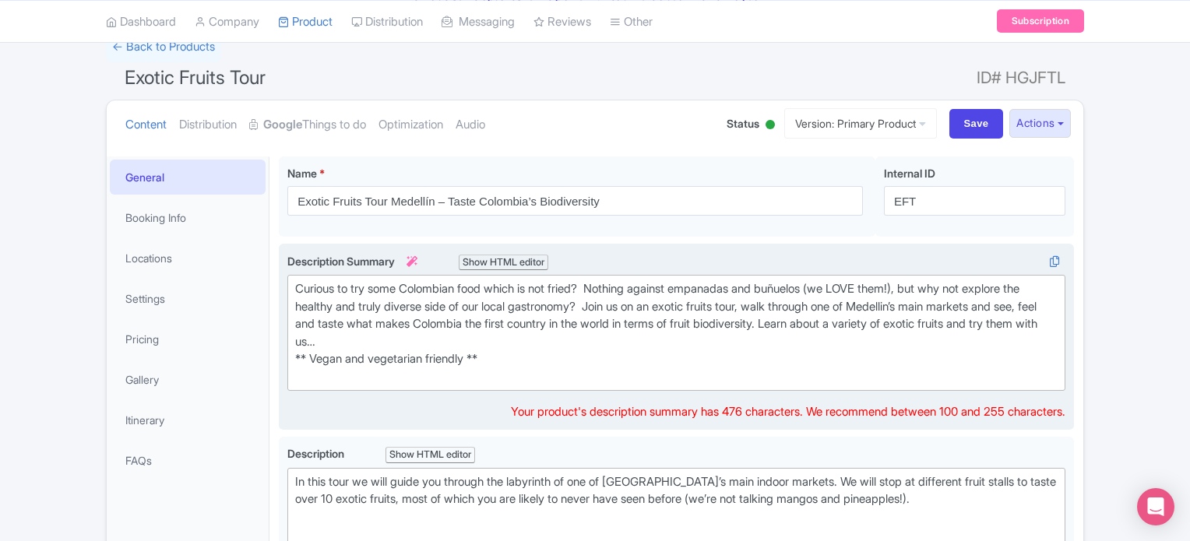
scroll to position [97, 0]
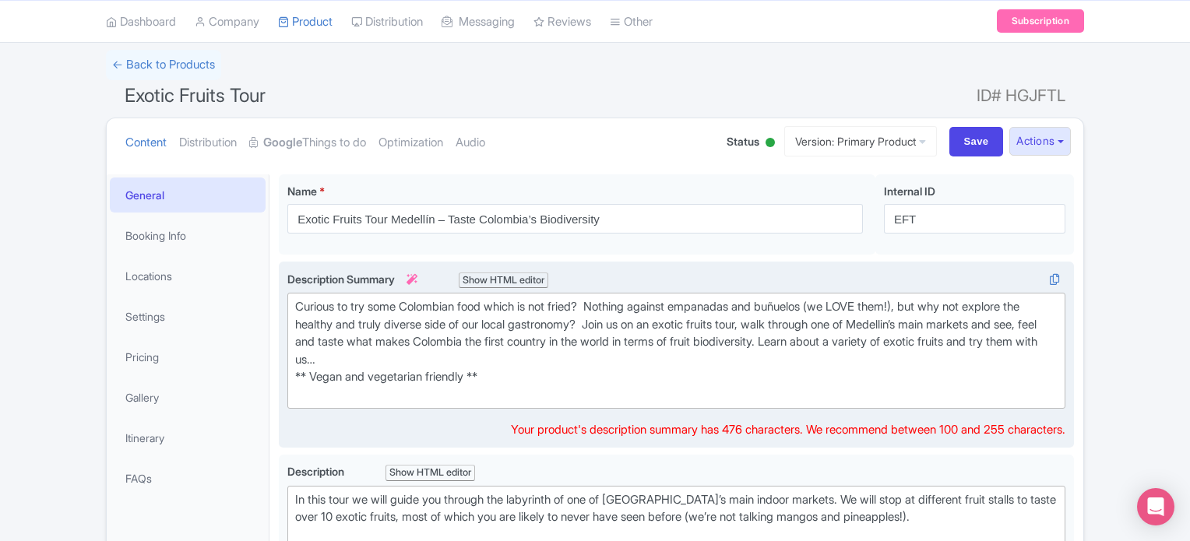
click at [388, 330] on div "Curious to try some Colombian food which is not fried? Nothing against empanada…" at bounding box center [676, 350] width 762 height 105
type trix-editor "<div>Curious to try some Colombian food which is not fried?&nbsp; Nothing again…"
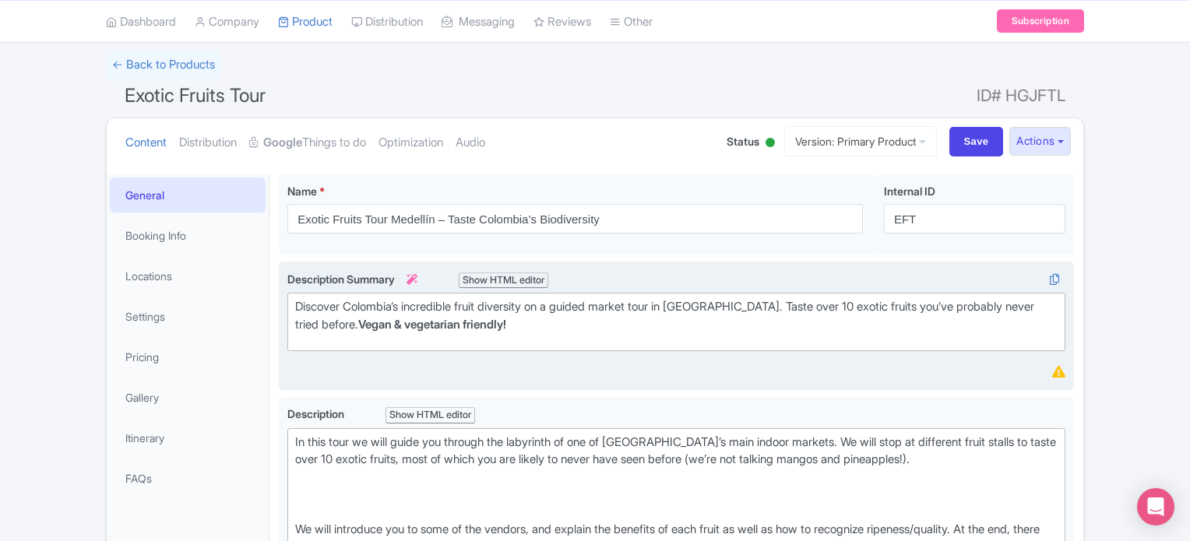
click at [526, 368] on div "Description Summary i Show HTML editor Bold Italic Strikethrough Link Heading Q…" at bounding box center [676, 326] width 778 height 111
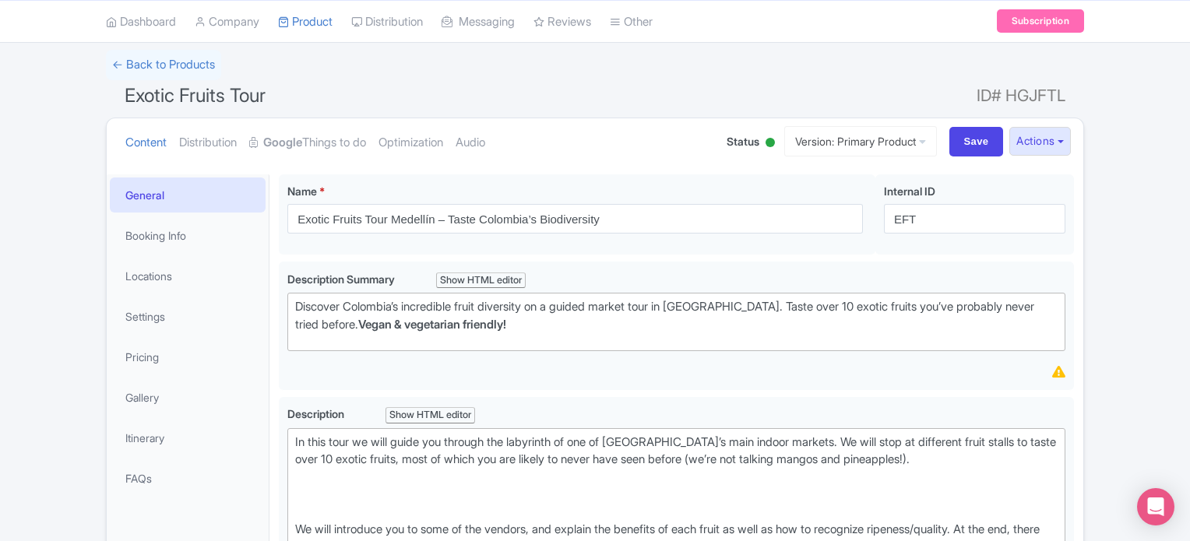
click at [536, 331] on div "Discover Colombia’s incredible fruit diversity on a guided market tour in [GEOG…" at bounding box center [676, 315] width 762 height 35
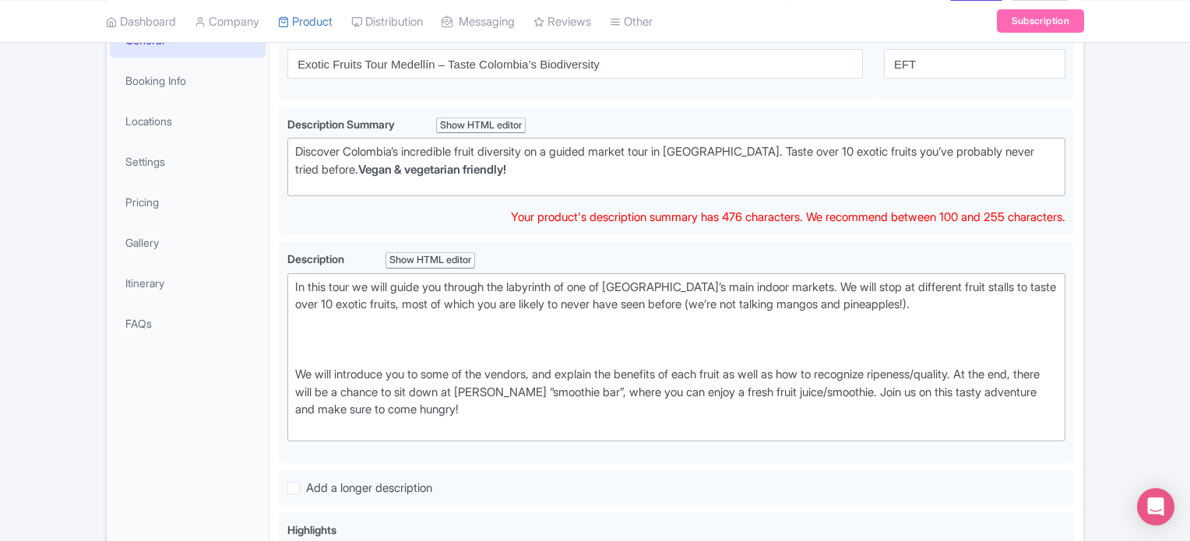
scroll to position [252, 0]
click at [585, 177] on trix-editor "Discover Colombia’s incredible fruit diversity on a guided market tour in [GEOG…" at bounding box center [676, 166] width 778 height 58
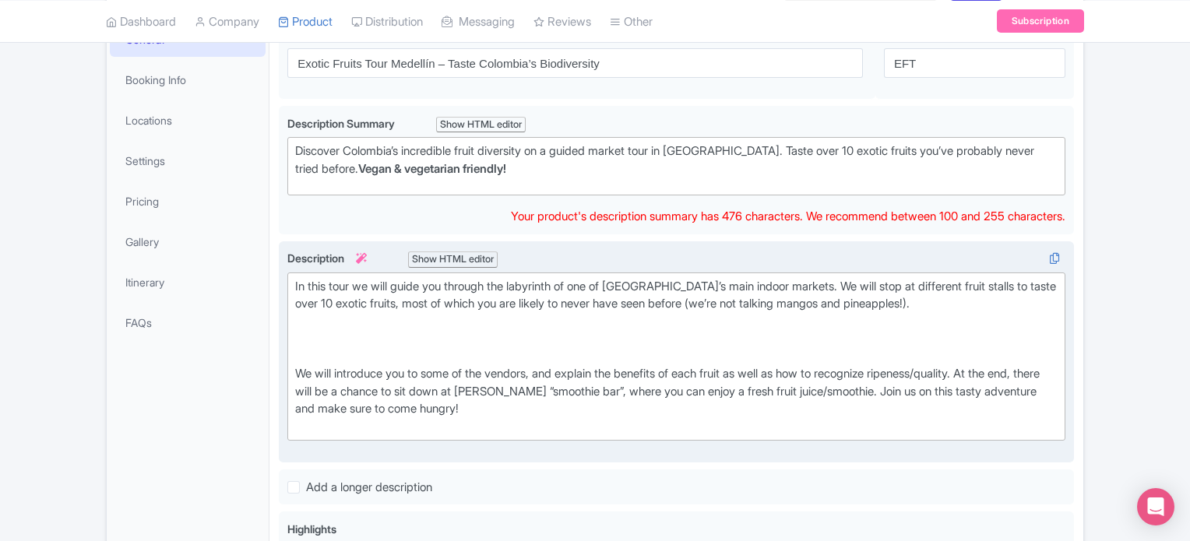
click at [467, 411] on div "In this tour we will guide you through the labyrinth of one of [GEOGRAPHIC_DATA…" at bounding box center [676, 357] width 762 height 158
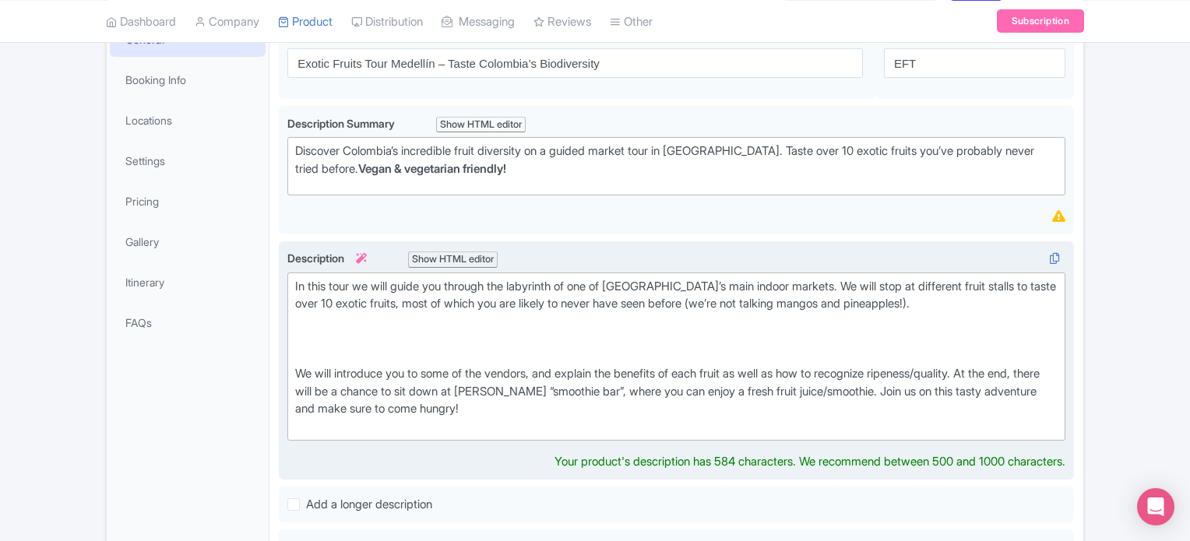
type trix-editor "<div>In this tour we will guide you through the labyrinth of one of [GEOGRAPHIC…"
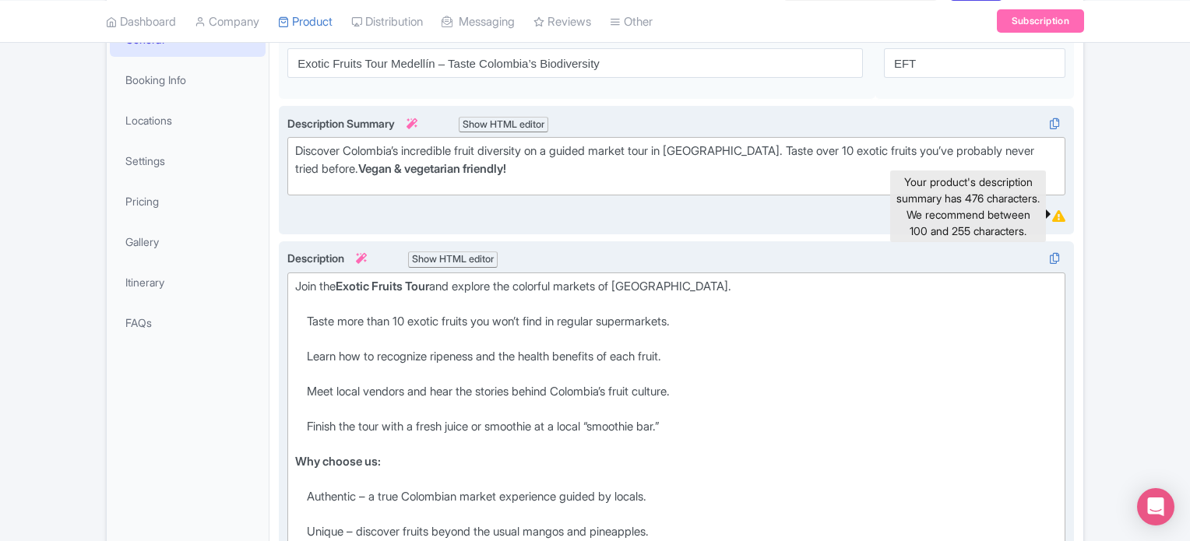
click at [1056, 217] on icon at bounding box center [1058, 216] width 13 height 12
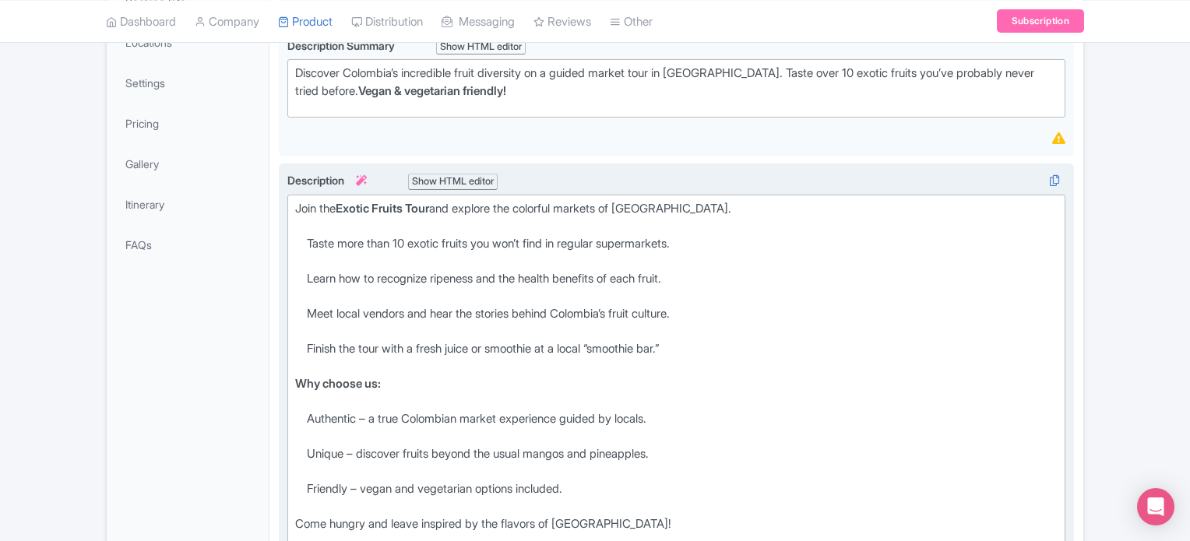
scroll to position [0, 0]
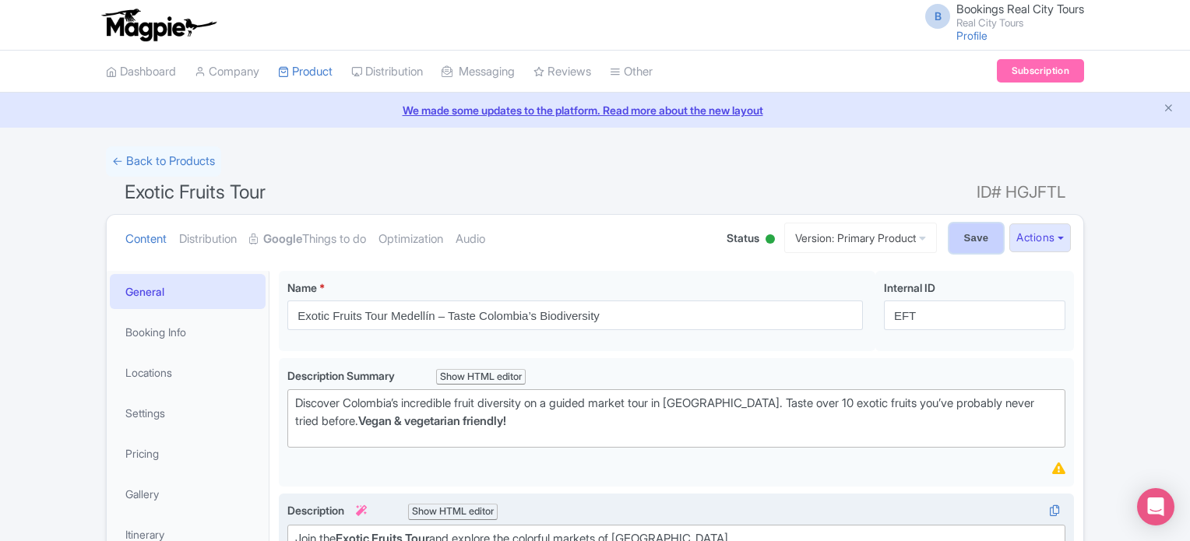
click at [964, 239] on input "Save" at bounding box center [976, 238] width 55 height 30
type input "Saving..."
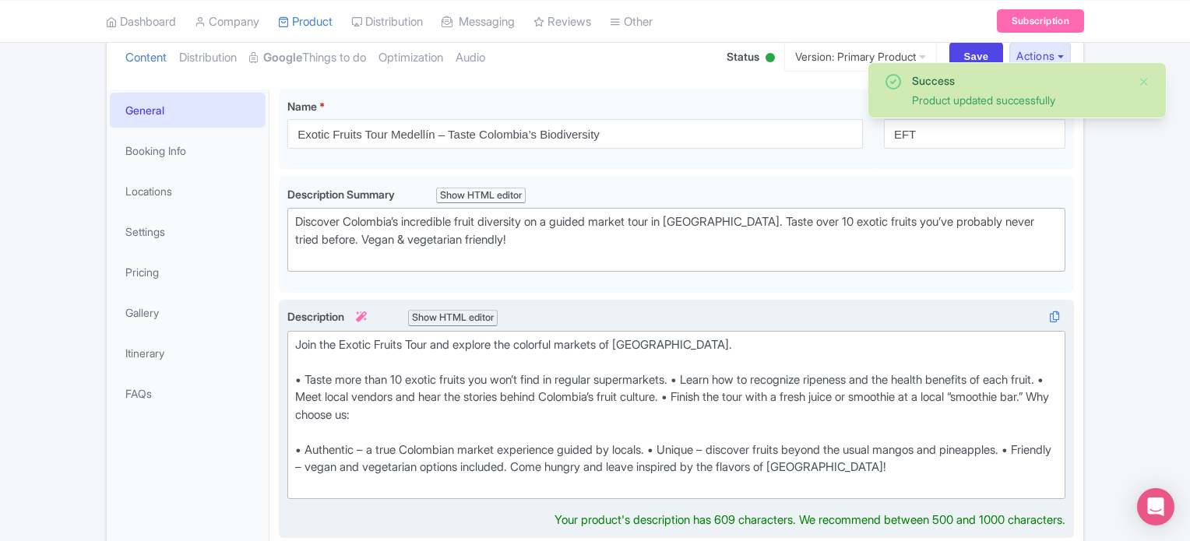
scroll to position [37, 0]
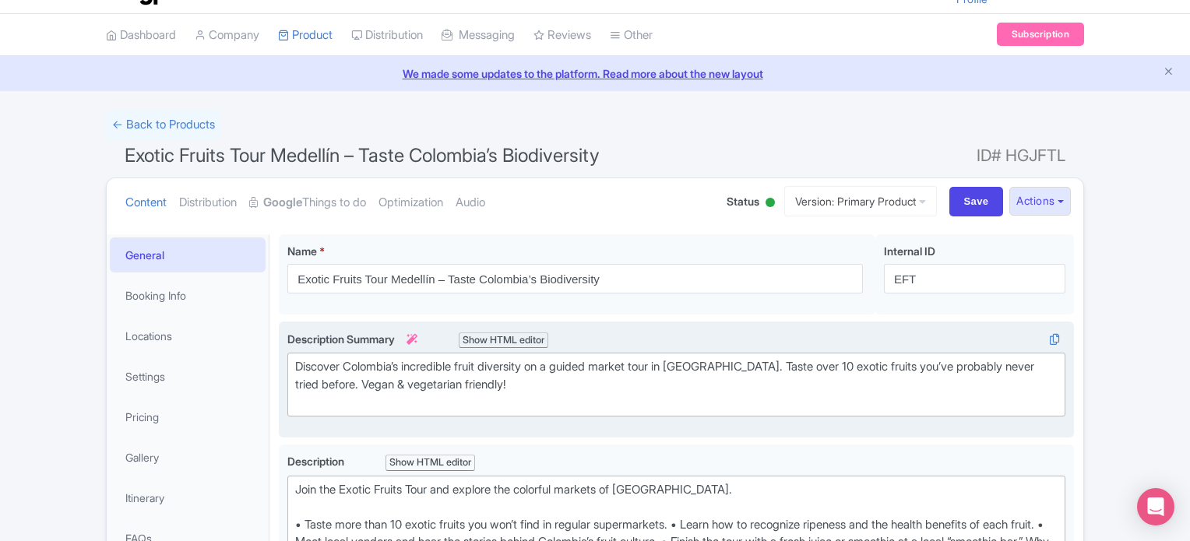
click at [296, 364] on div "Discover Colombia’s incredible fruit diversity on a guided market tour in Medel…" at bounding box center [676, 384] width 762 height 53
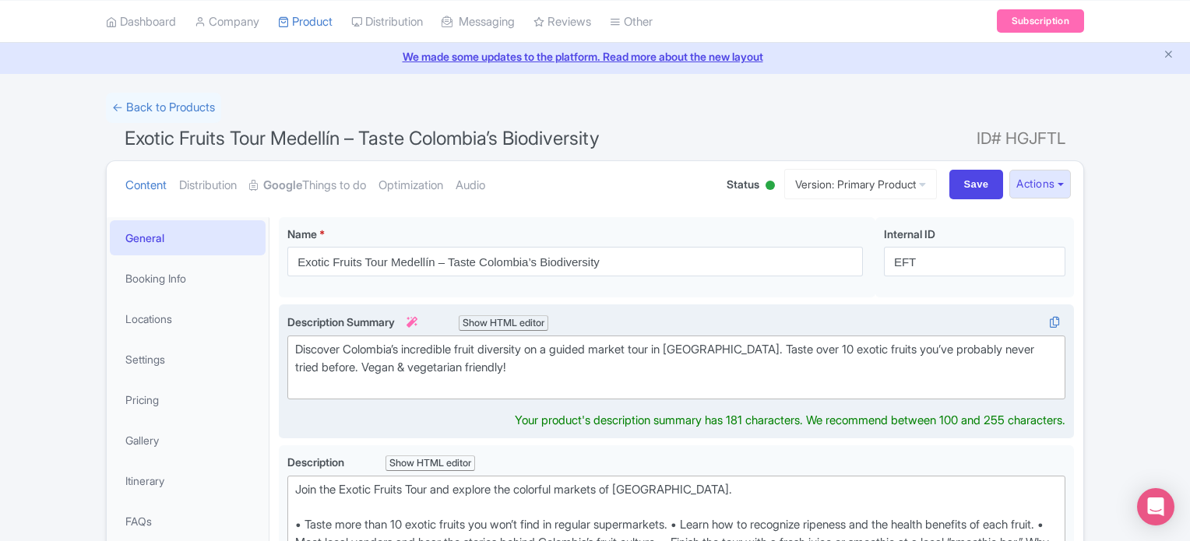
type trix-editor "<div>Discover Colombia’s incredible fruit diversity on a guided market tour in …"
click at [964, 176] on input "Save" at bounding box center [976, 185] width 55 height 30
type input "Saving..."
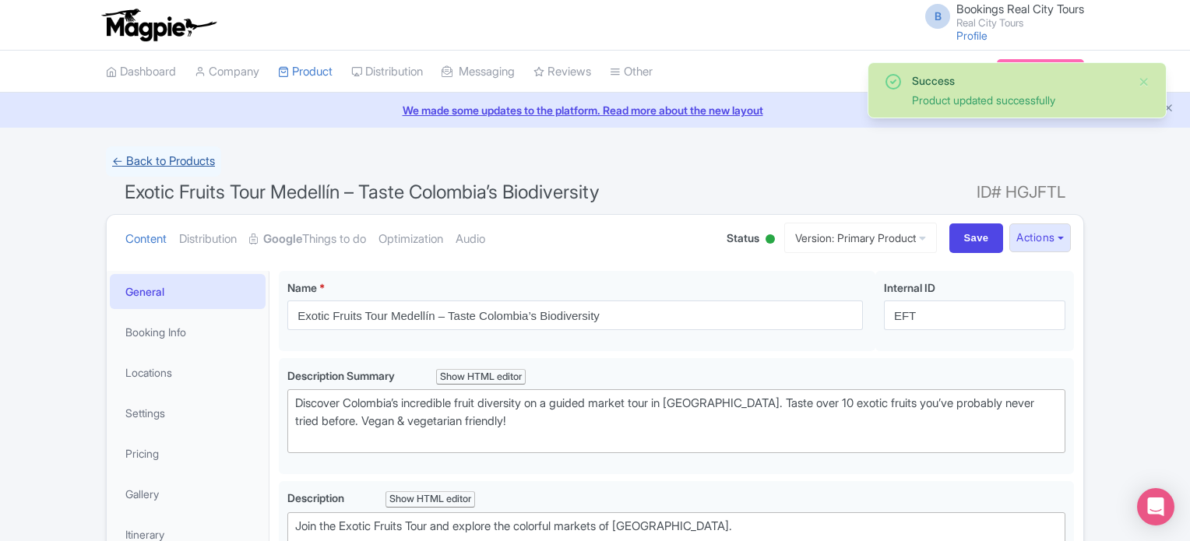
click at [178, 155] on link "← Back to Products" at bounding box center [163, 161] width 115 height 30
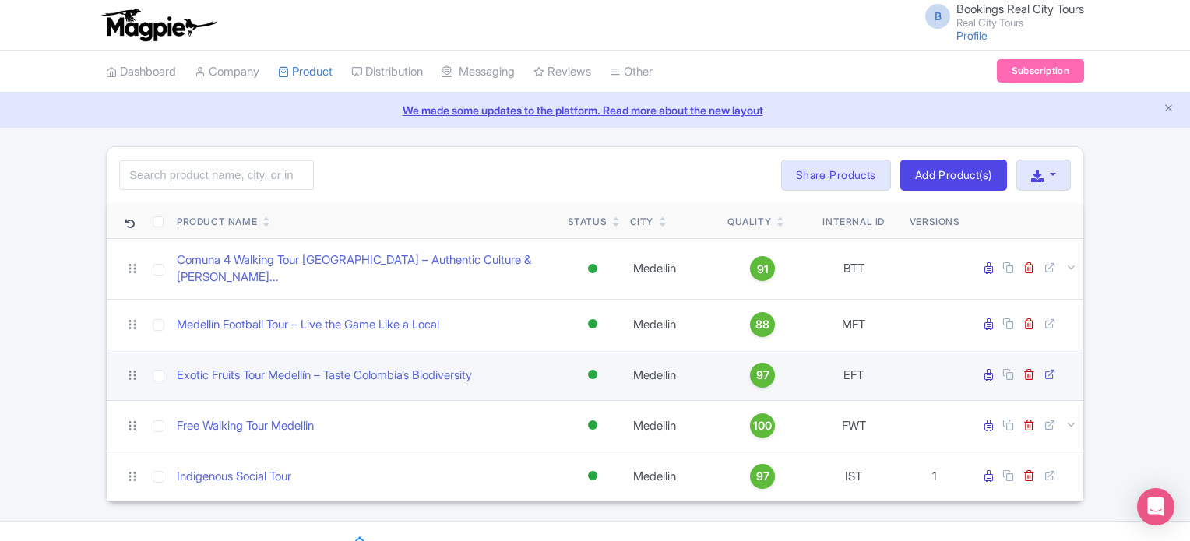
click at [1057, 368] on link at bounding box center [1051, 375] width 15 height 15
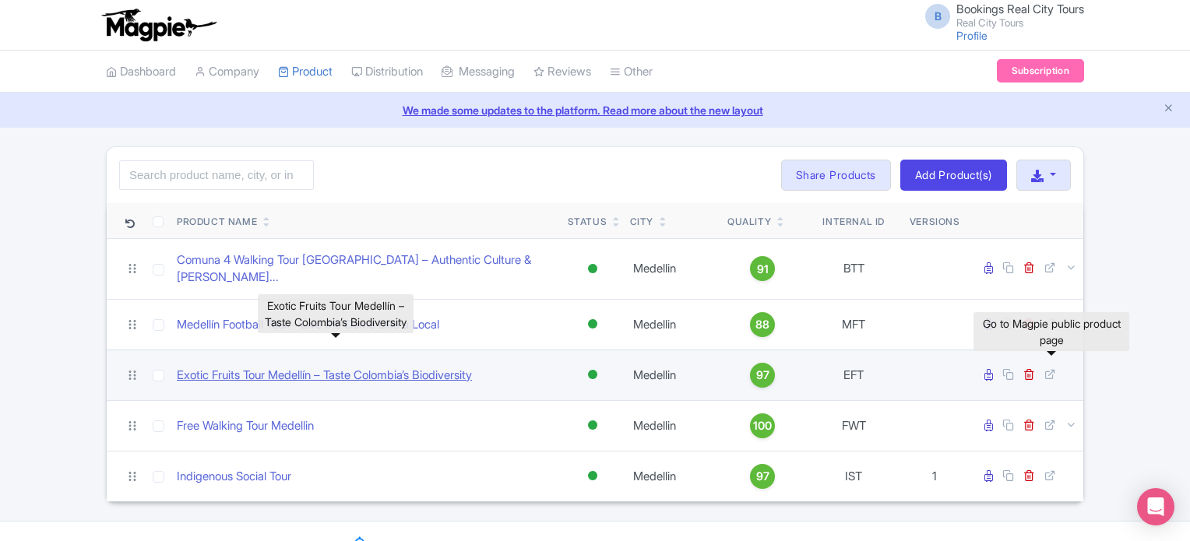
click at [368, 367] on link "Exotic Fruits Tour Medellín – Taste Colombia’s Biodiversity" at bounding box center [324, 376] width 295 height 18
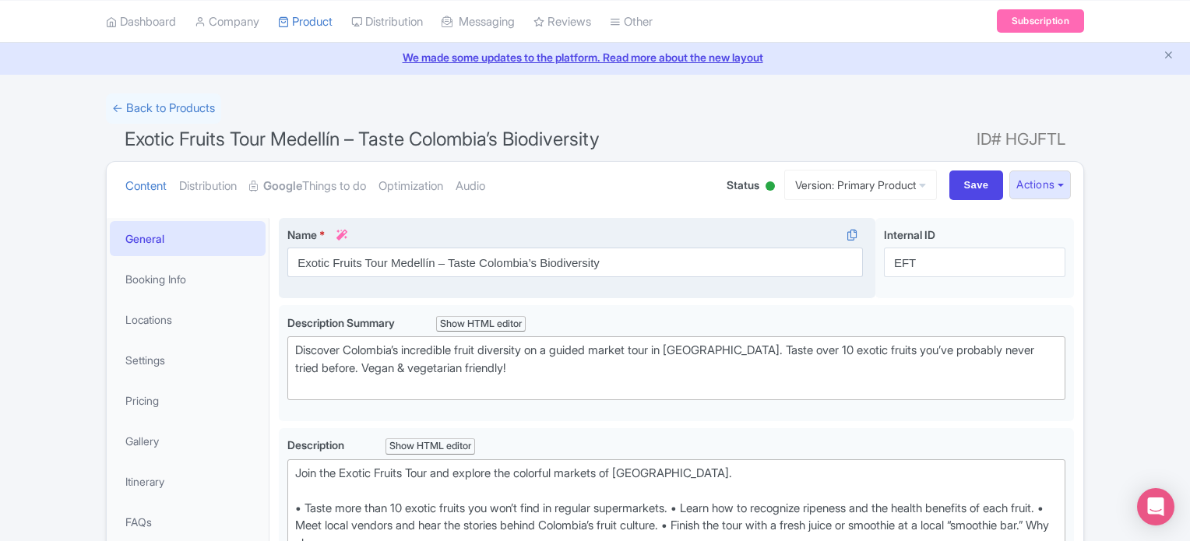
scroll to position [234, 0]
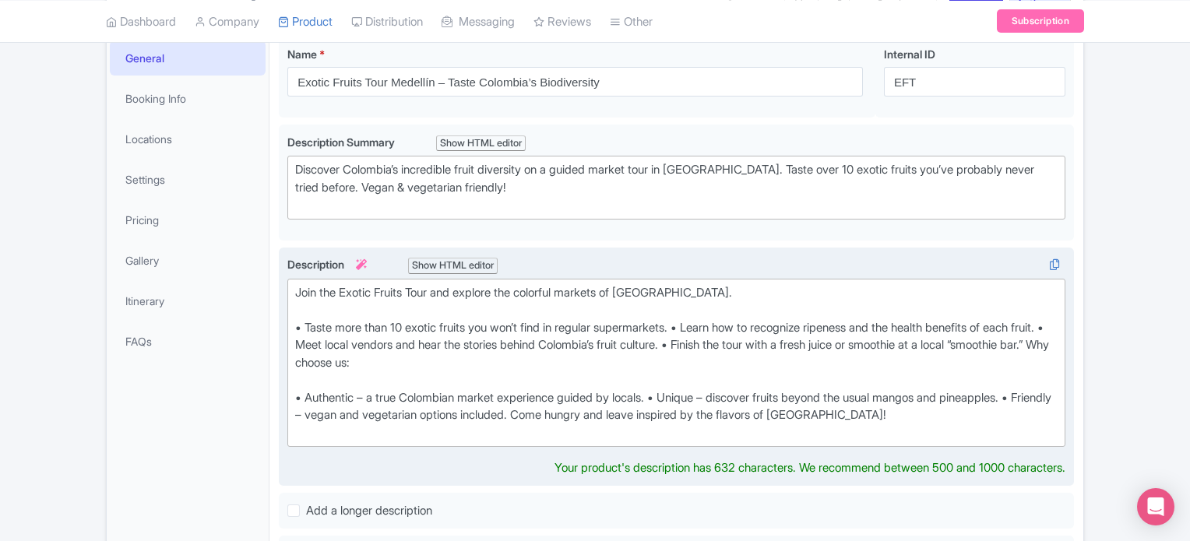
click at [408, 358] on div "Join the Exotic Fruits Tour and explore the colorful markets of [GEOGRAPHIC_DAT…" at bounding box center [676, 363] width 762 height 158
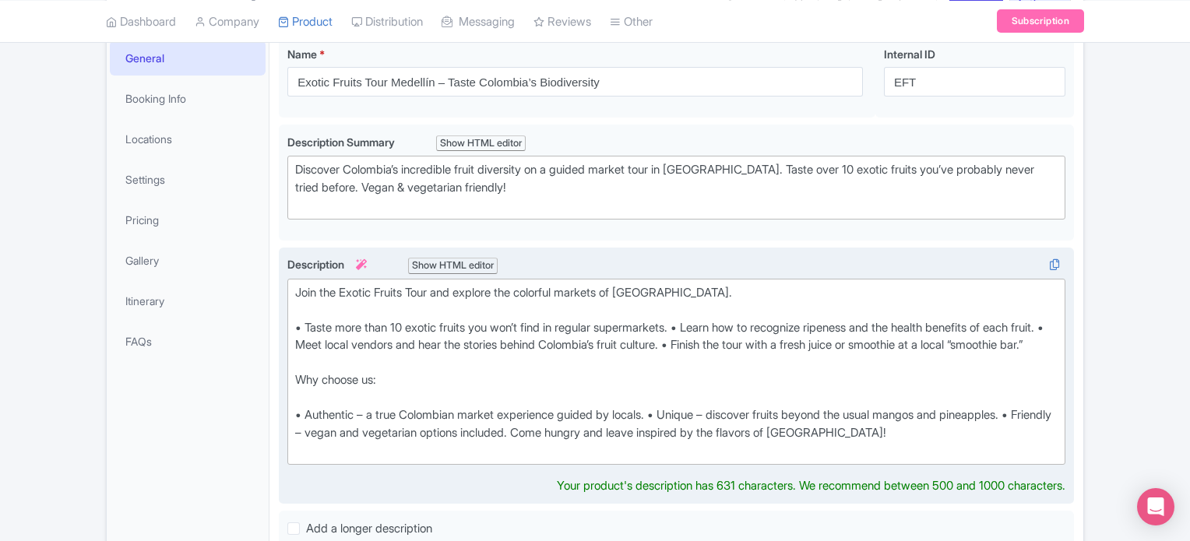
type trix-editor "<div>Join the Exotic Fruits Tour and explore the colorful markets of [GEOGRAPHI…"
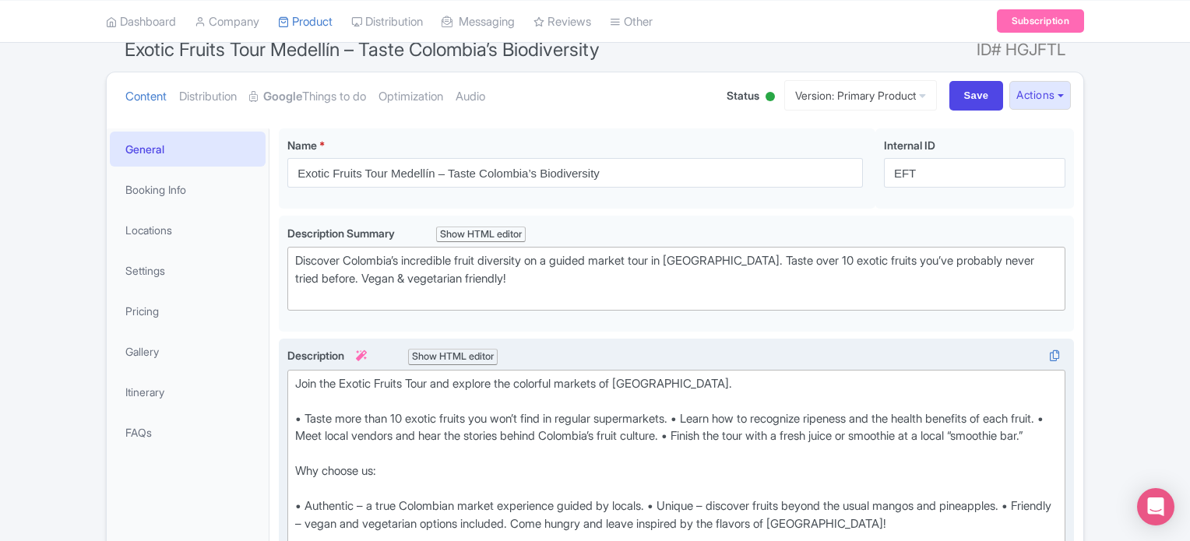
scroll to position [0, 0]
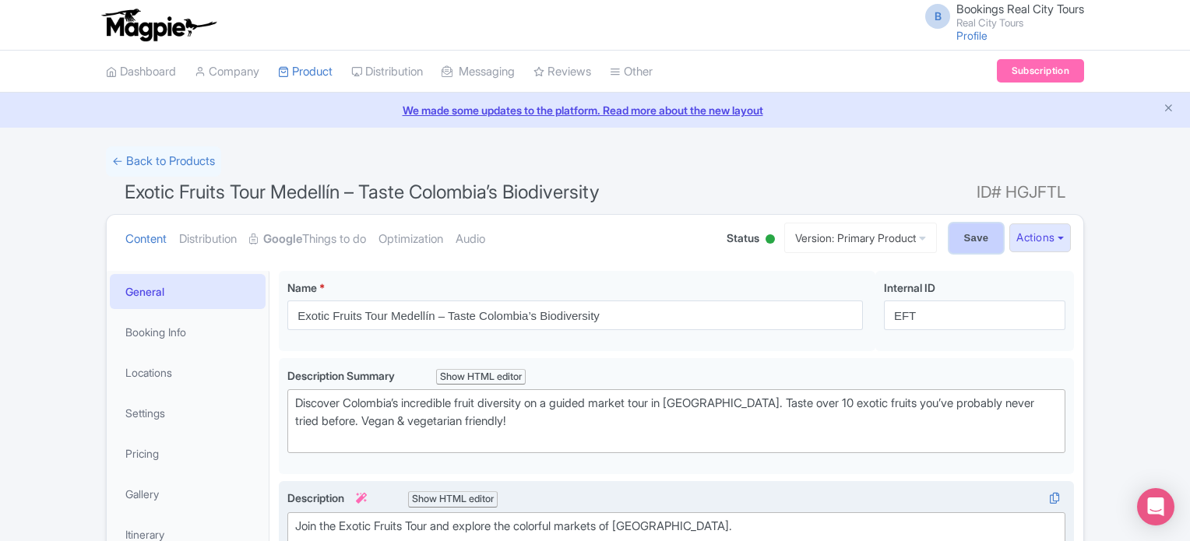
click at [972, 243] on input "Save" at bounding box center [976, 238] width 55 height 30
type input "Saving..."
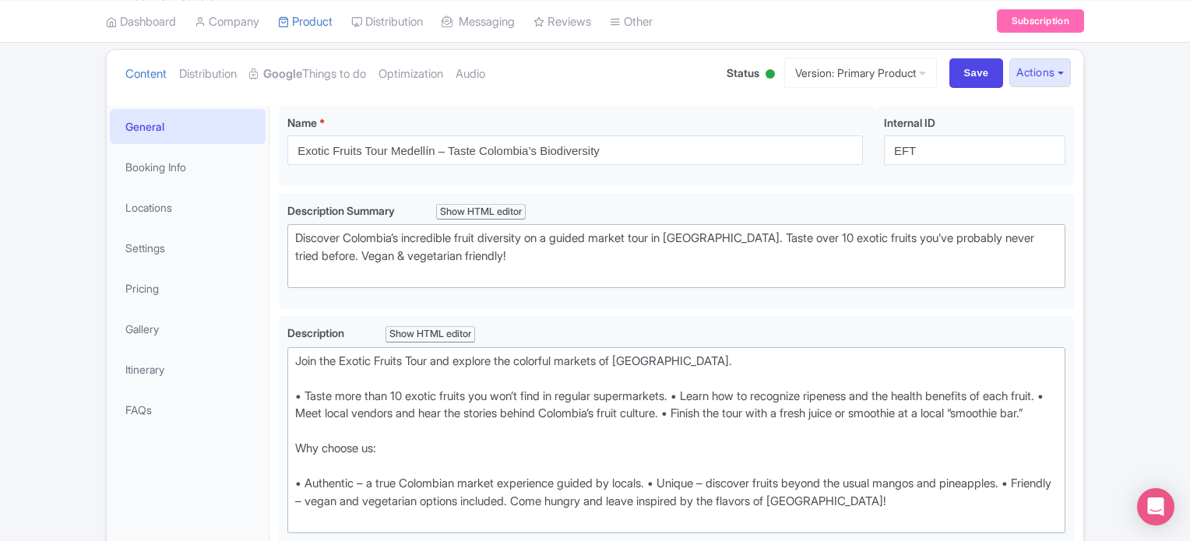
scroll to position [37, 0]
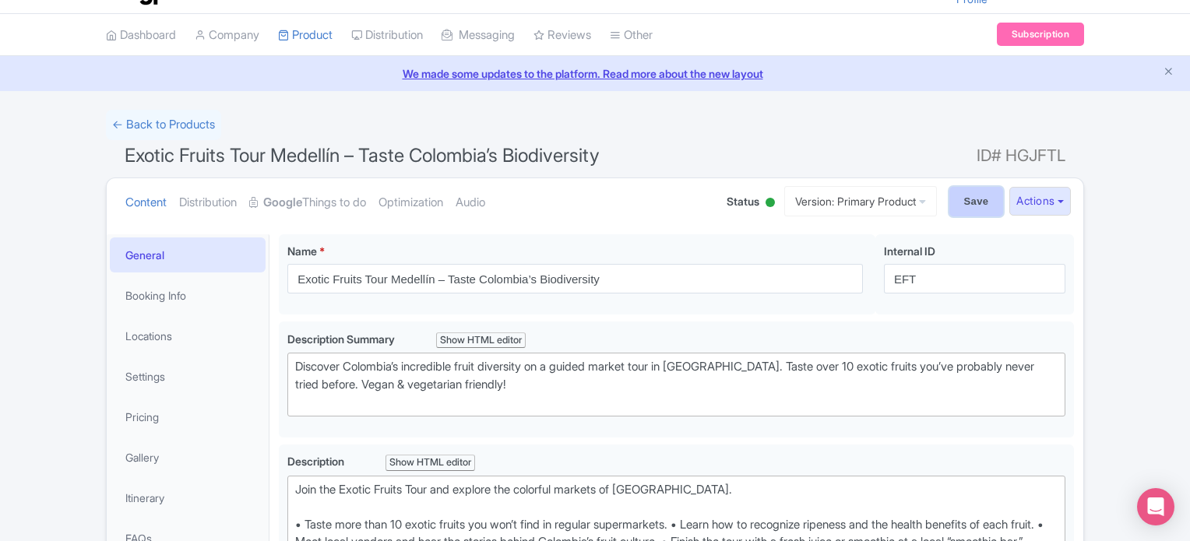
click at [969, 206] on input "Save" at bounding box center [976, 202] width 55 height 30
type input "Saving..."
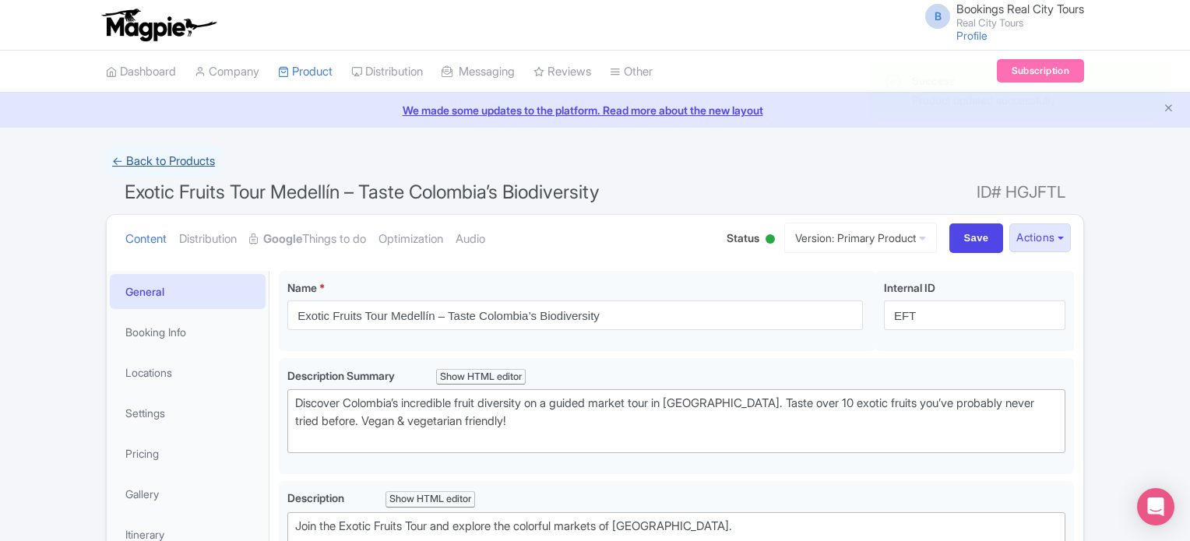
click at [139, 164] on link "← Back to Products" at bounding box center [163, 161] width 115 height 30
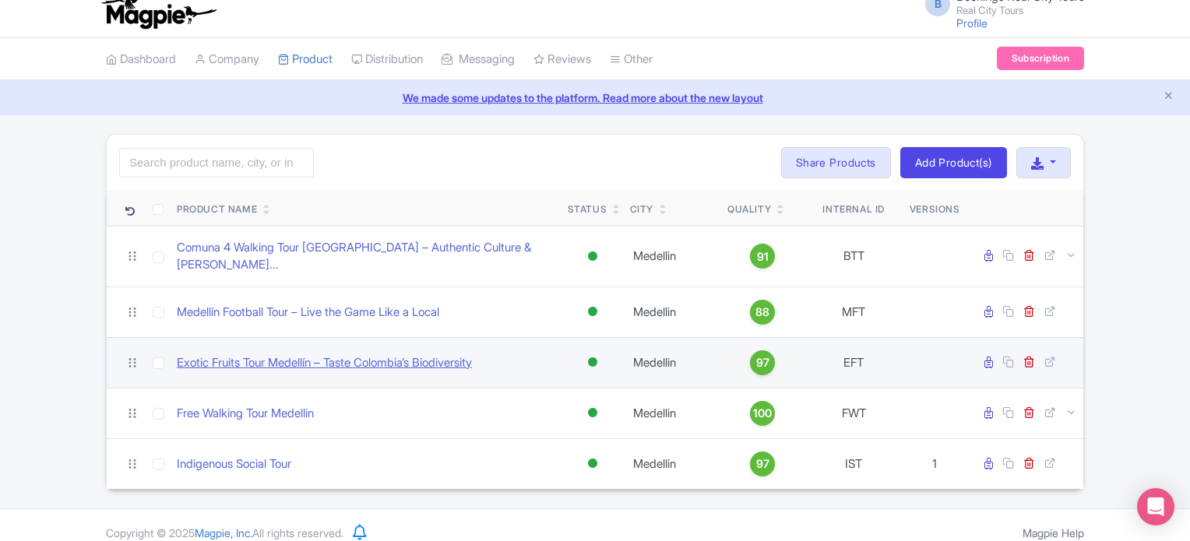
scroll to position [16, 0]
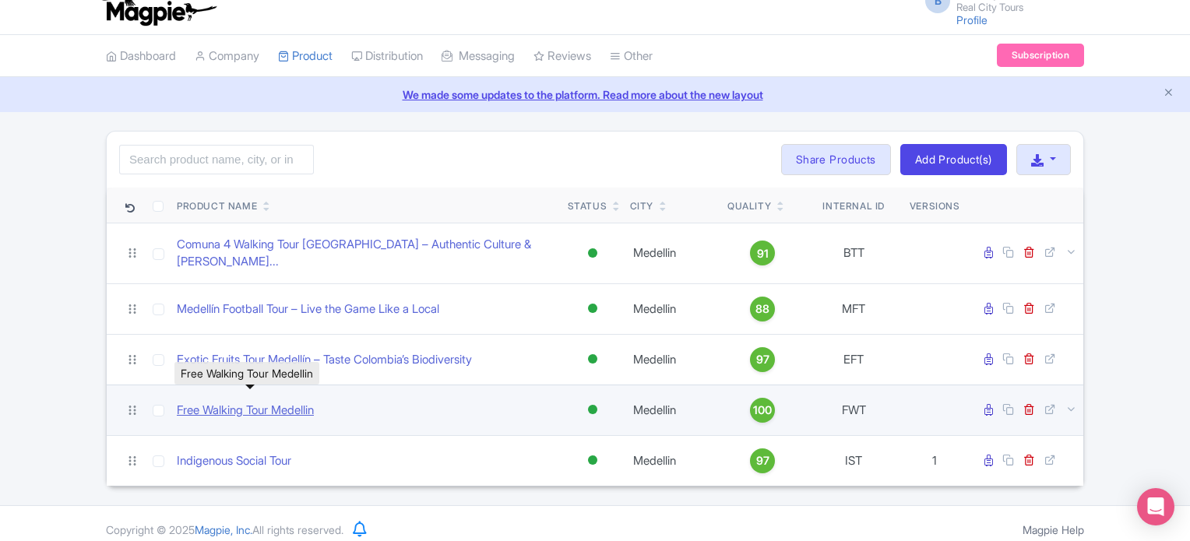
click at [284, 402] on link "Free Walking Tour Medellin" at bounding box center [245, 411] width 137 height 18
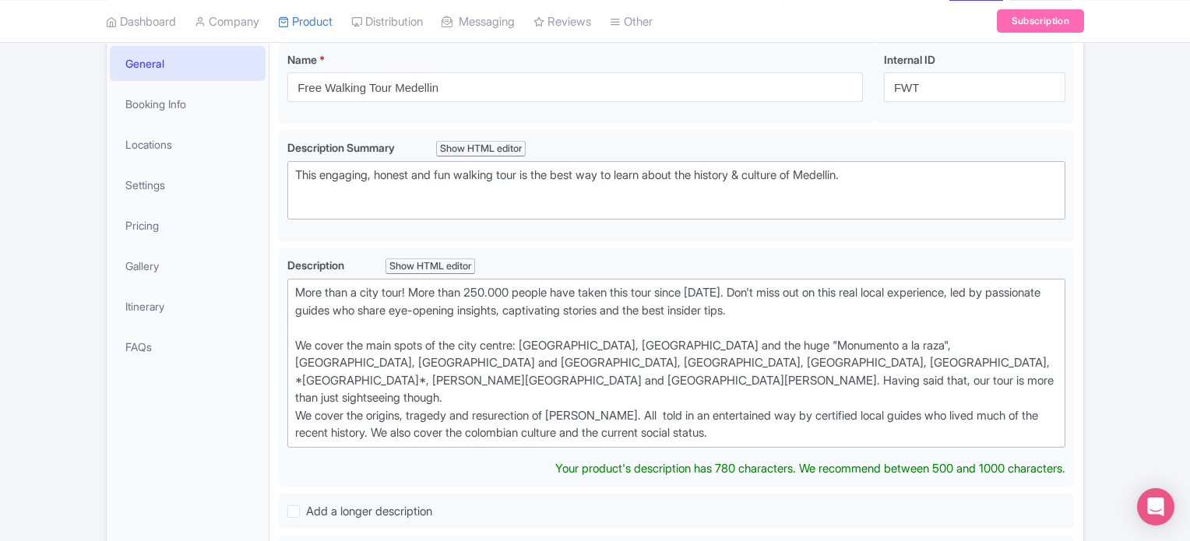
scroll to position [239, 0]
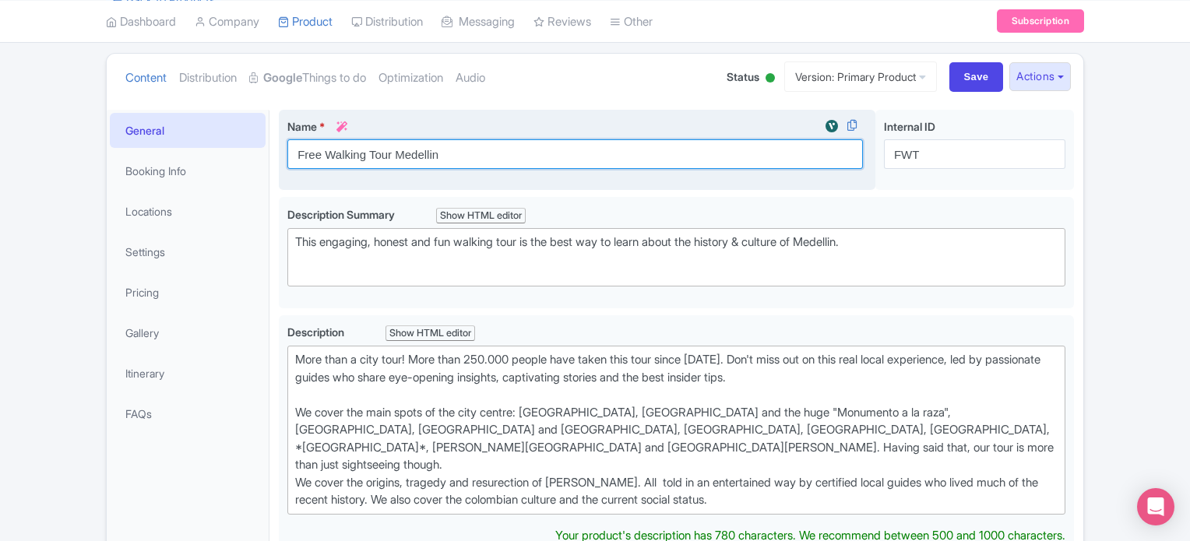
click at [357, 150] on input "Free Walking Tour Medellin" at bounding box center [574, 154] width 575 height 30
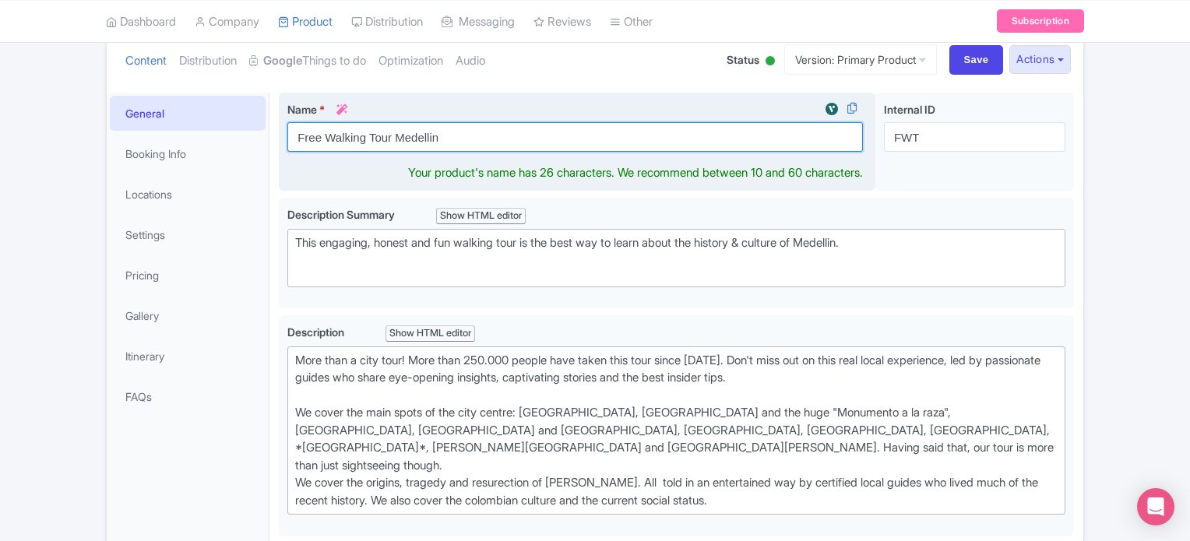
click at [357, 150] on input "Free Walking Tour Medellin" at bounding box center [574, 137] width 575 height 30
paste input "ín – History, Culture & Transformatio"
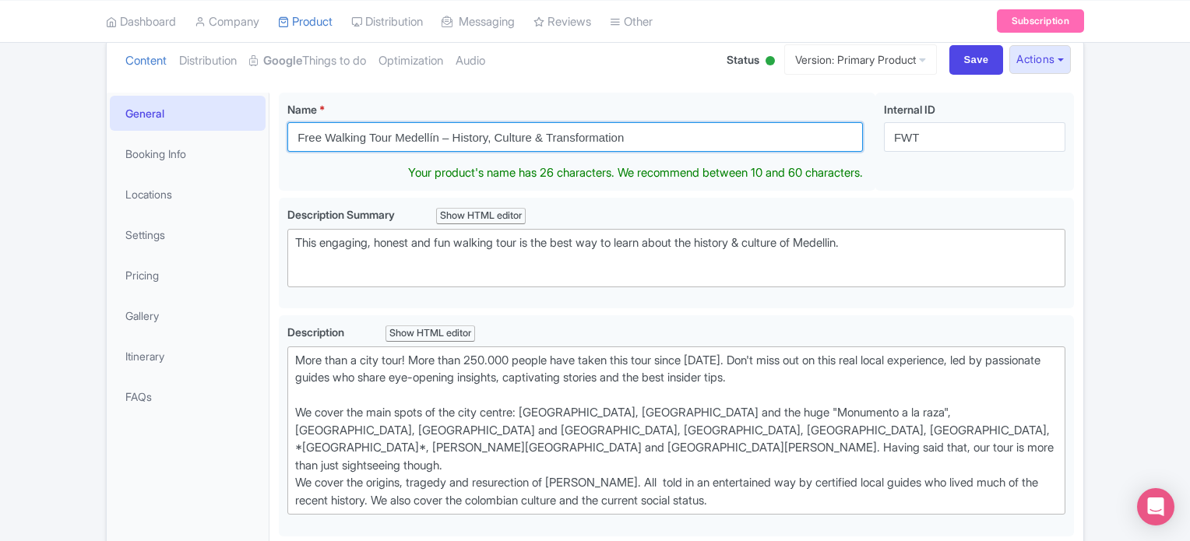
type input "Free Walking Tour Medellín – History, Culture & Transformation"
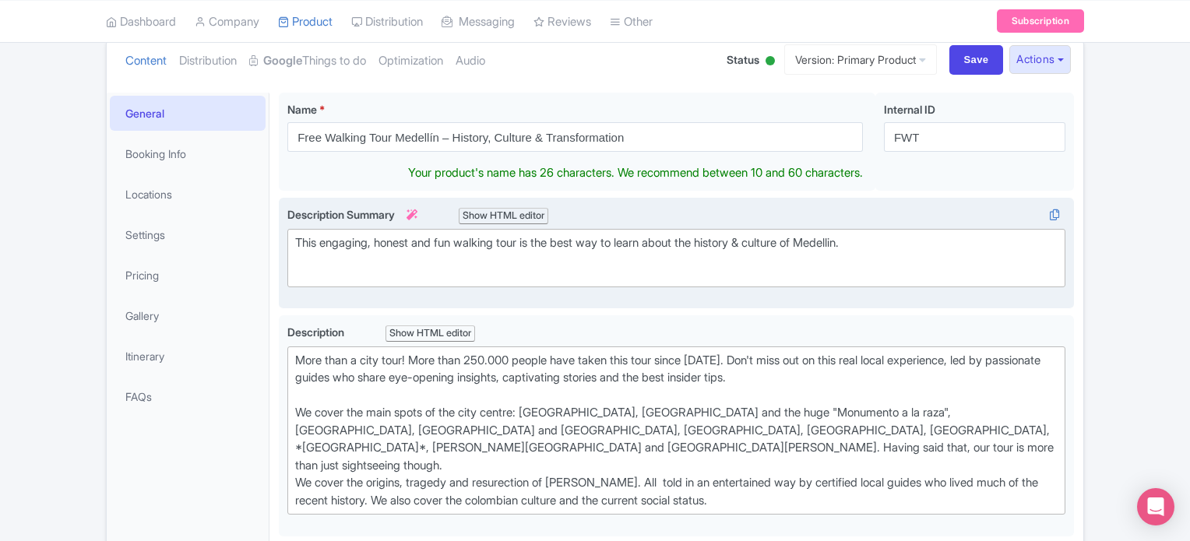
click at [343, 245] on div "This engaging, honest and fun walking tour is the best way to learn about the h…" at bounding box center [676, 251] width 762 height 35
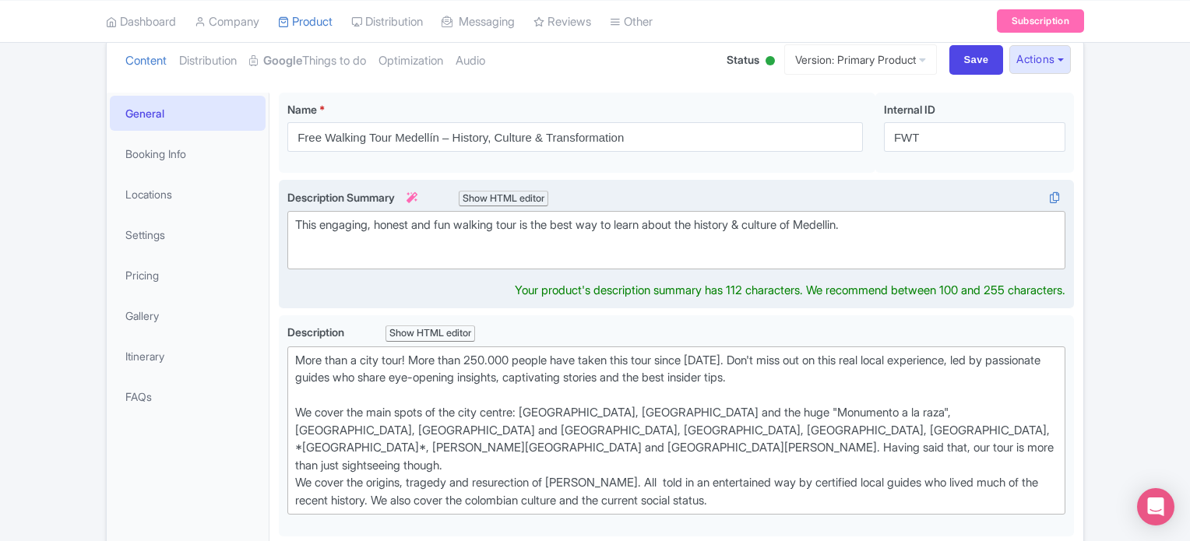
click at [343, 245] on div "This engaging, honest and fun walking tour is the best way to learn about the h…" at bounding box center [676, 233] width 762 height 35
click at [342, 223] on div "This engaging, honest and fun walking tour is the best way to learn about the h…" at bounding box center [676, 233] width 762 height 35
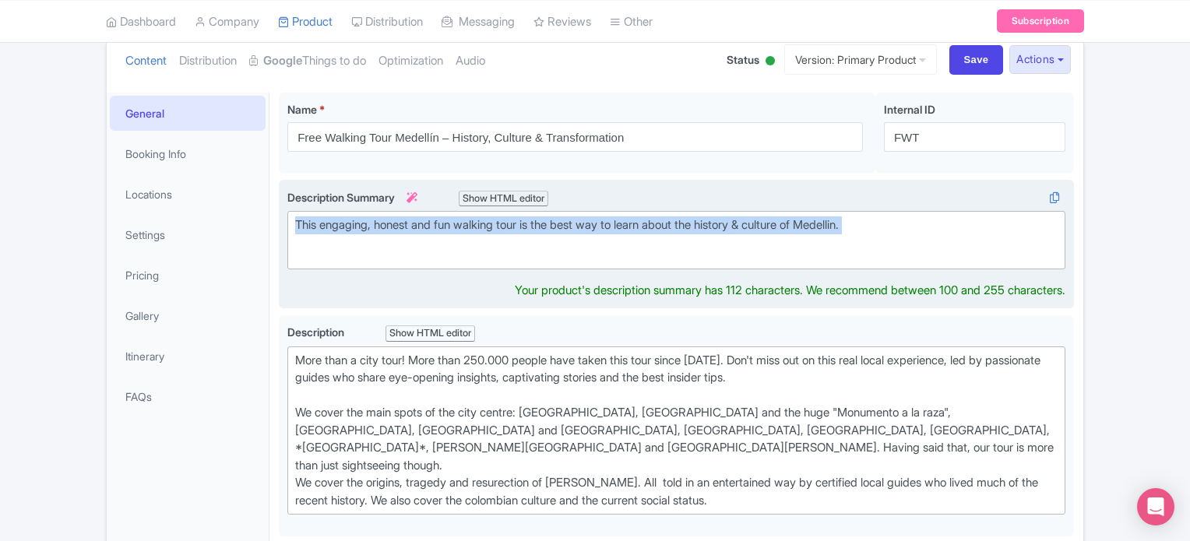
click at [342, 223] on div "This engaging, honest and fun walking tour is the best way to learn about the h…" at bounding box center [676, 233] width 762 height 35
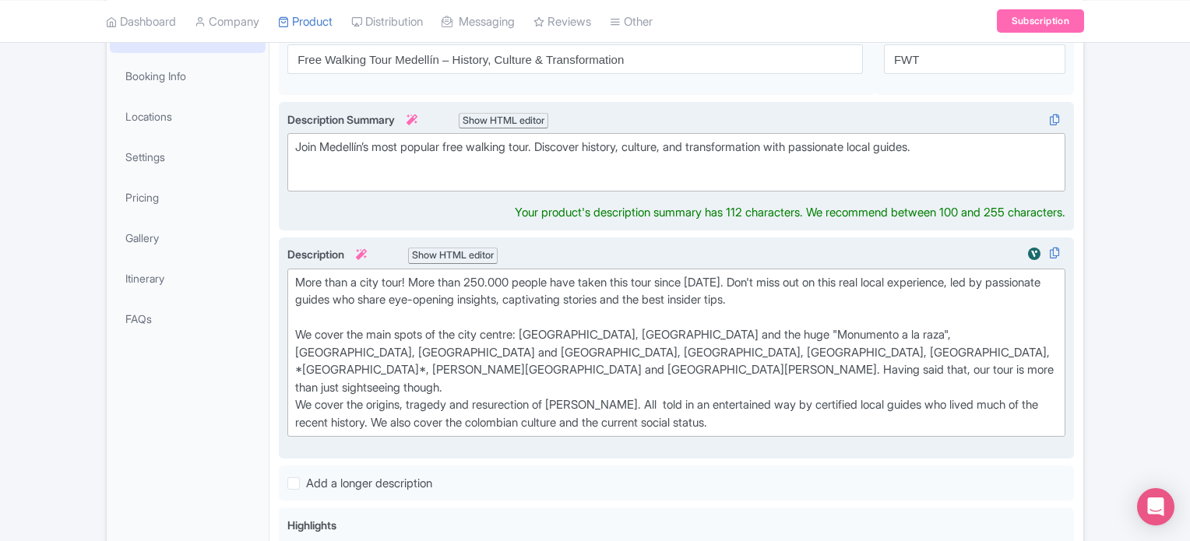
scroll to position [239, 0]
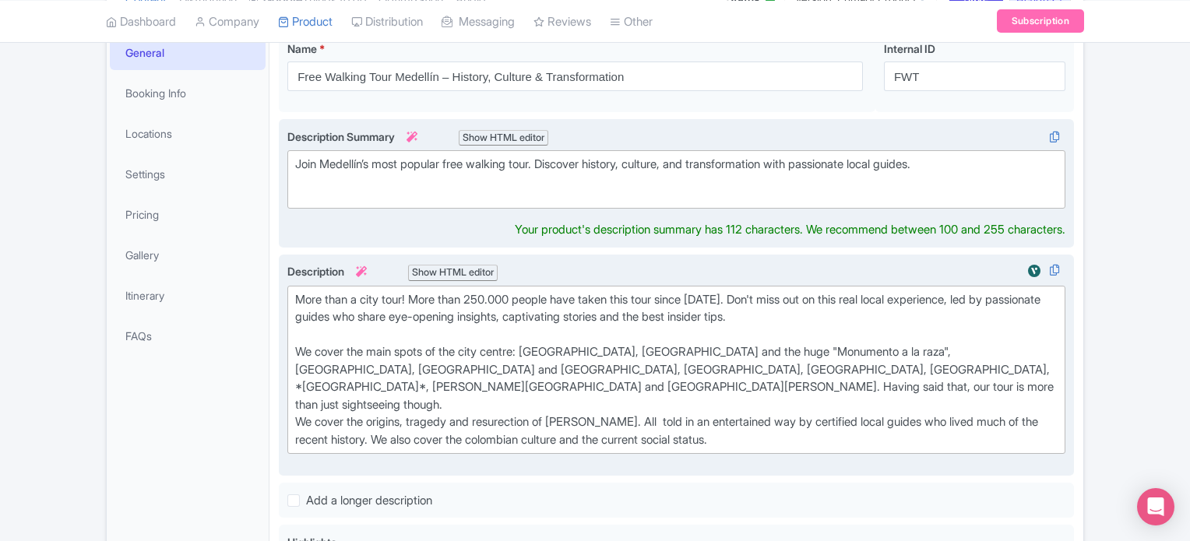
click at [415, 373] on div "More than a city tour! More than 250.000 people have taken this tour since 2013…" at bounding box center [676, 370] width 762 height 158
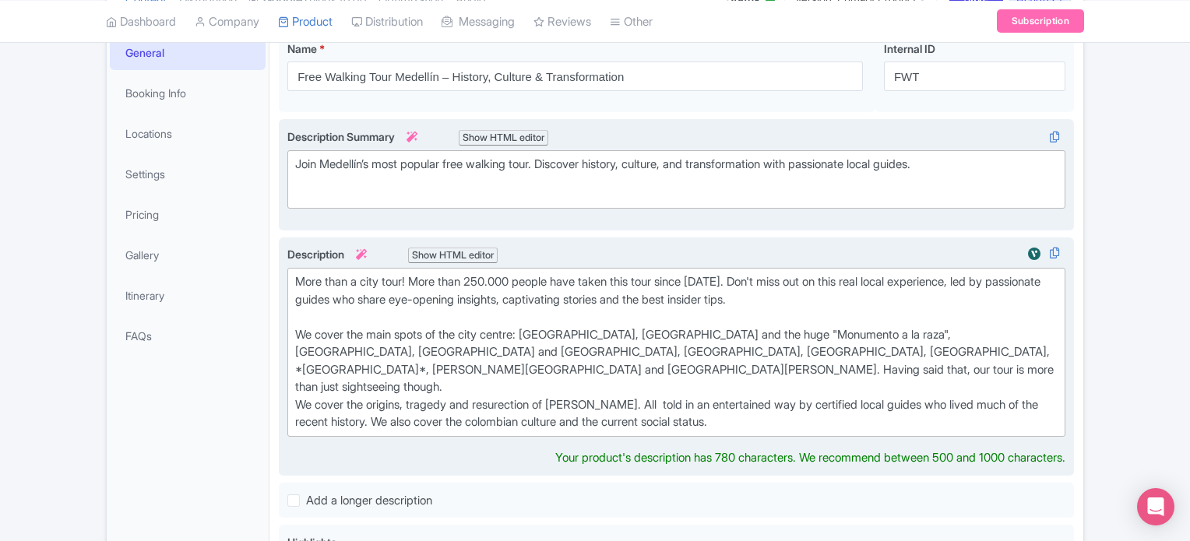
type trix-editor "<div>More than a city tour! More than 250.000 people have taken this tour since…"
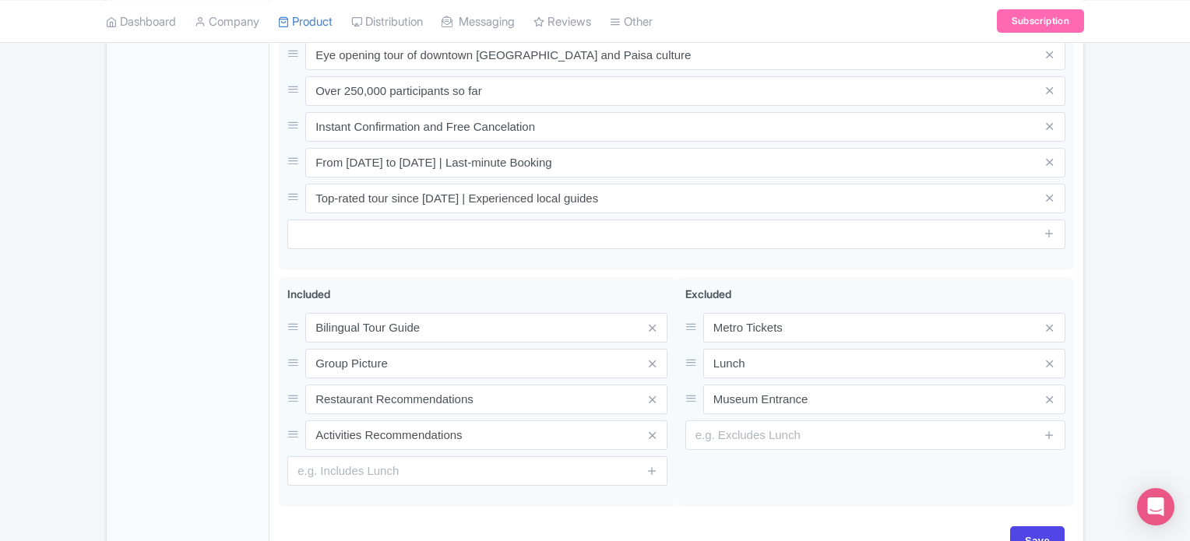
scroll to position [1047, 0]
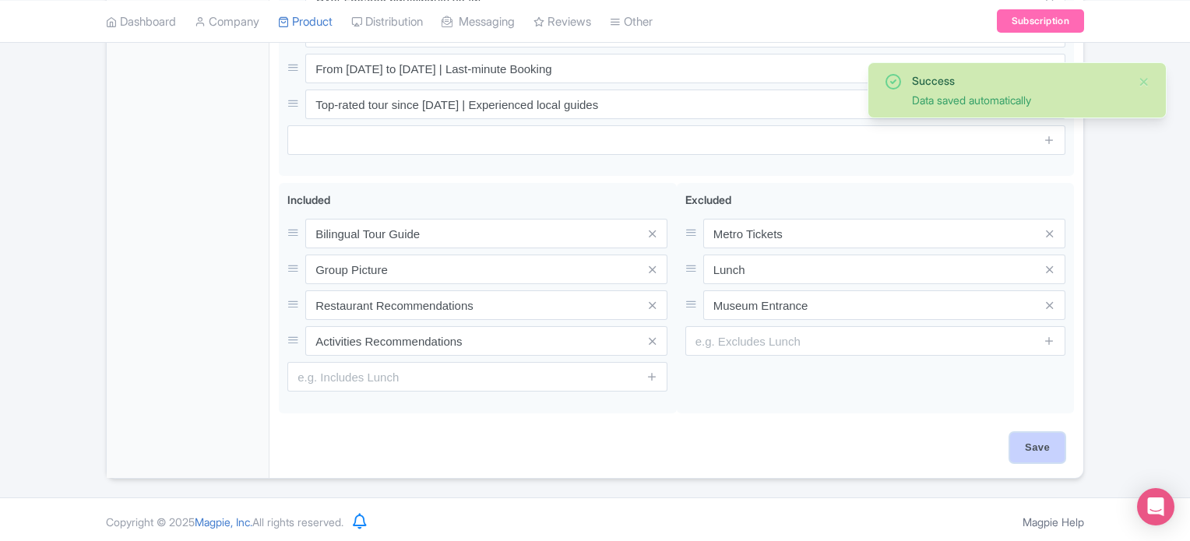
click at [1035, 443] on input "Save" at bounding box center [1037, 448] width 55 height 30
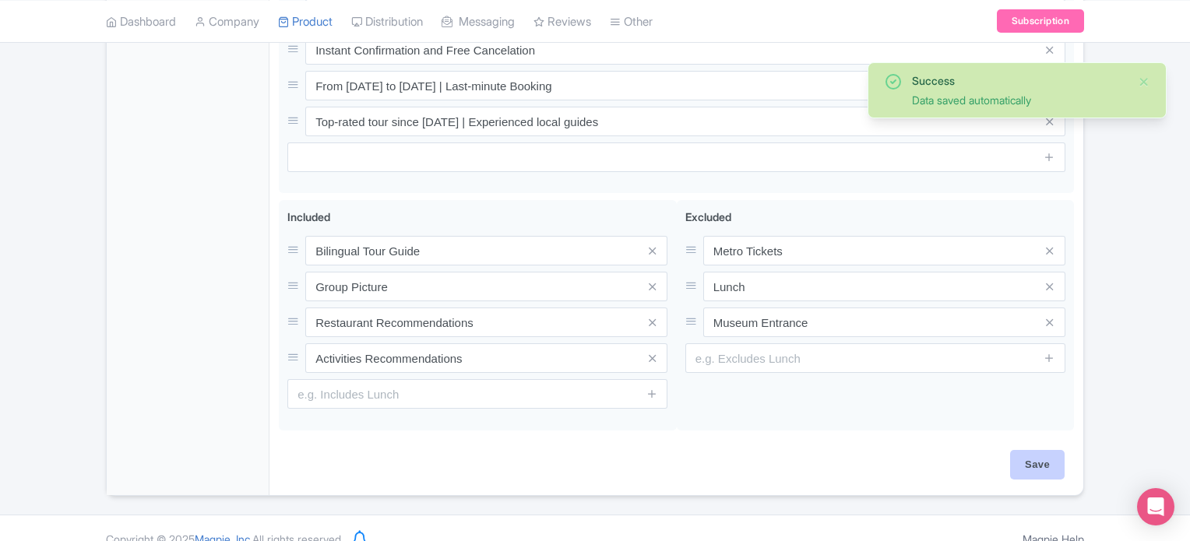
type input "Saving..."
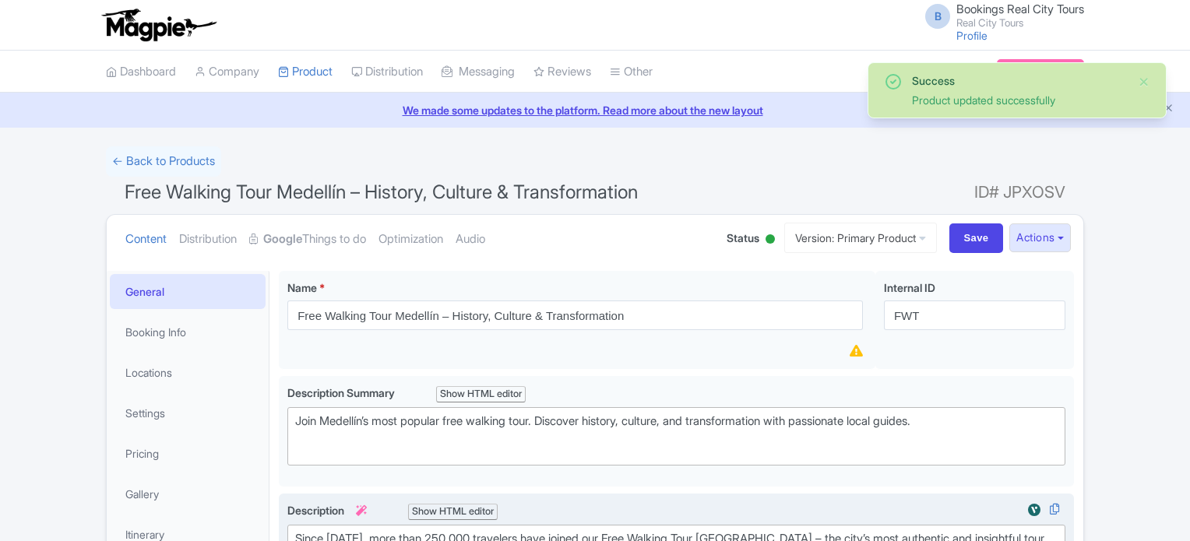
scroll to position [270, 0]
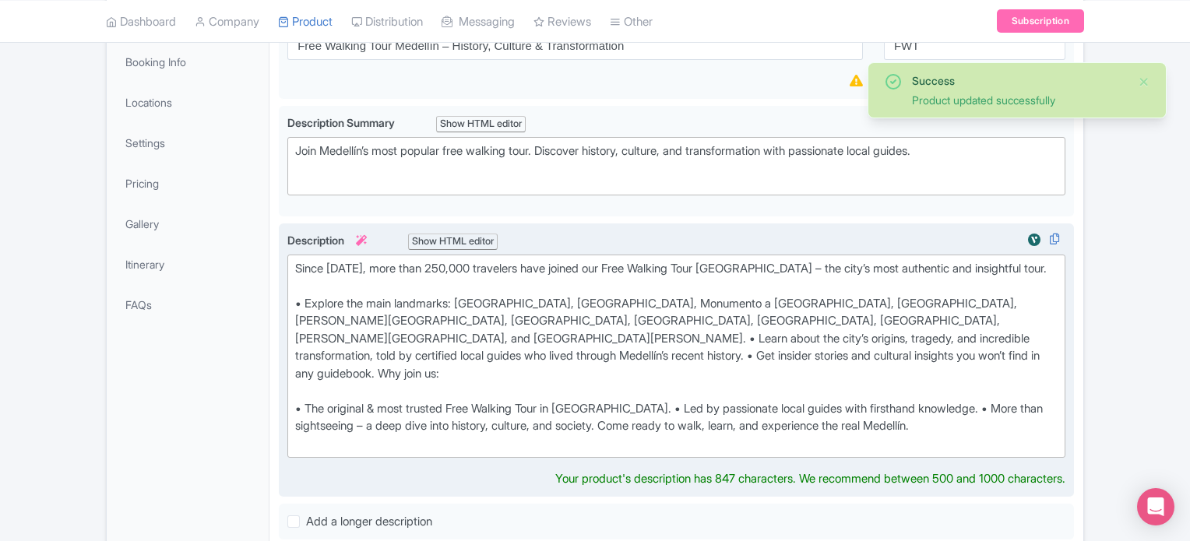
click at [568, 350] on div "Since 2013, more than 250,000 travelers have joined our Free Walking Tour Medel…" at bounding box center [676, 356] width 762 height 193
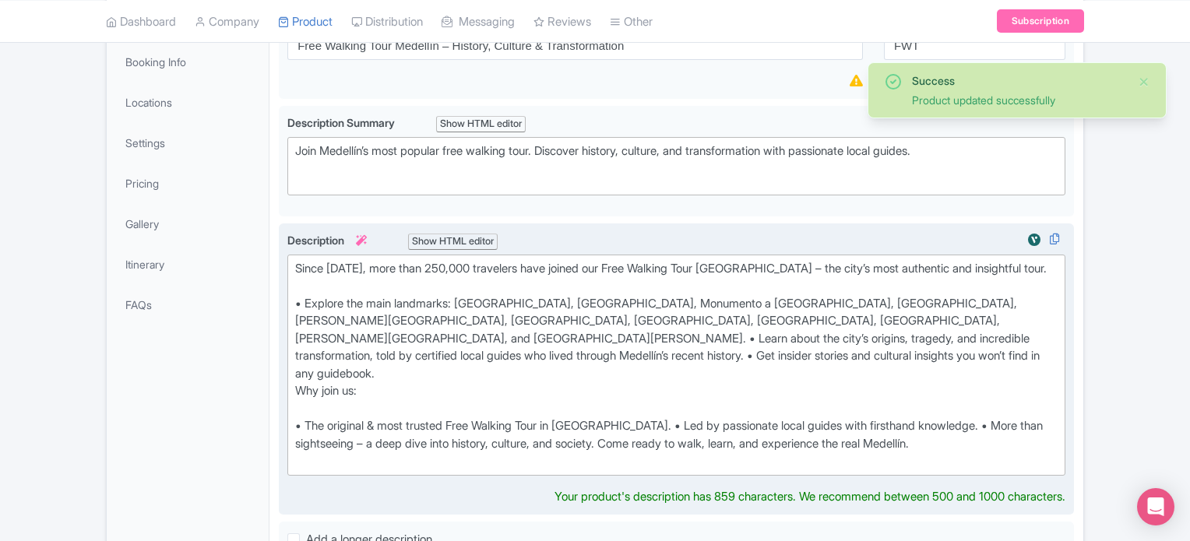
type trix-editor "<div>Since 2013, more than 250,000 travelers have joined our Free Walking Tour …"
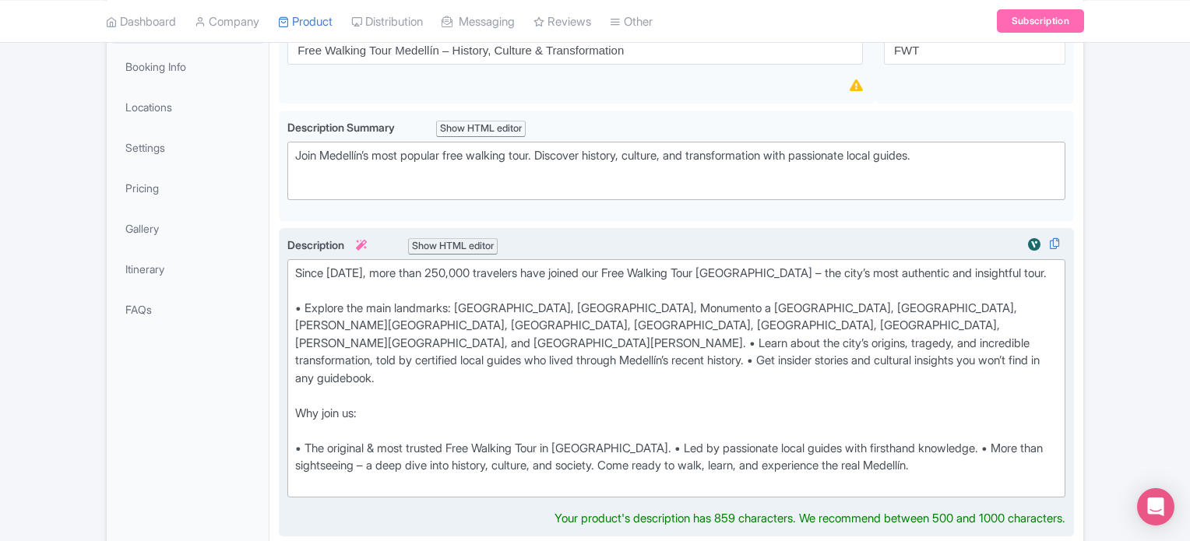
scroll to position [114, 0]
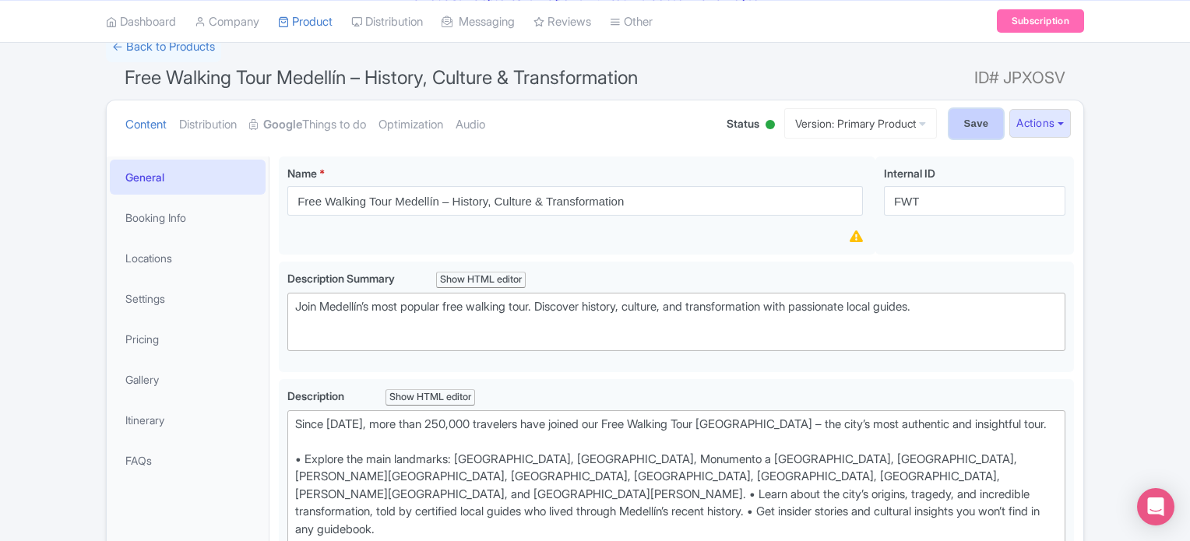
click at [967, 132] on input "Save" at bounding box center [976, 124] width 55 height 30
type input "Saving..."
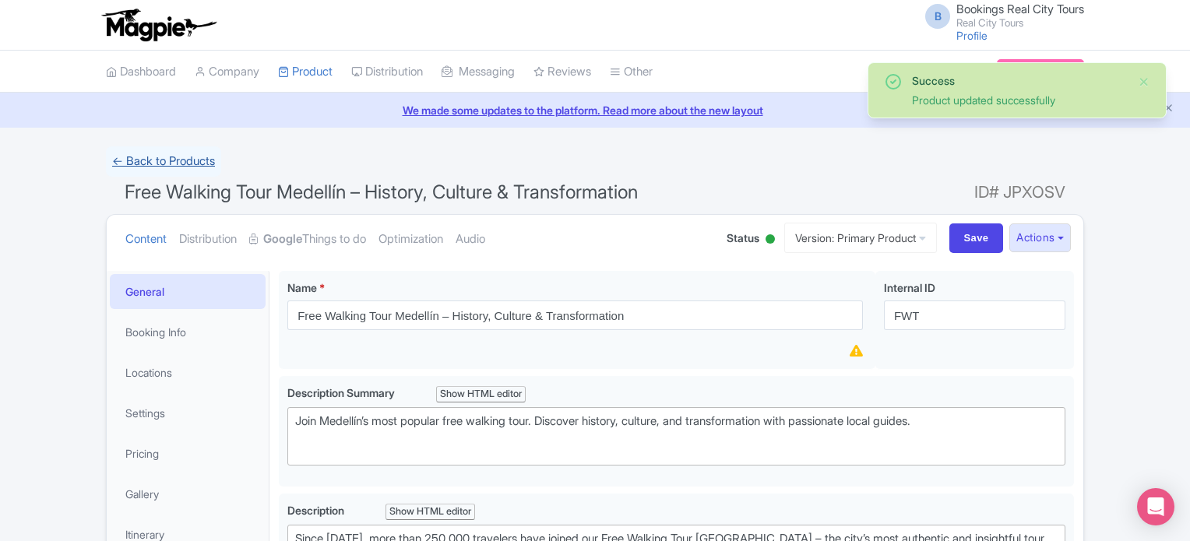
click at [166, 165] on link "← Back to Products" at bounding box center [163, 161] width 115 height 30
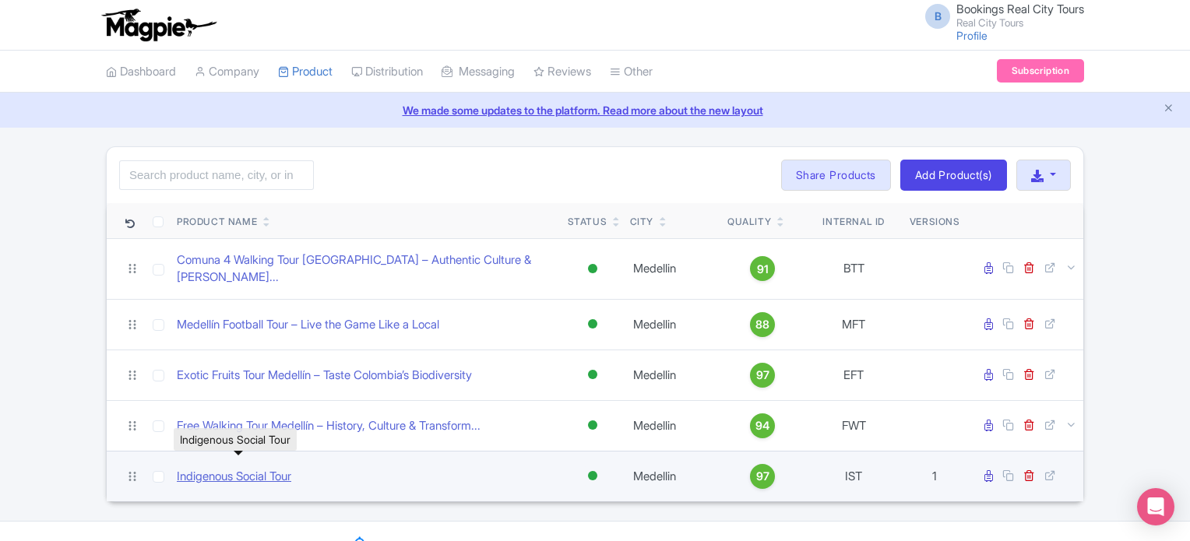
click at [277, 468] on link "Indigenous Social Tour" at bounding box center [234, 477] width 114 height 18
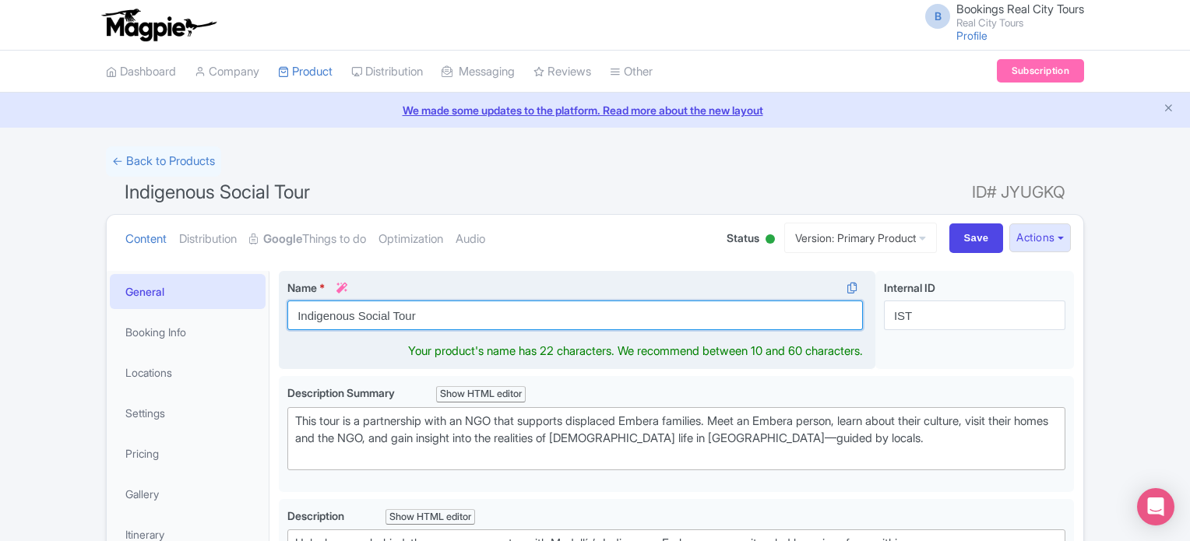
click at [378, 316] on input "Indigenous Social Tour" at bounding box center [574, 316] width 575 height 30
paste input "– Meet Medellín’s Embera Community"
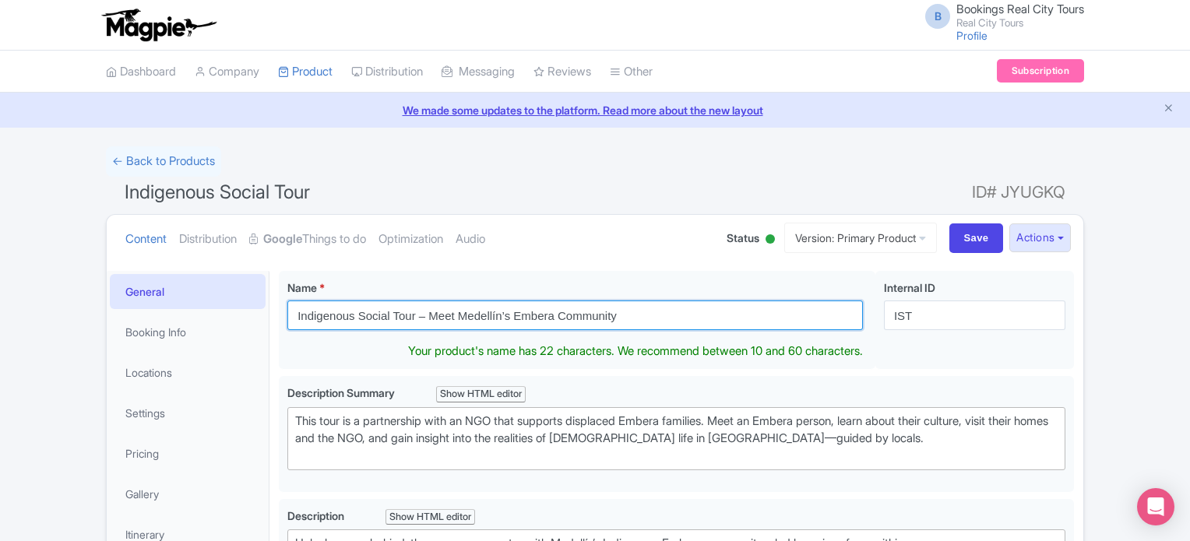
type input "Indigenous Social Tour – Meet Medellín’s Embera Community"
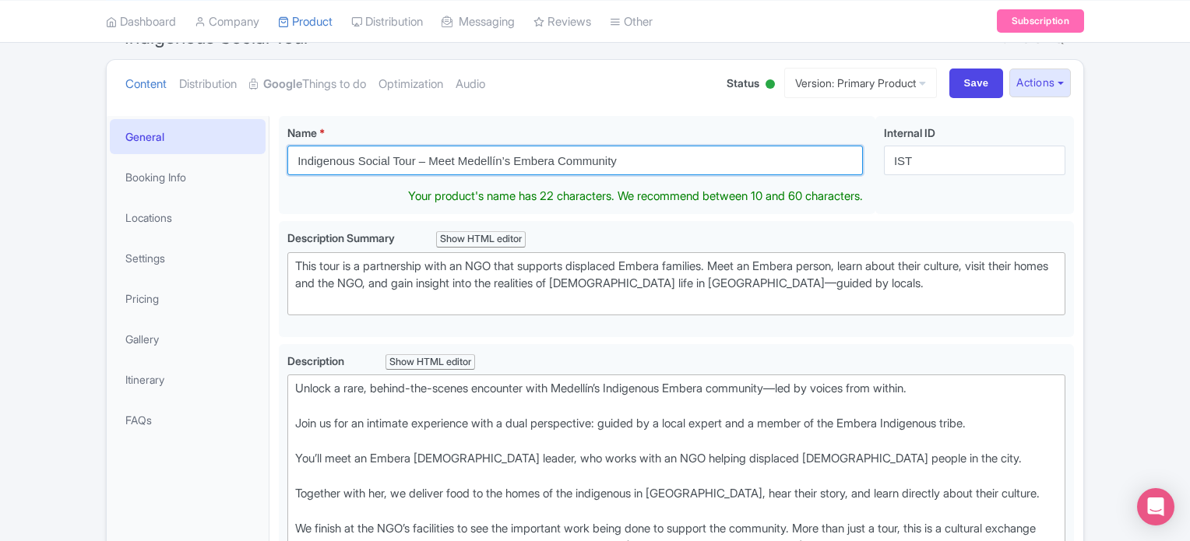
scroll to position [156, 0]
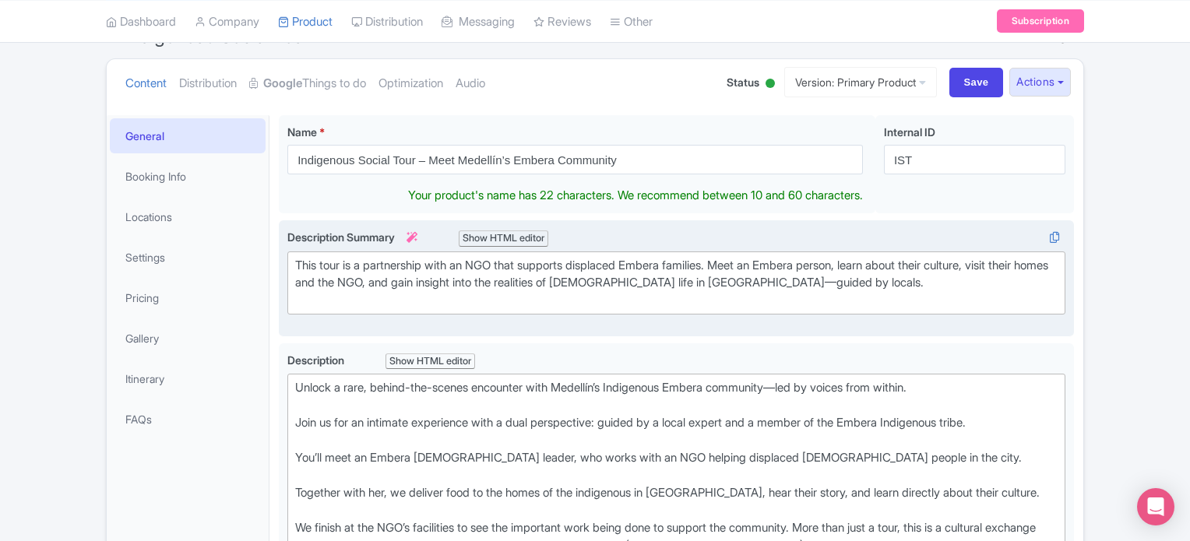
click at [414, 286] on div "This tour is a partnership with an NGO that supports displaced Embera families.…" at bounding box center [676, 283] width 762 height 53
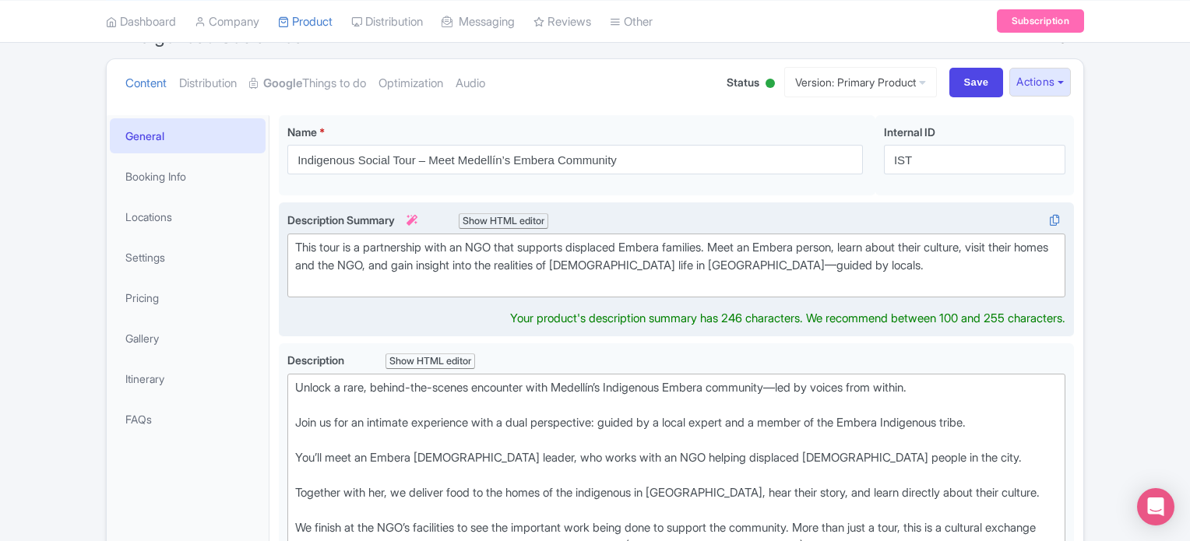
click at [414, 286] on div "This tour is a partnership with an NGO that supports displaced Embera families.…" at bounding box center [676, 265] width 762 height 53
click at [411, 268] on div "This tour is a partnership with an NGO that supports displaced Embera families.…" at bounding box center [676, 265] width 762 height 53
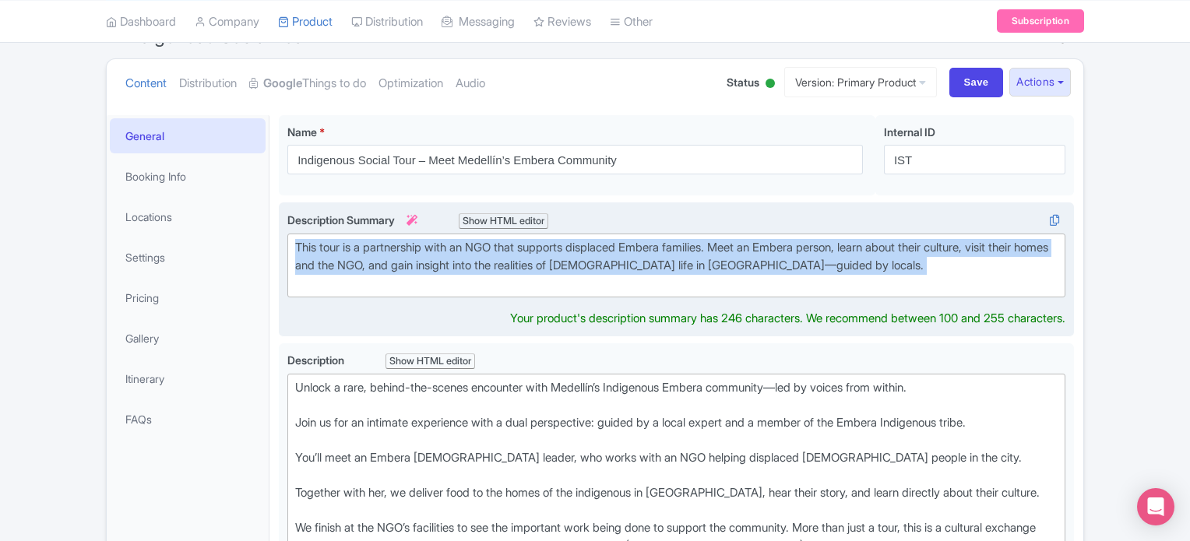
click at [411, 268] on div "This tour is a partnership with an NGO that supports displaced Embera families.…" at bounding box center [676, 265] width 762 height 53
paste trix-editor "<div>&nbsp;Connect with Medellín’s Indigenous Embera community. Visit their hom…"
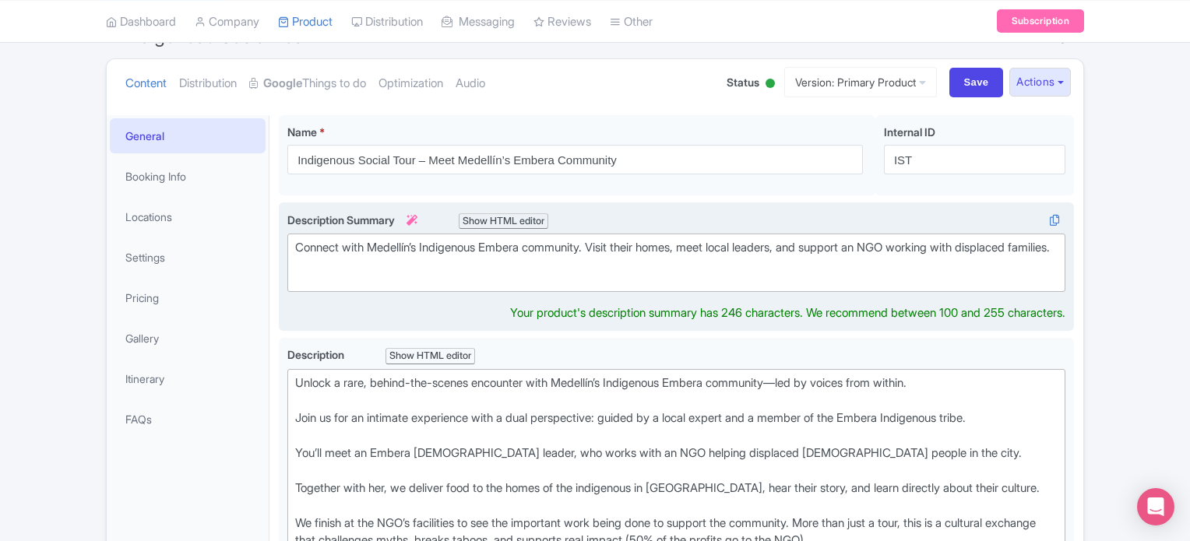
click at [300, 245] on div "Connect with Medellín’s Indigenous Embera community. Visit their homes, meet lo…" at bounding box center [676, 248] width 762 height 18
type trix-editor "<div>Connect with Medellín’s Indigenous Embera community. Visit their homes, me…"
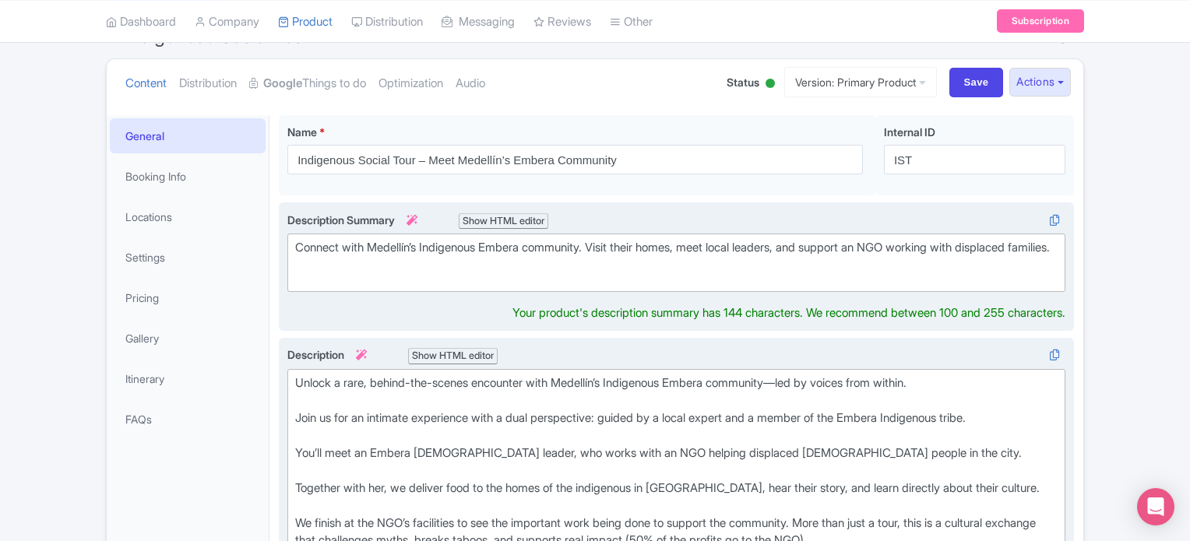
click at [453, 401] on div "Unlock a rare, behind-the-scenes encounter with Medellín’s Indigenous Embera co…" at bounding box center [676, 524] width 762 height 298
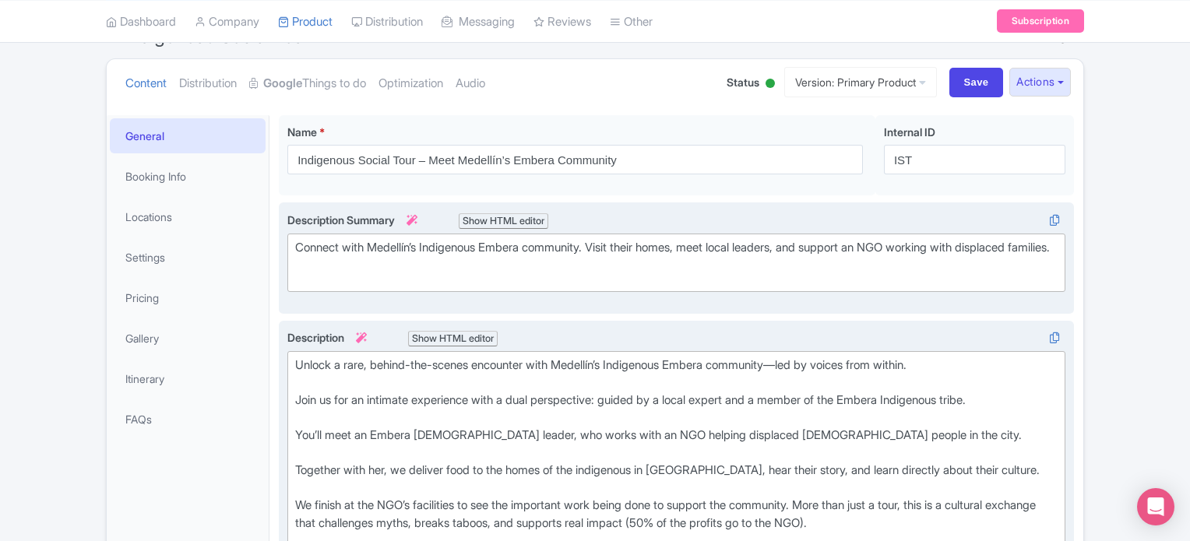
type trix-editor "<div>Unlock a rare, behind-the-scenes encounter with Medellín’s Indigenous Embe…"
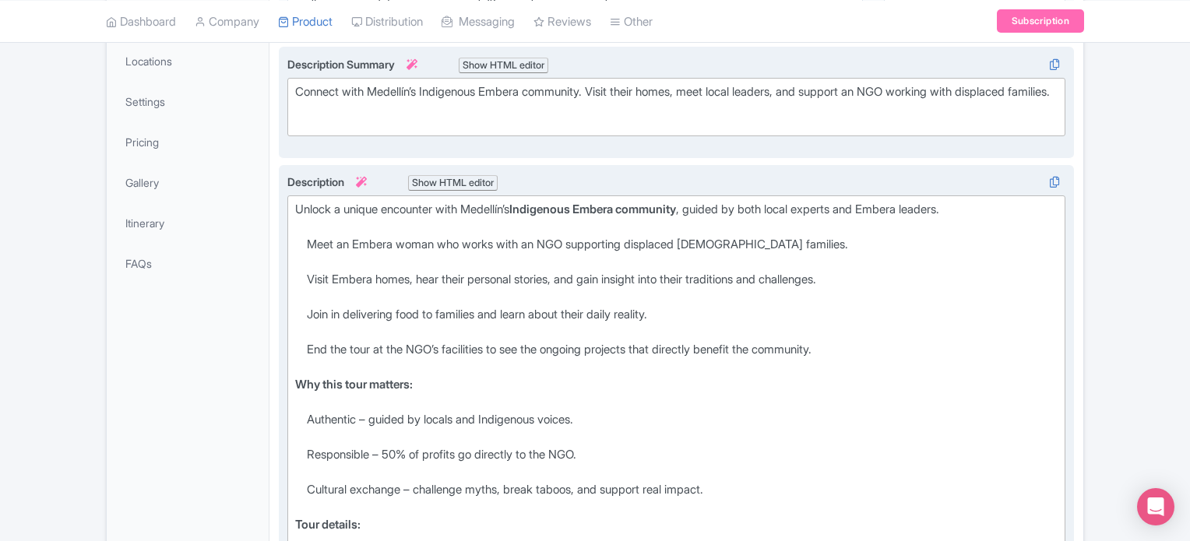
scroll to position [0, 0]
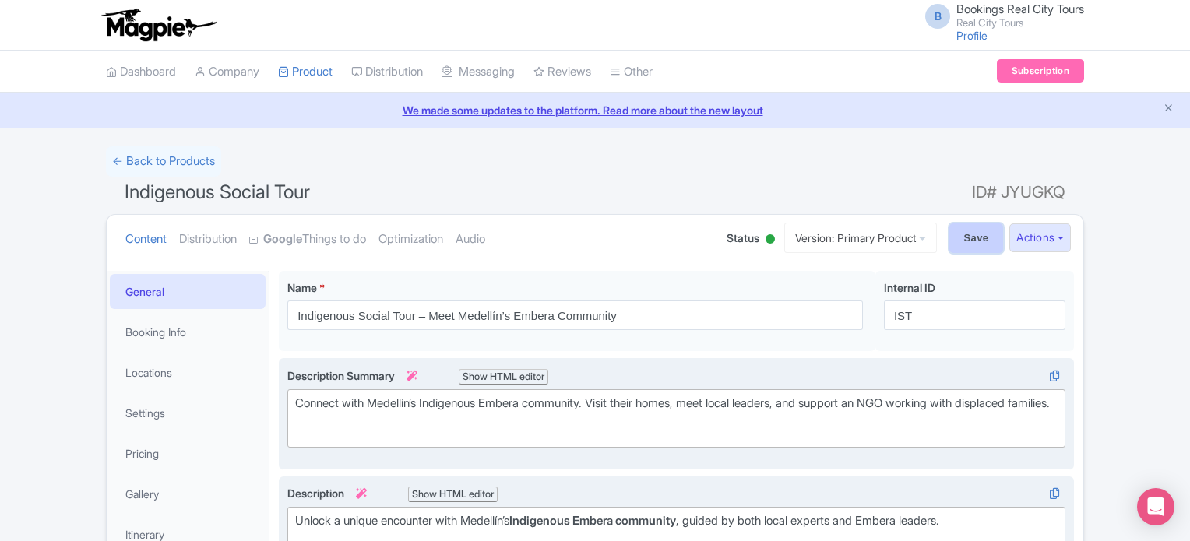
click at [958, 243] on input "Save" at bounding box center [976, 238] width 55 height 30
type input "Saving..."
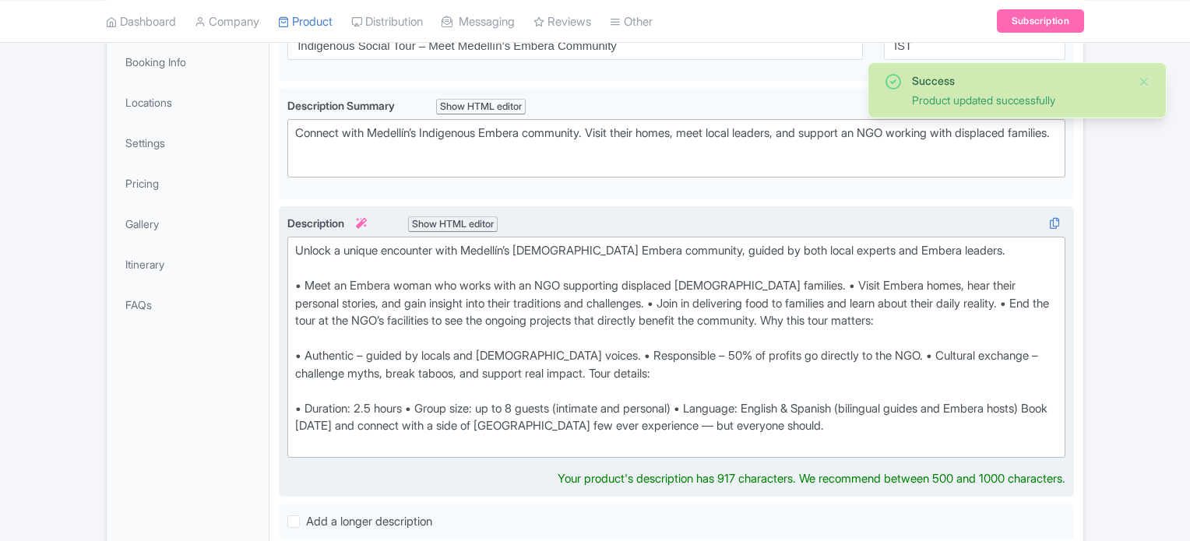
scroll to position [348, 0]
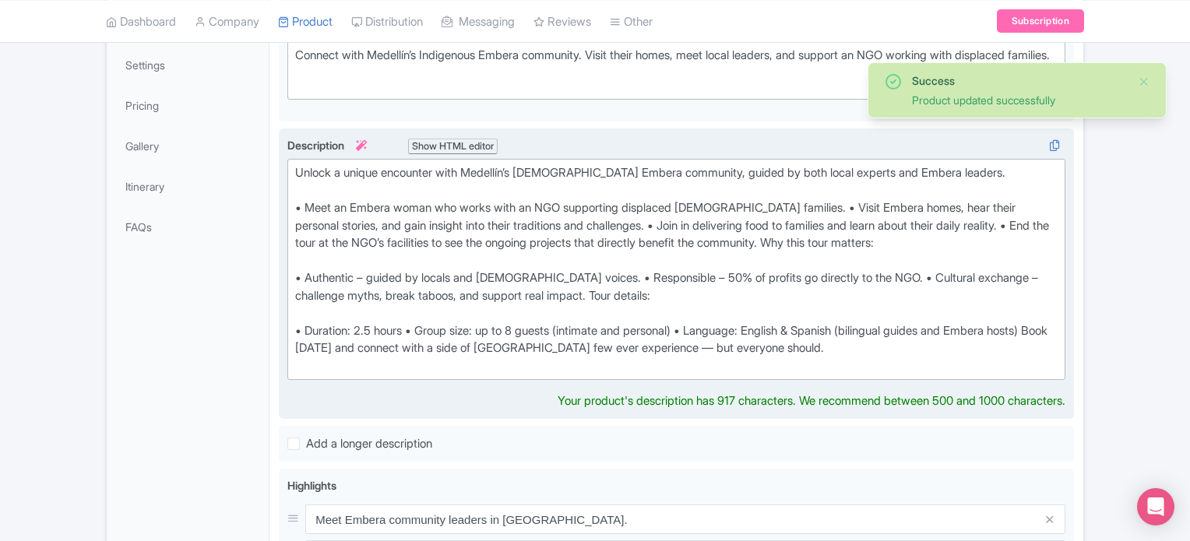
click at [797, 242] on div "Unlock a unique encounter with Medellín’s [DEMOGRAPHIC_DATA] Embera community, …" at bounding box center [676, 269] width 762 height 210
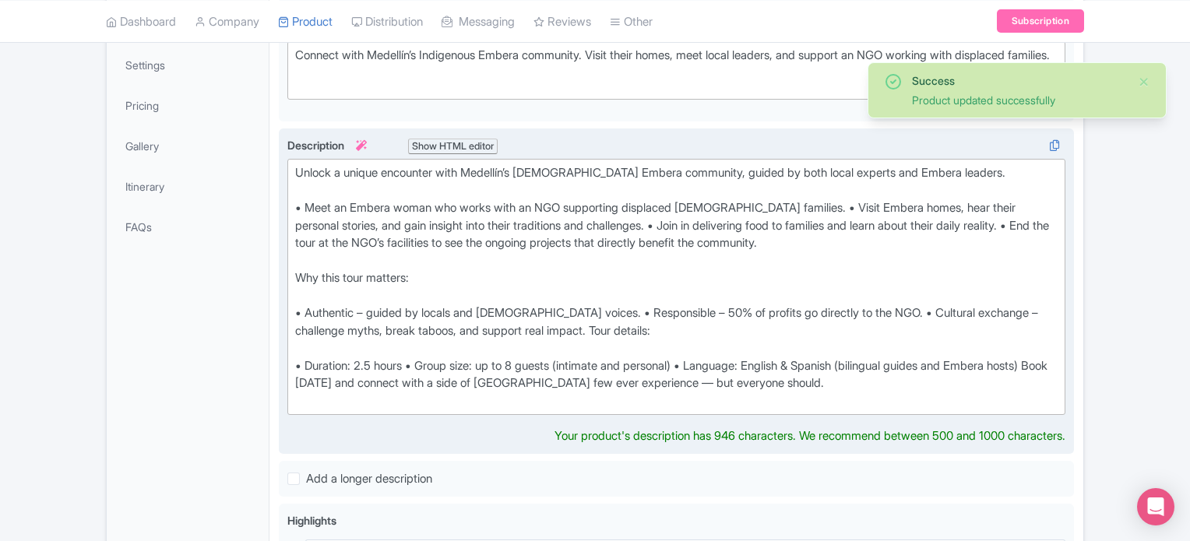
type trix-editor "<lor>Ipsumd s ametco adipiscin elit Seddoeiu’t Incididunt Utlabo etdolorem, ali…"
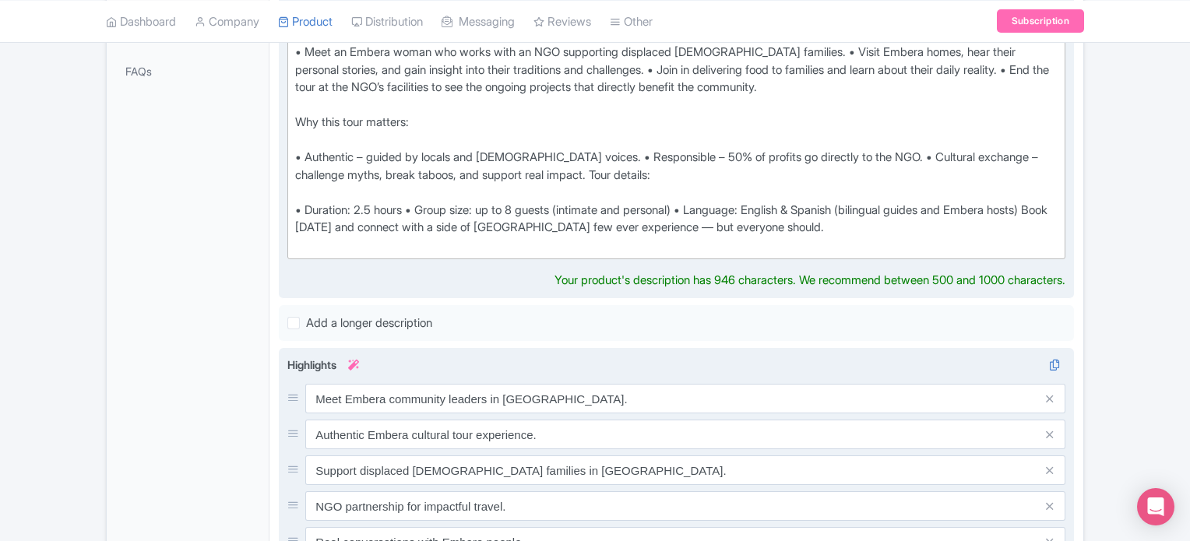
scroll to position [114, 0]
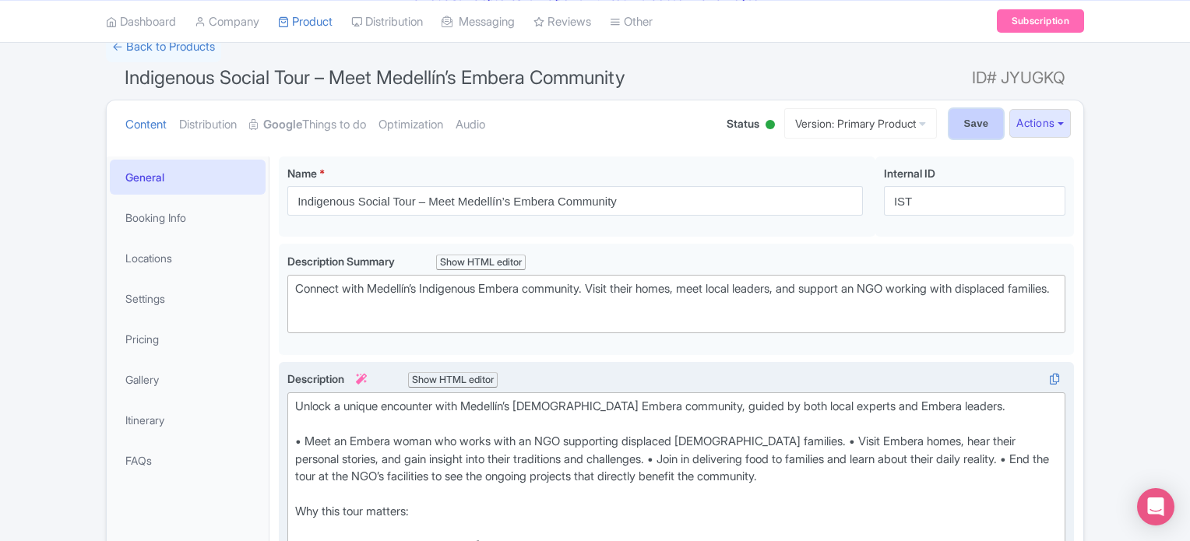
click at [957, 125] on input "Save" at bounding box center [976, 124] width 55 height 30
type input "Saving..."
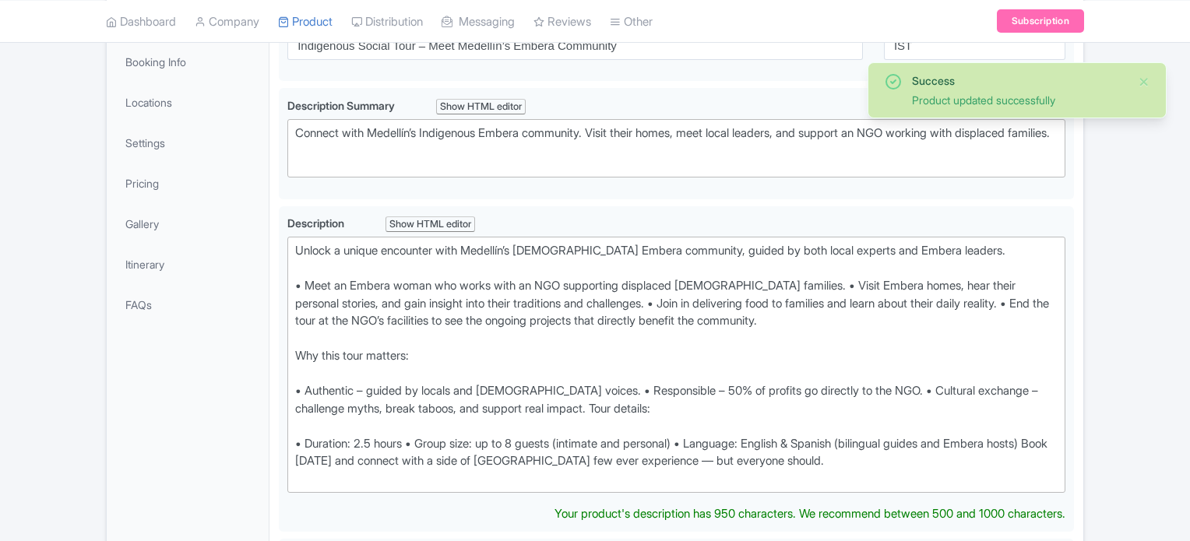
scroll to position [270, 0]
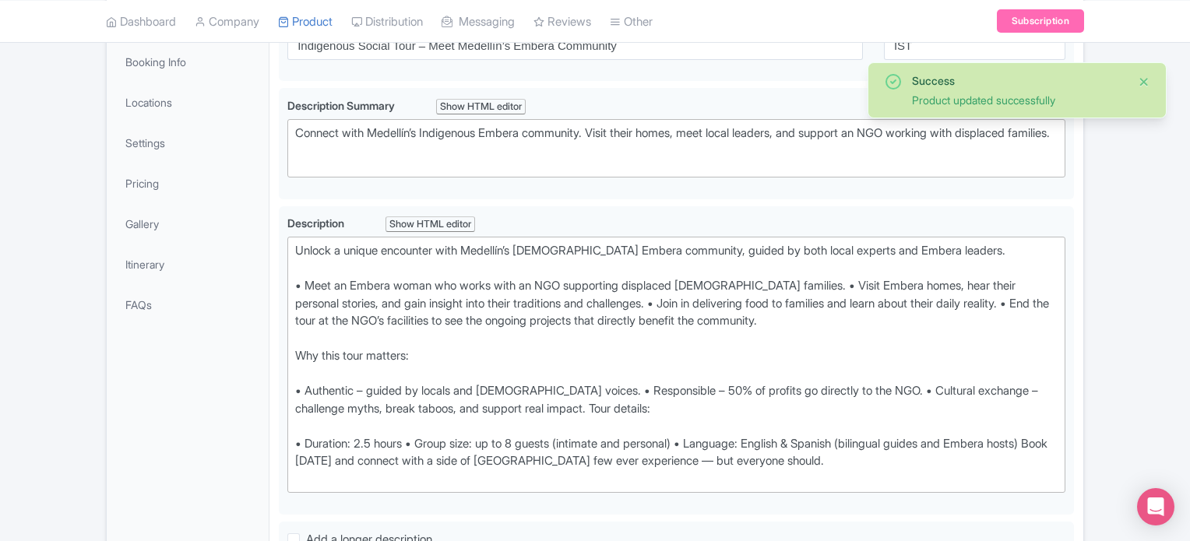
click at [1140, 77] on button "Close" at bounding box center [1144, 81] width 12 height 19
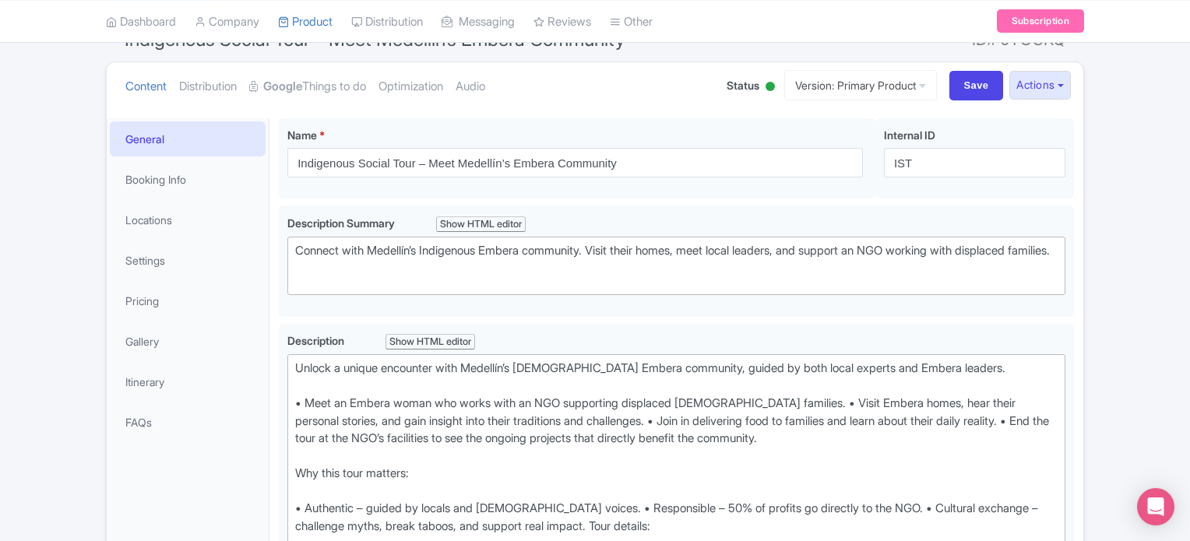
scroll to position [0, 0]
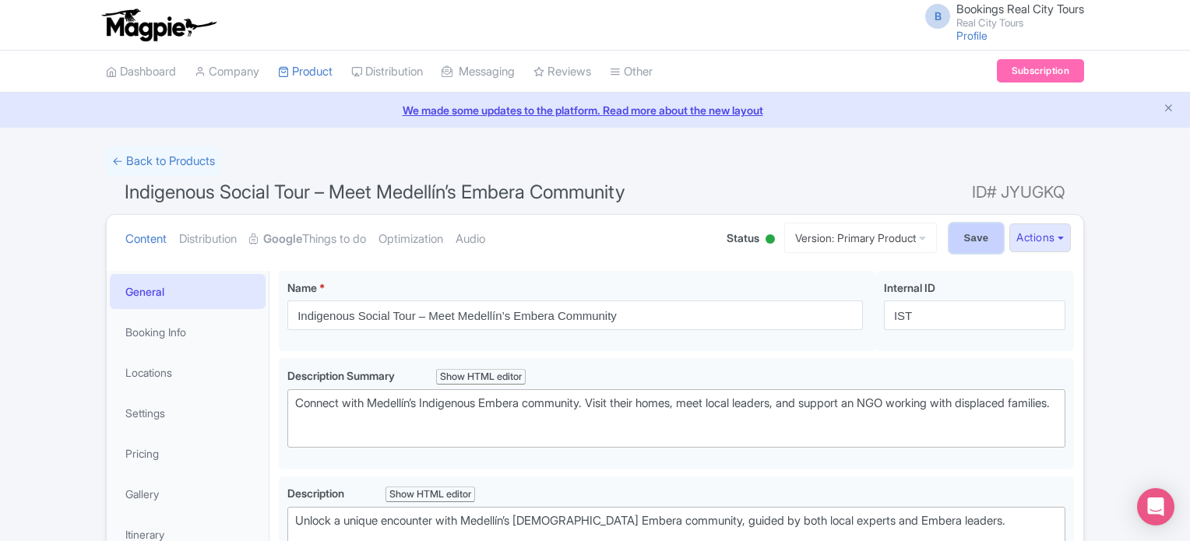
click at [955, 245] on input "Save" at bounding box center [976, 238] width 55 height 30
type input "Saving..."
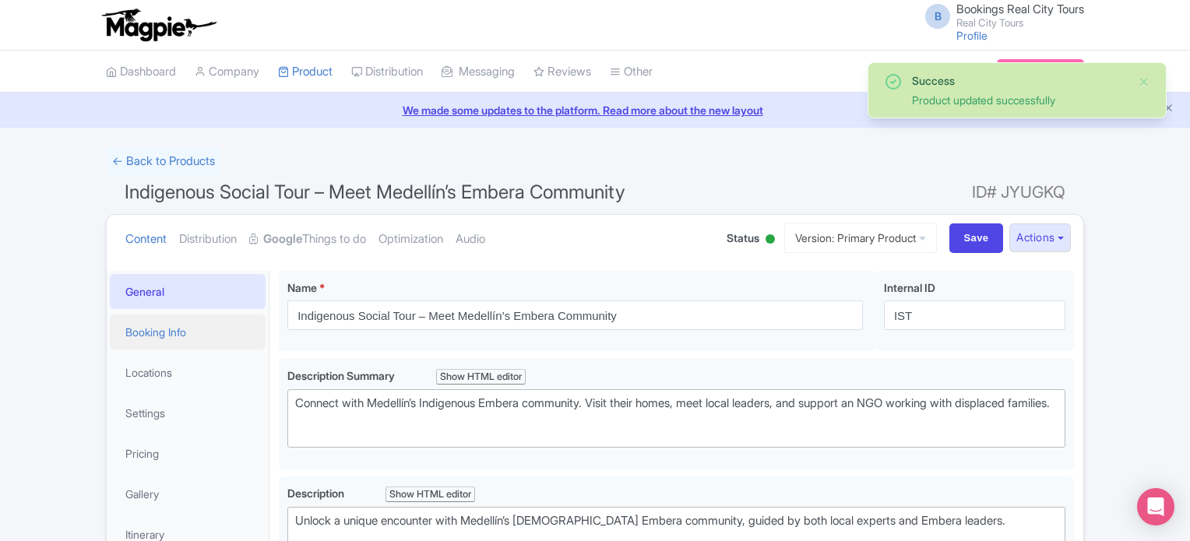
click at [187, 332] on link "Booking Info" at bounding box center [188, 332] width 156 height 35
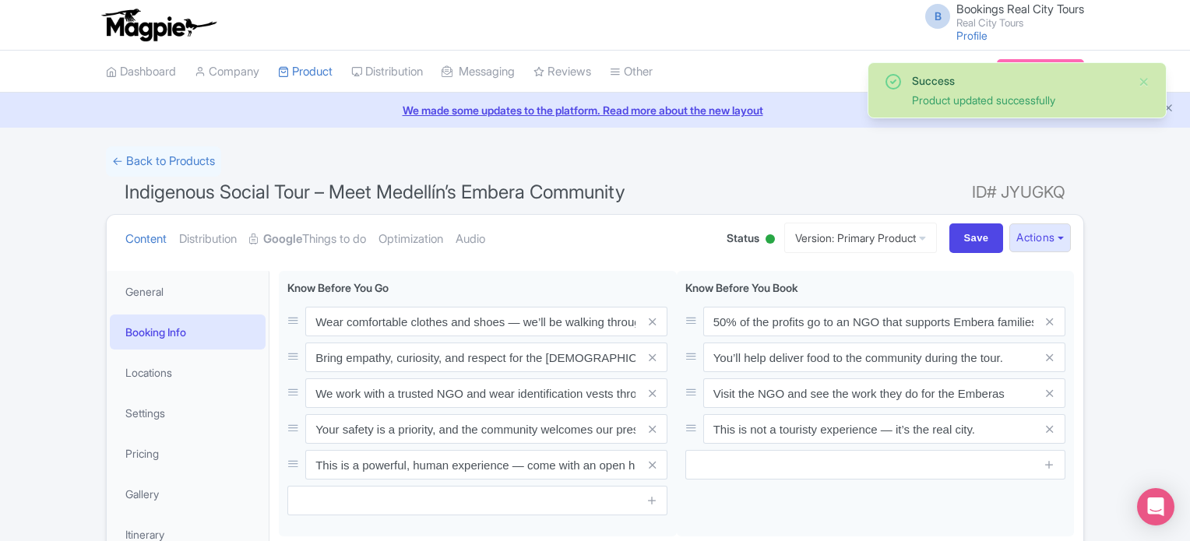
scroll to position [156, 0]
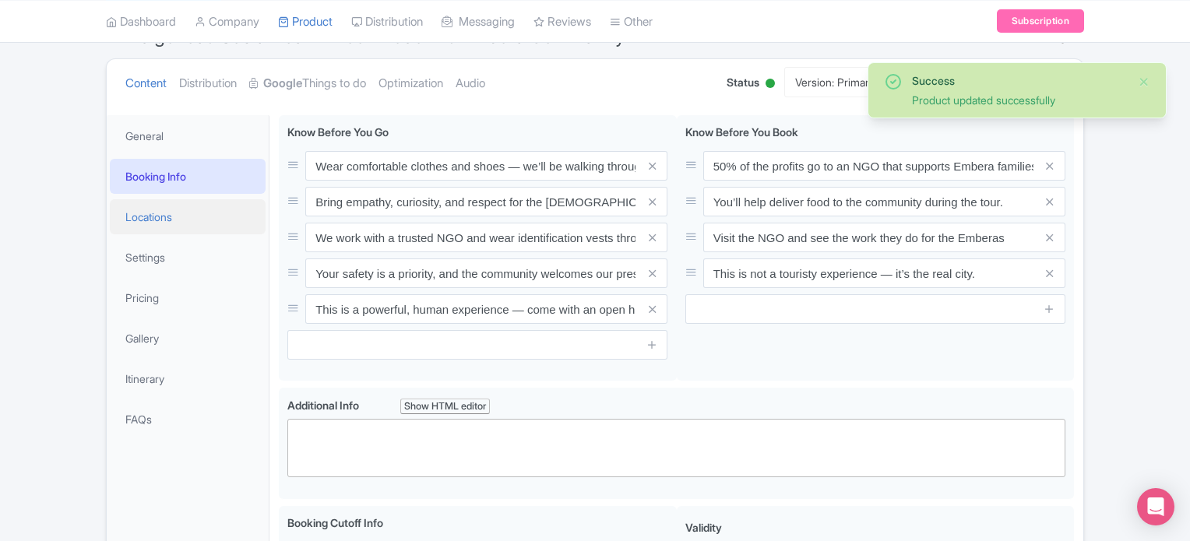
click at [140, 215] on link "Locations" at bounding box center [188, 216] width 156 height 35
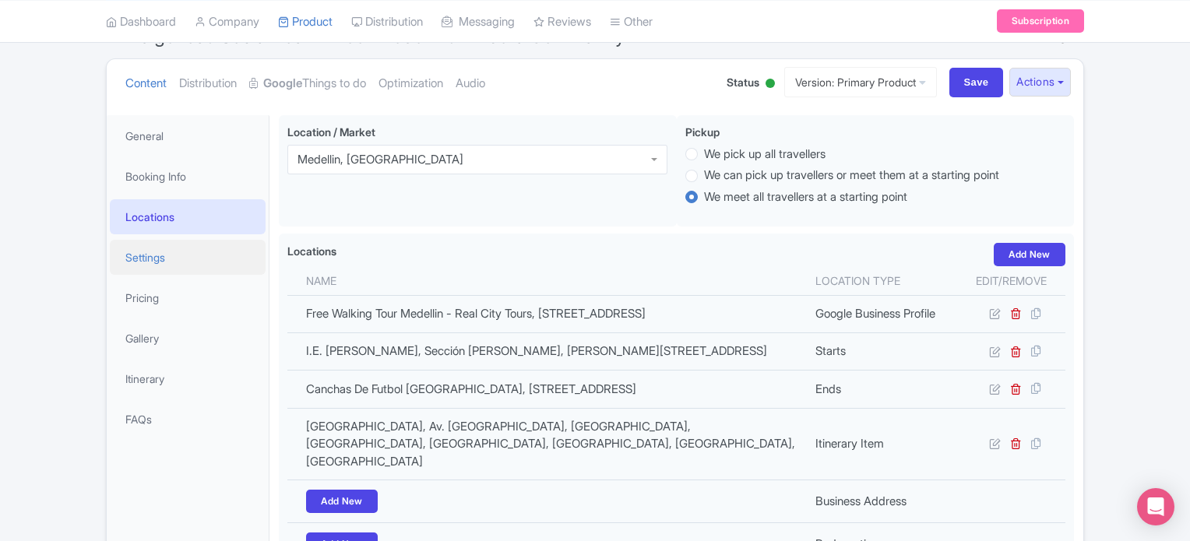
click at [199, 258] on link "Settings" at bounding box center [188, 257] width 156 height 35
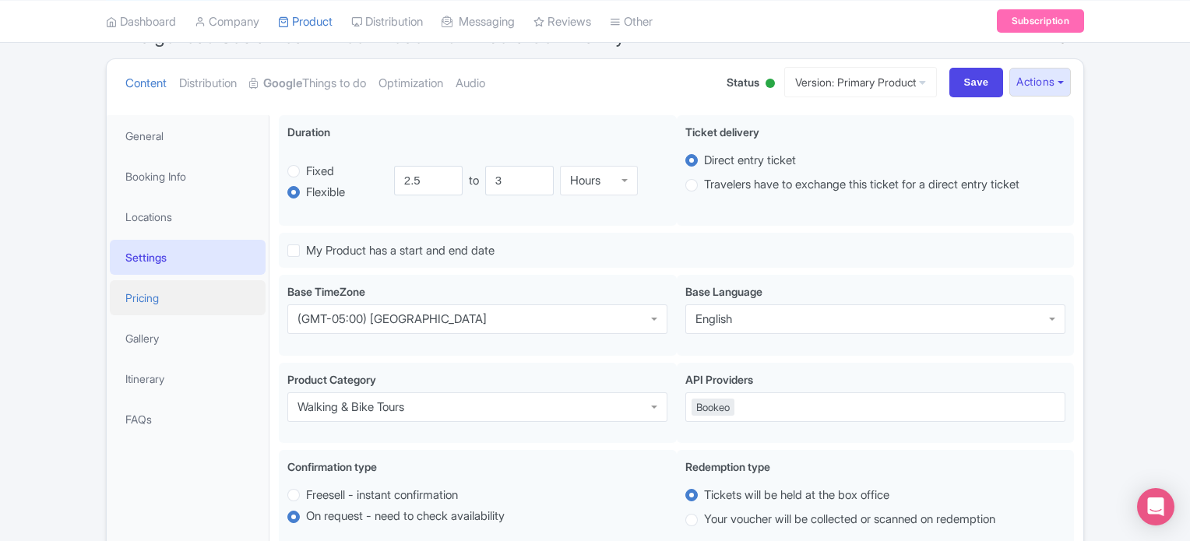
click at [162, 298] on link "Pricing" at bounding box center [188, 297] width 156 height 35
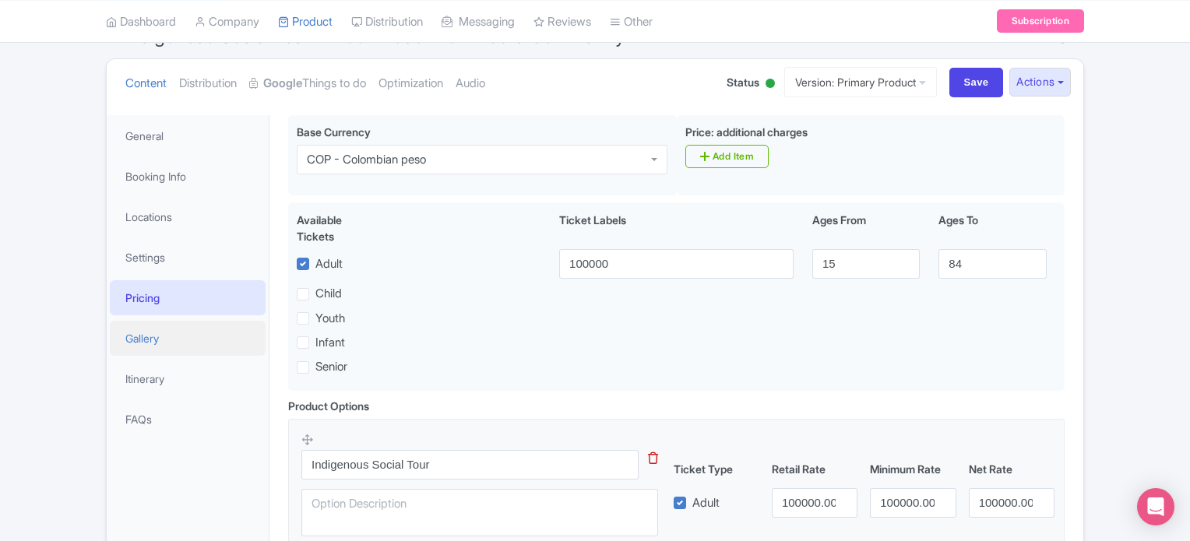
click at [162, 339] on link "Gallery" at bounding box center [188, 338] width 156 height 35
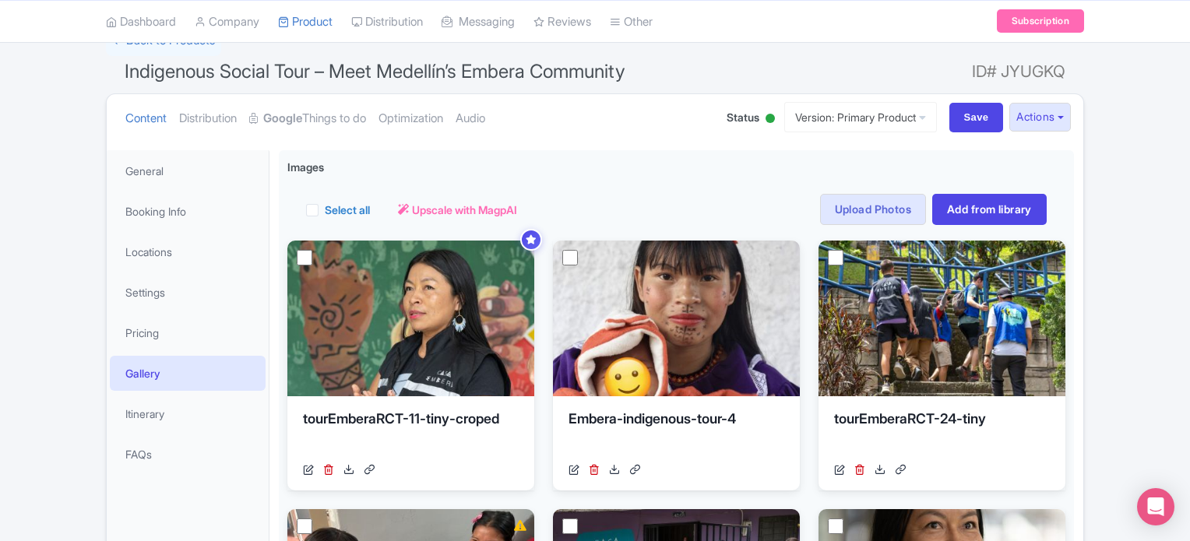
scroll to position [0, 0]
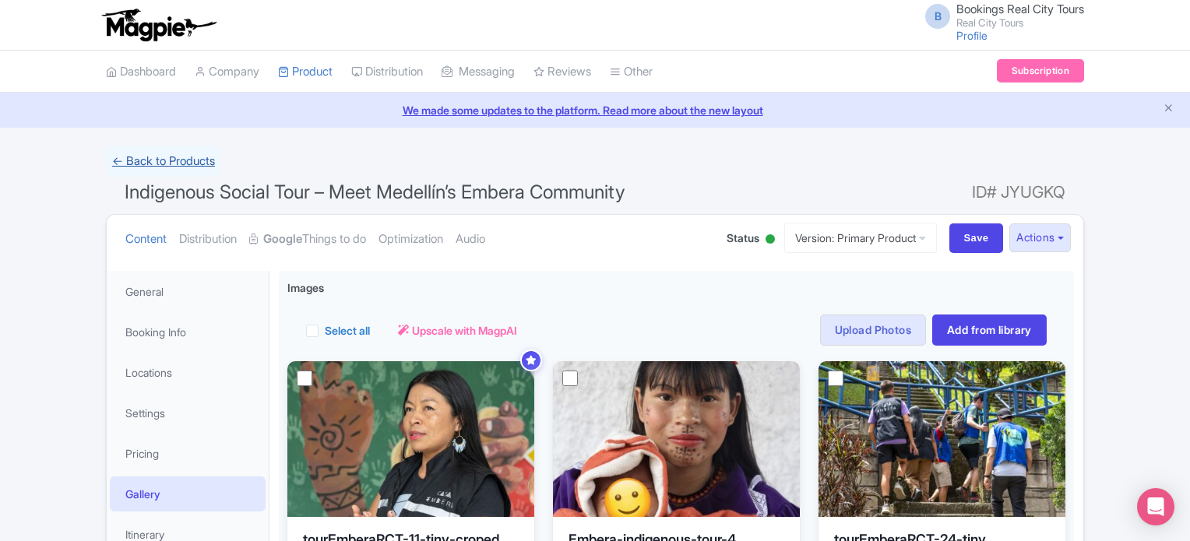
click at [150, 166] on link "← Back to Products" at bounding box center [163, 161] width 115 height 30
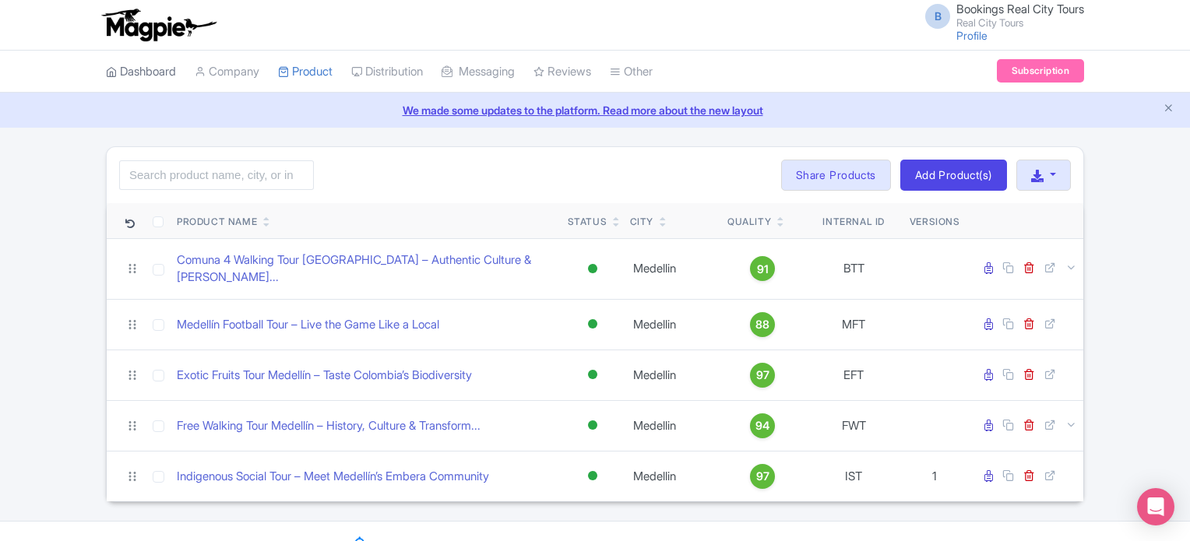
click at [152, 76] on link "Dashboard" at bounding box center [141, 72] width 70 height 43
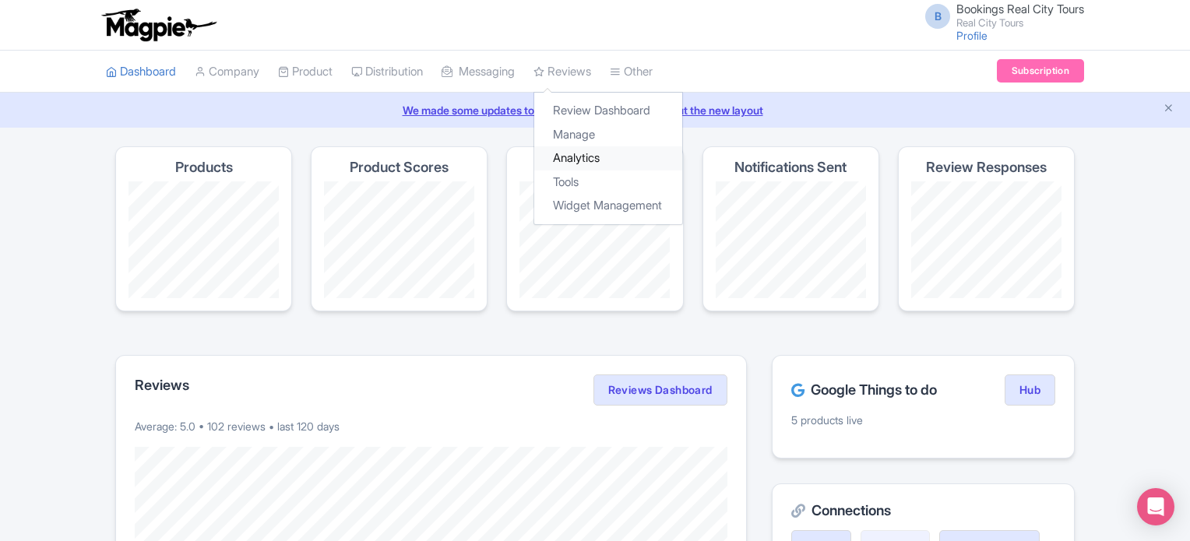
click at [589, 162] on link "Analytics" at bounding box center [608, 158] width 148 height 24
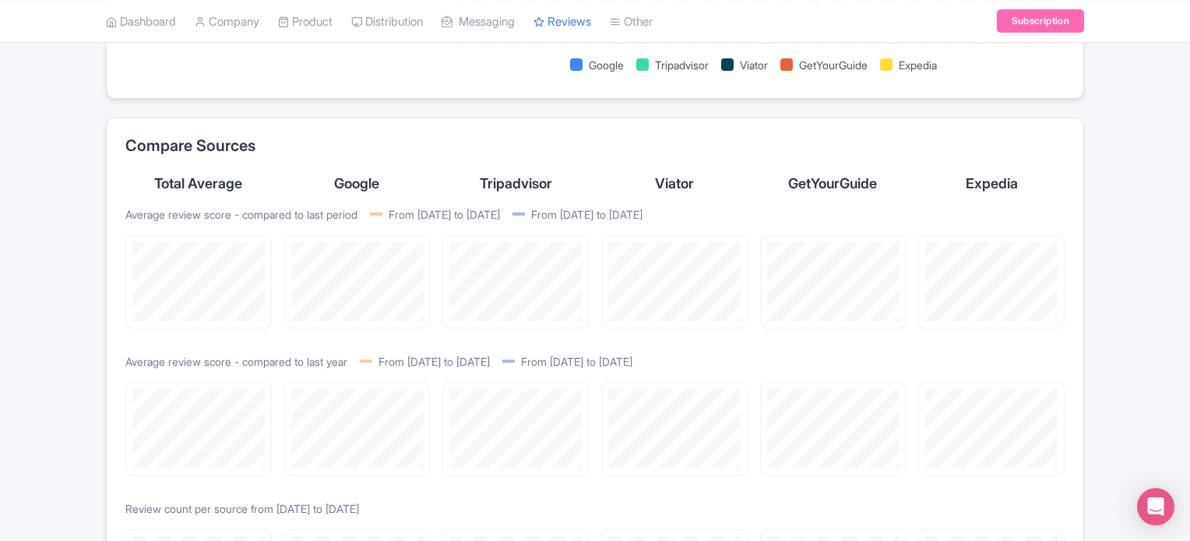
scroll to position [856, 0]
